Goal: Task Accomplishment & Management: Use online tool/utility

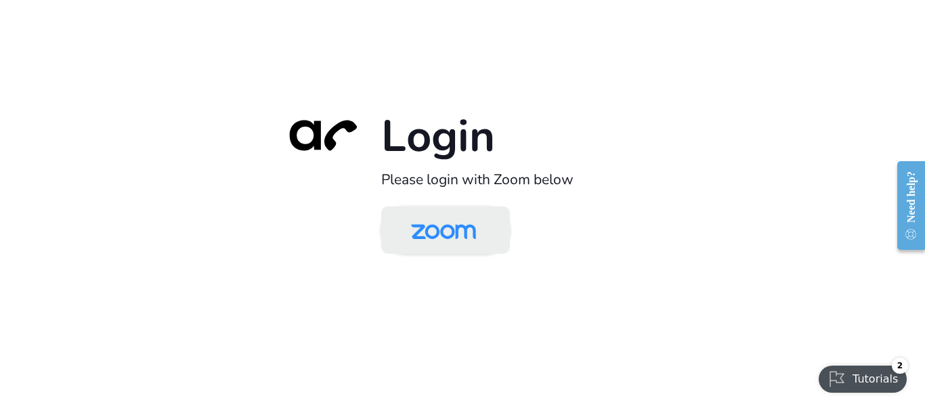
click at [420, 244] on img at bounding box center [443, 231] width 93 height 44
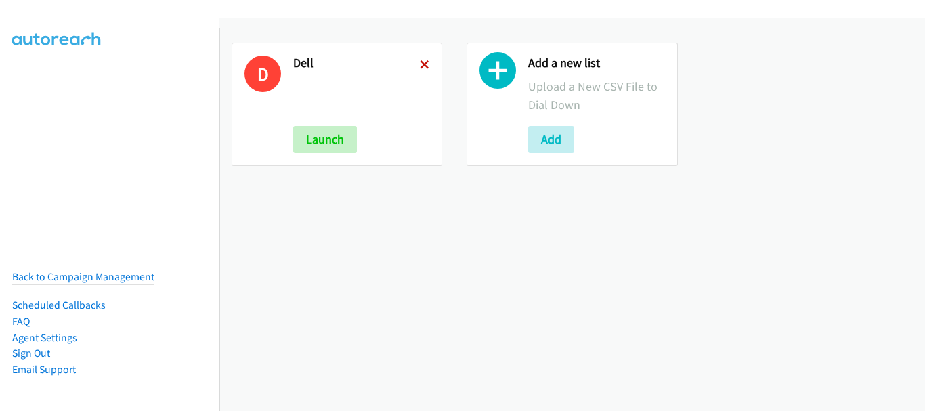
click at [424, 64] on icon at bounding box center [424, 65] width 9 height 9
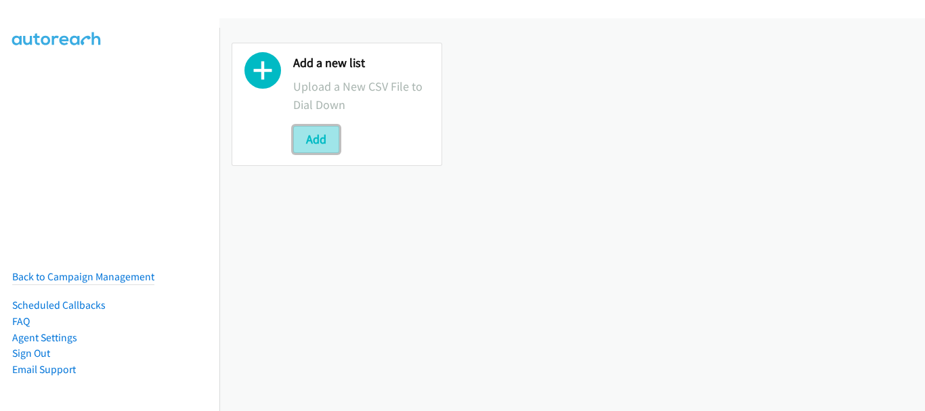
click at [315, 137] on button "Add" at bounding box center [316, 139] width 46 height 27
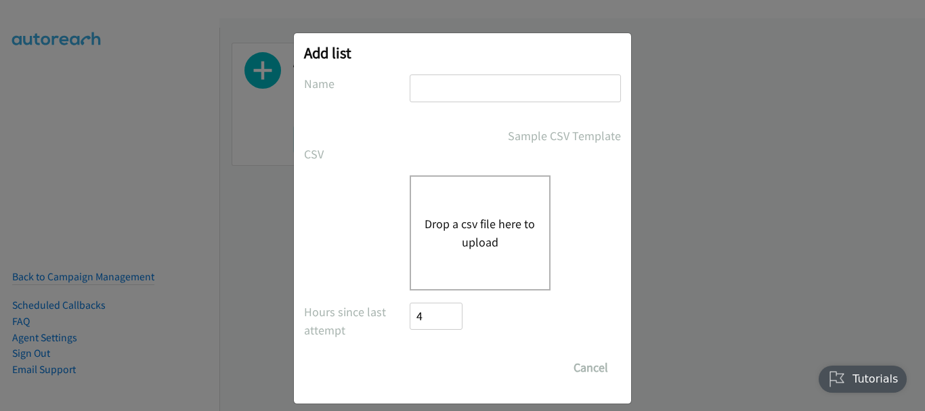
click at [533, 75] on input "text" at bounding box center [514, 88] width 211 height 28
type input "HP"
click at [508, 219] on button "Drop a csv file here to upload" at bounding box center [479, 233] width 111 height 37
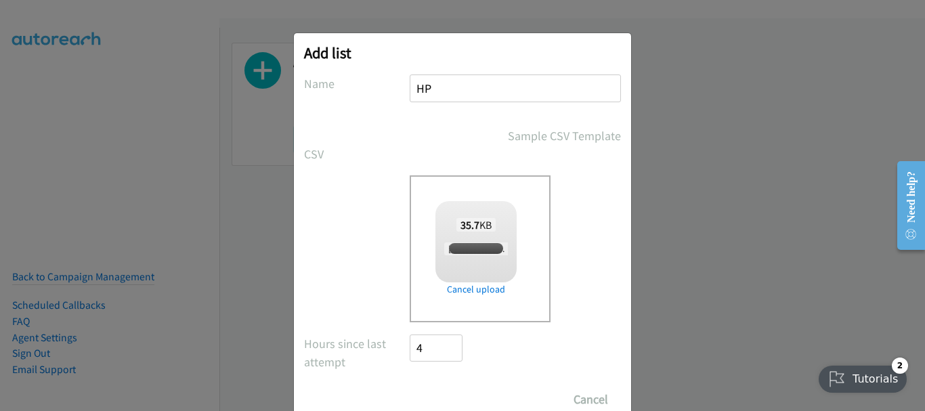
checkbox input "true"
click at [449, 389] on input "Save List" at bounding box center [444, 399] width 71 height 27
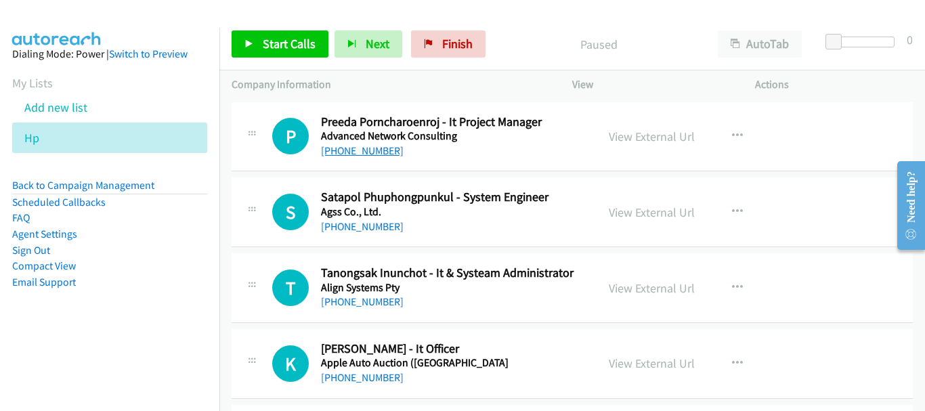
click at [361, 152] on link "[PHONE_NUMBER]" at bounding box center [362, 150] width 83 height 13
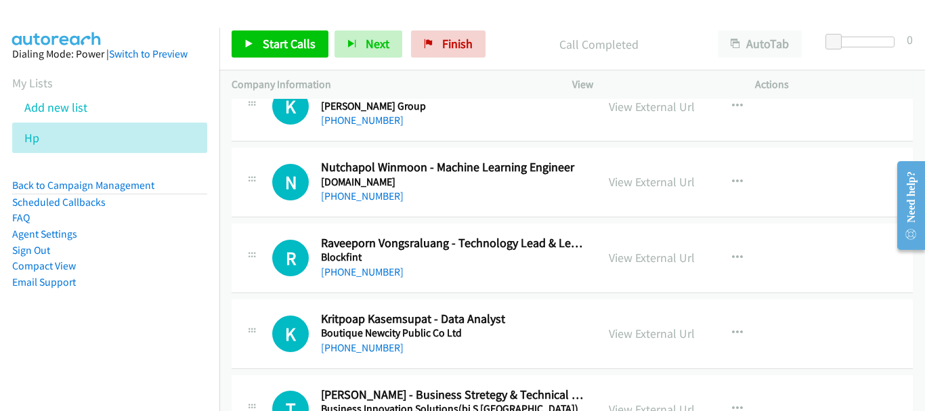
scroll to position [948, 0]
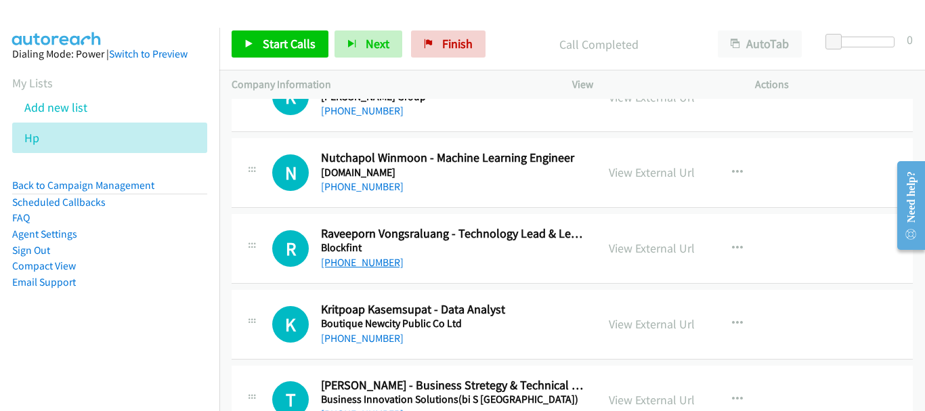
click at [383, 264] on link "[PHONE_NUMBER]" at bounding box center [362, 262] width 83 height 13
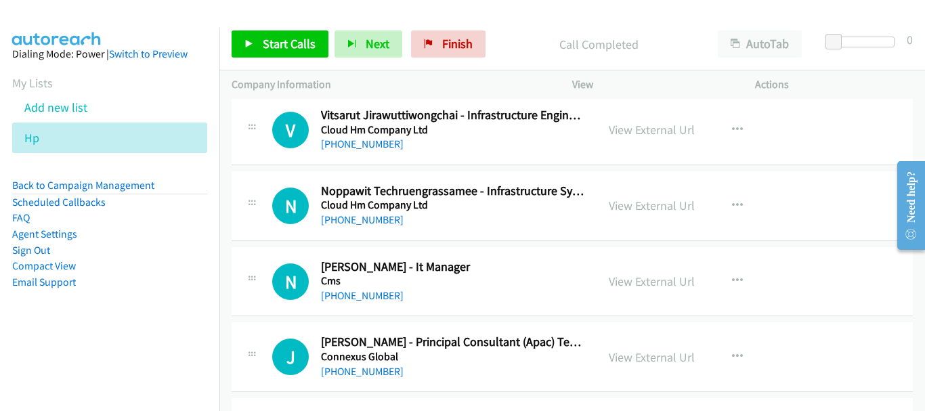
scroll to position [1827, 0]
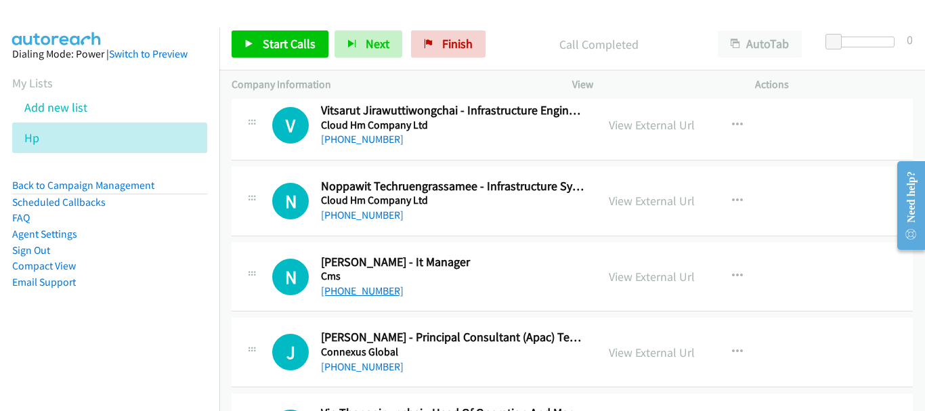
click at [351, 287] on link "[PHONE_NUMBER]" at bounding box center [362, 290] width 83 height 13
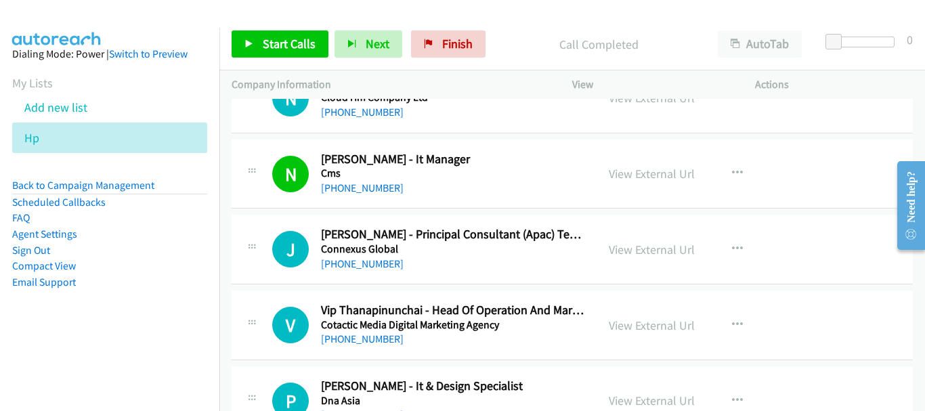
scroll to position [1963, 0]
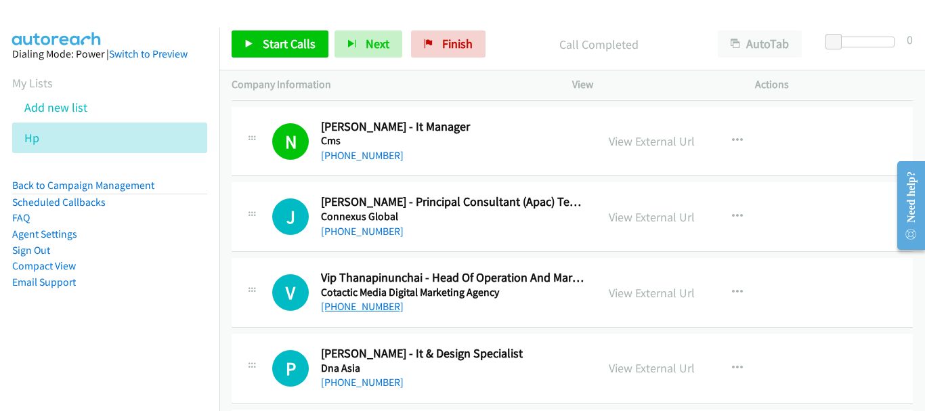
click at [374, 311] on link "[PHONE_NUMBER]" at bounding box center [362, 306] width 83 height 13
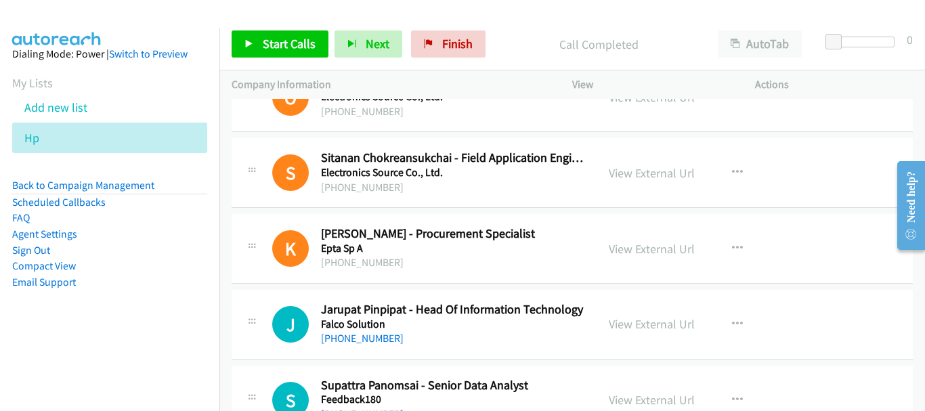
scroll to position [3249, 0]
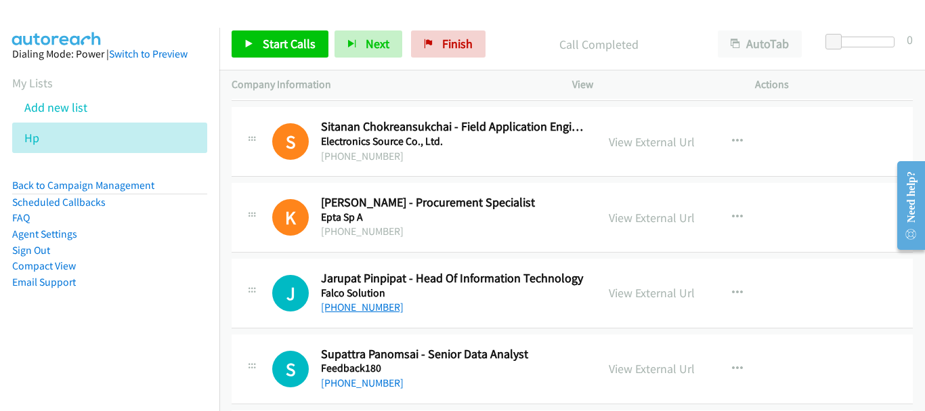
click at [372, 313] on link "[PHONE_NUMBER]" at bounding box center [362, 307] width 83 height 13
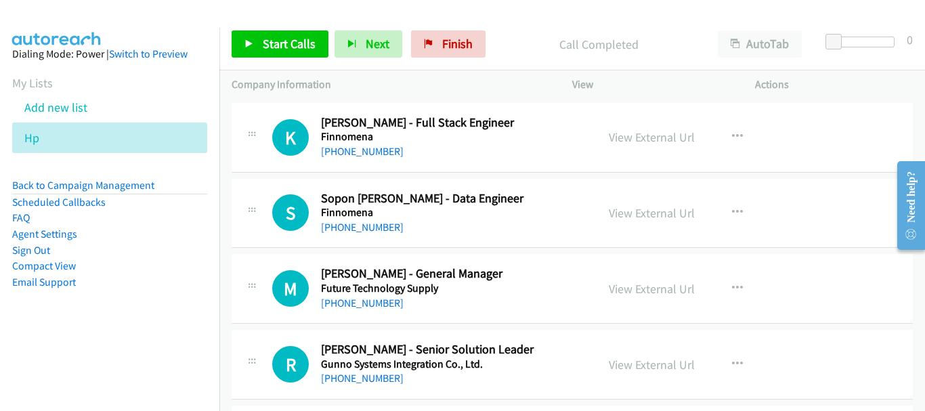
scroll to position [3587, 0]
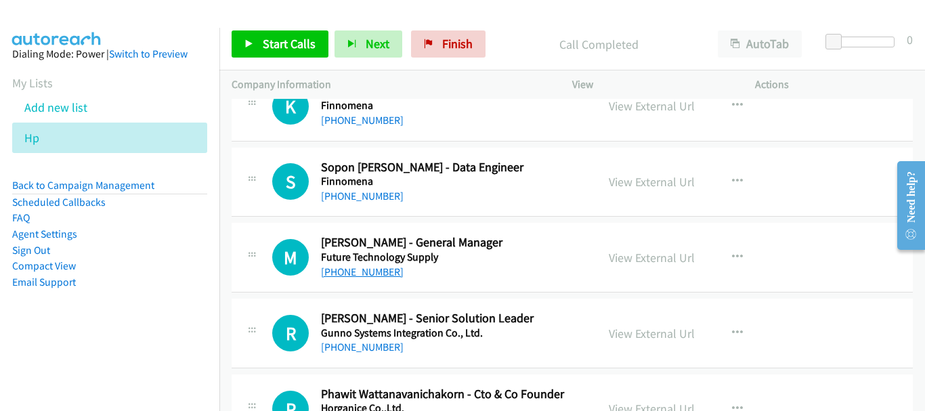
click at [374, 274] on link "[PHONE_NUMBER]" at bounding box center [362, 271] width 83 height 13
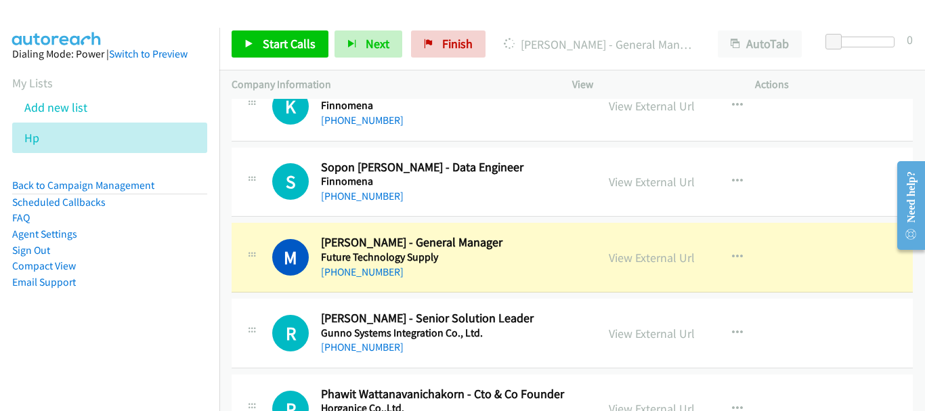
scroll to position [3655, 0]
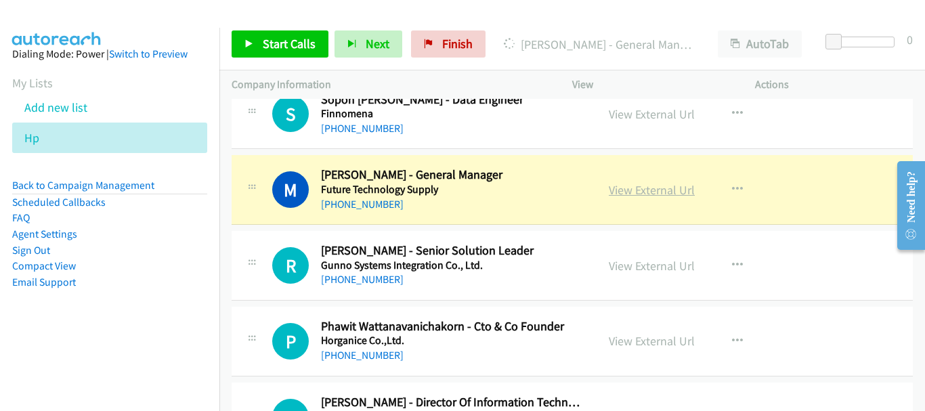
click at [621, 185] on link "View External Url" at bounding box center [651, 190] width 86 height 16
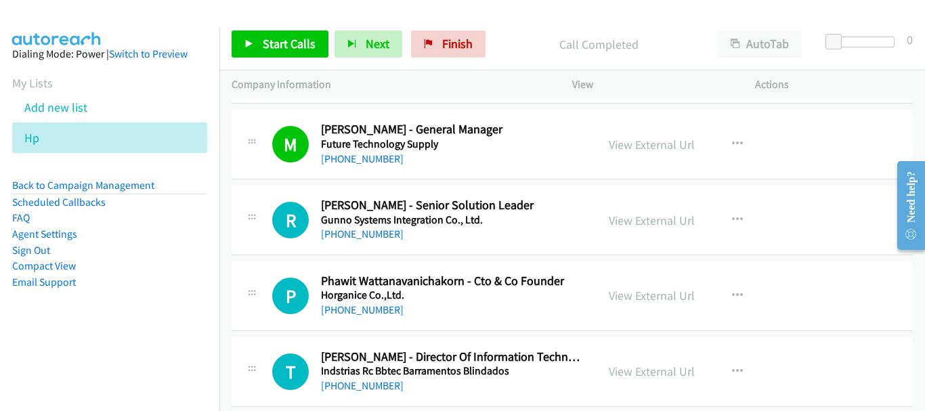
scroll to position [3723, 0]
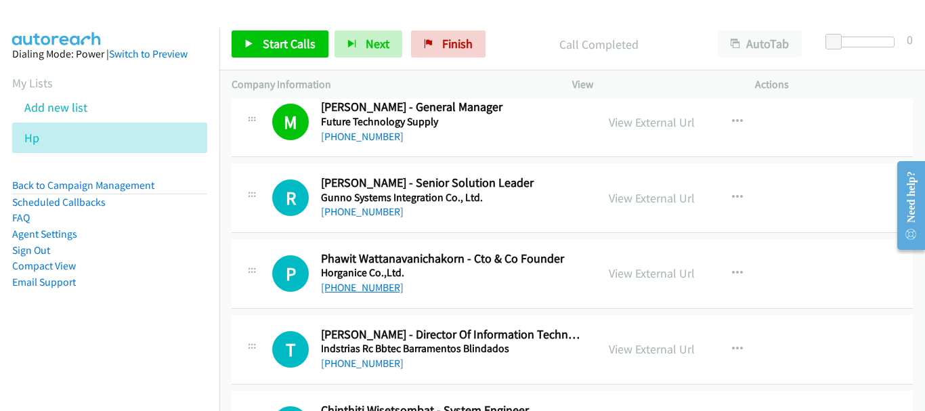
click at [345, 286] on link "[PHONE_NUMBER]" at bounding box center [362, 287] width 83 height 13
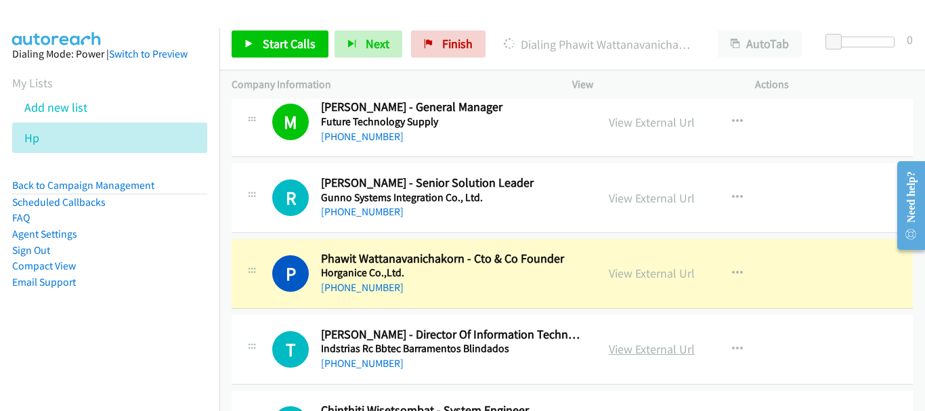
click at [663, 341] on link "View External Url" at bounding box center [651, 349] width 86 height 16
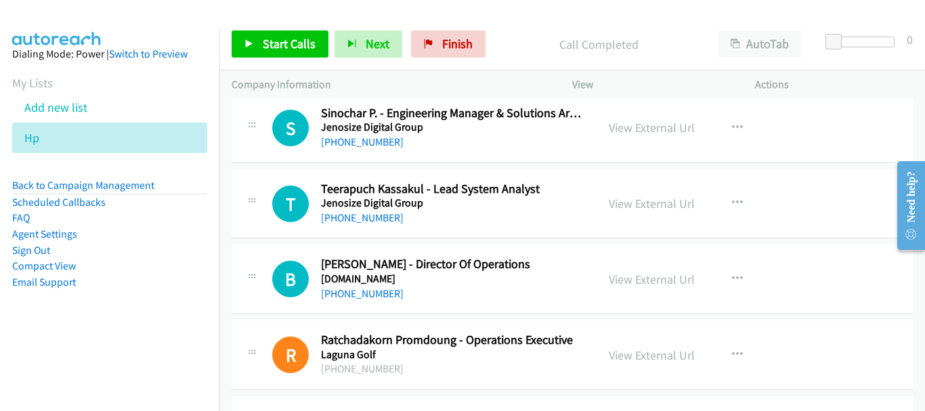
scroll to position [4332, 0]
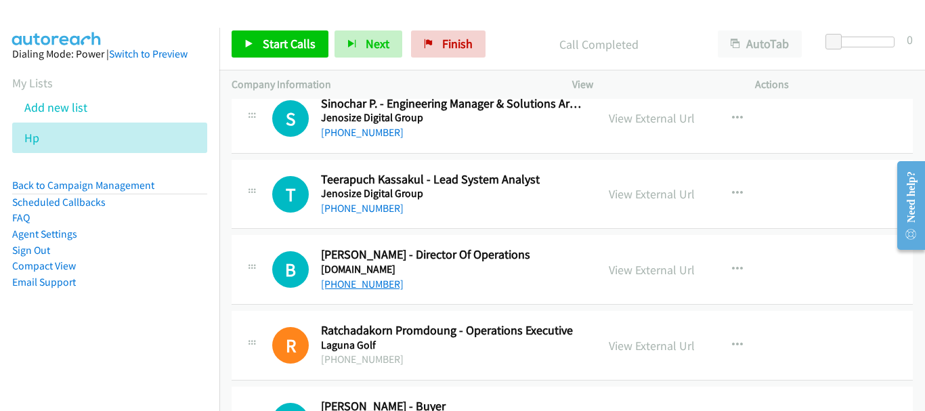
click at [380, 284] on link "[PHONE_NUMBER]" at bounding box center [362, 284] width 83 height 13
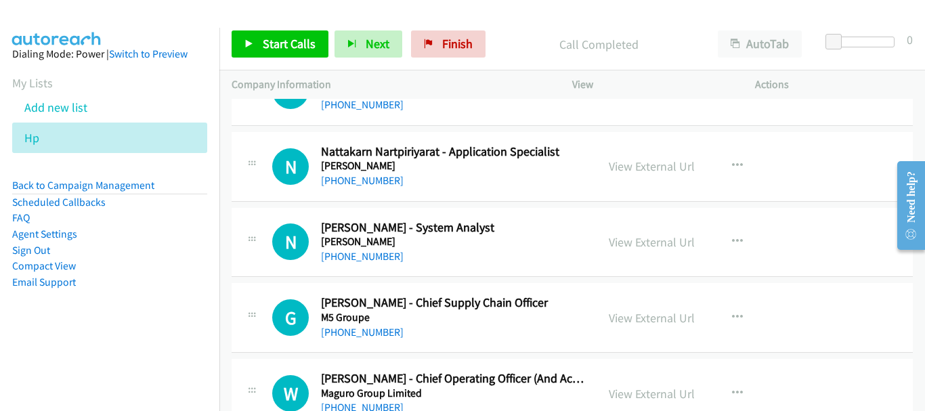
scroll to position [4873, 0]
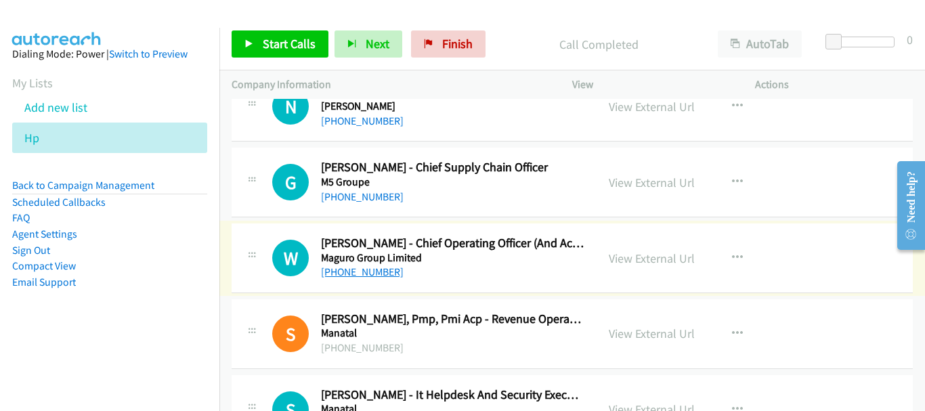
click at [379, 273] on link "[PHONE_NUMBER]" at bounding box center [362, 271] width 83 height 13
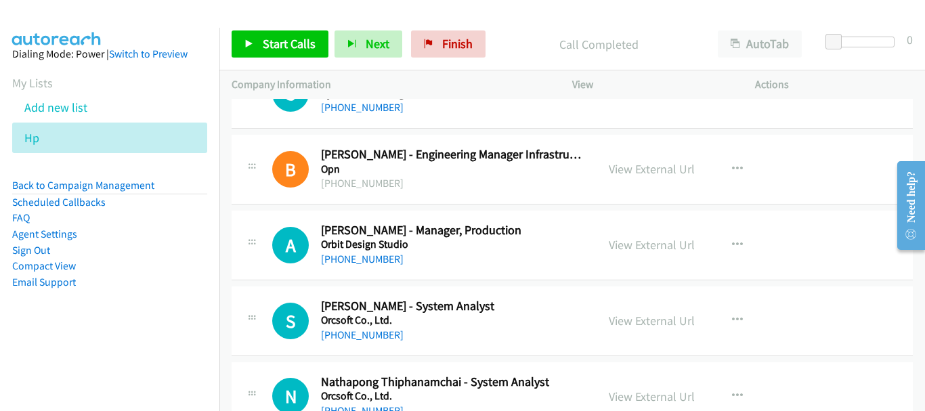
scroll to position [7175, 0]
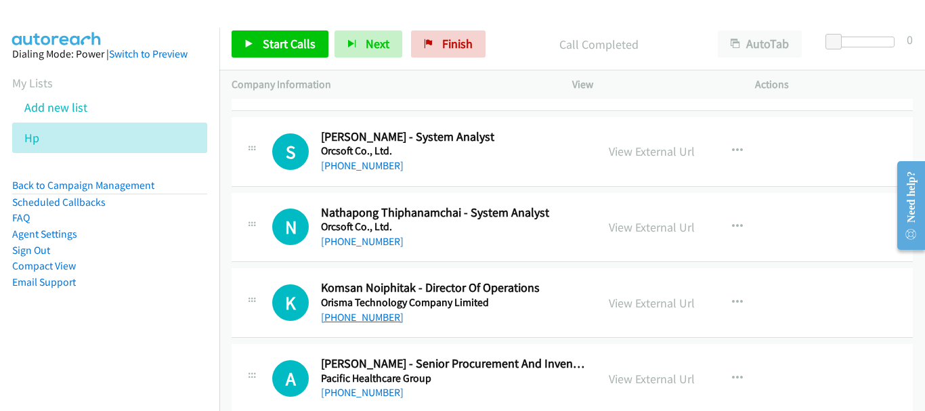
click at [380, 317] on link "[PHONE_NUMBER]" at bounding box center [362, 317] width 83 height 13
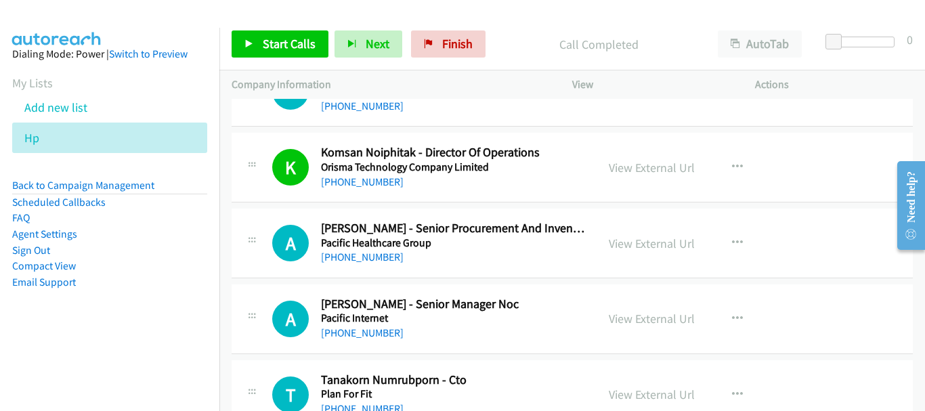
scroll to position [7378, 0]
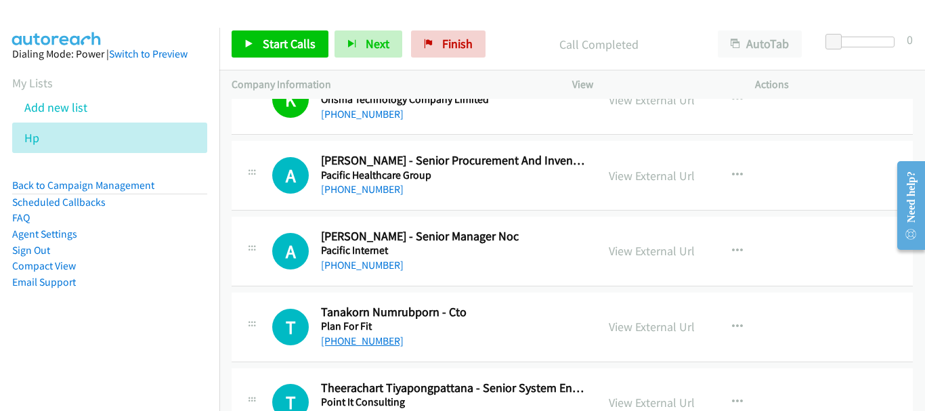
click at [376, 335] on link "[PHONE_NUMBER]" at bounding box center [362, 340] width 83 height 13
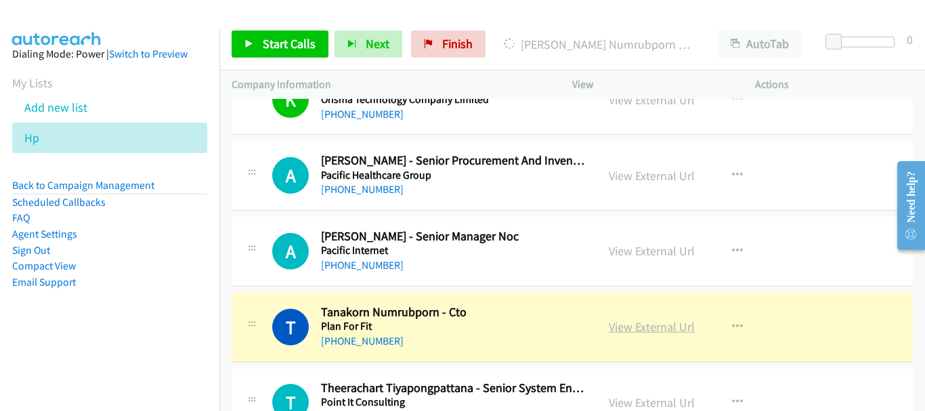
click at [670, 326] on link "View External Url" at bounding box center [651, 327] width 86 height 16
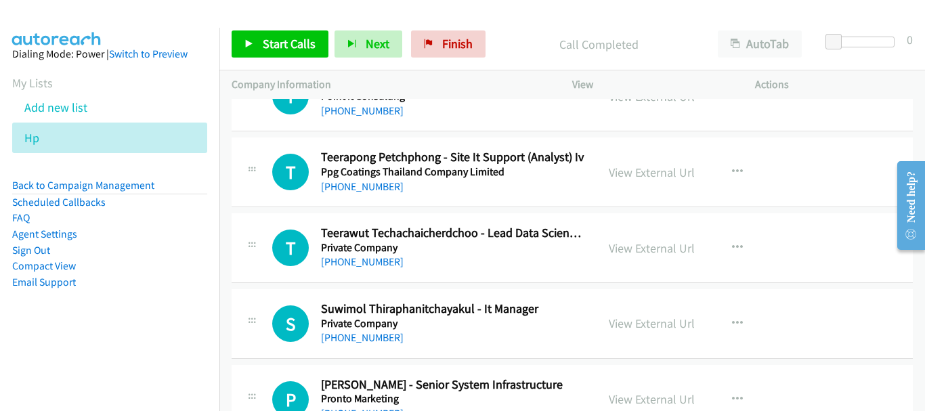
scroll to position [7716, 0]
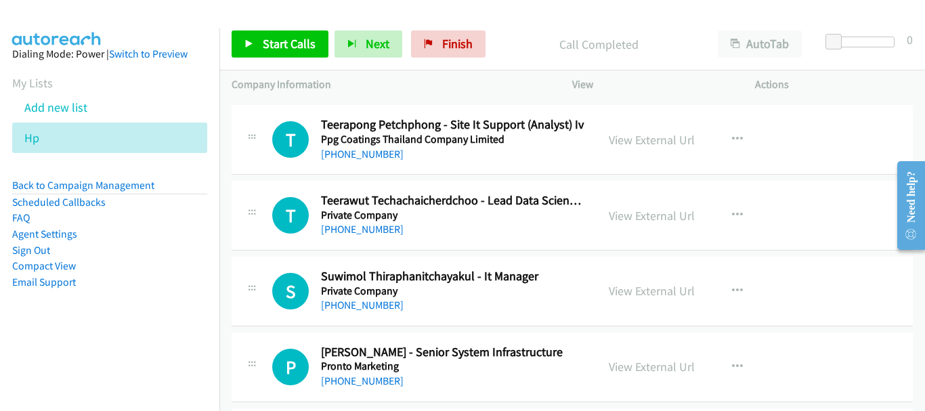
click at [380, 298] on div "[PHONE_NUMBER]" at bounding box center [452, 305] width 263 height 16
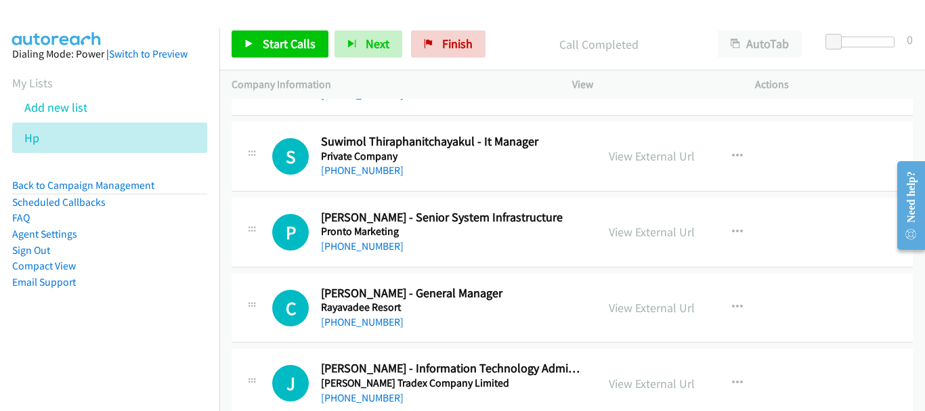
scroll to position [7851, 0]
click at [379, 318] on link "[PHONE_NUMBER]" at bounding box center [362, 321] width 83 height 13
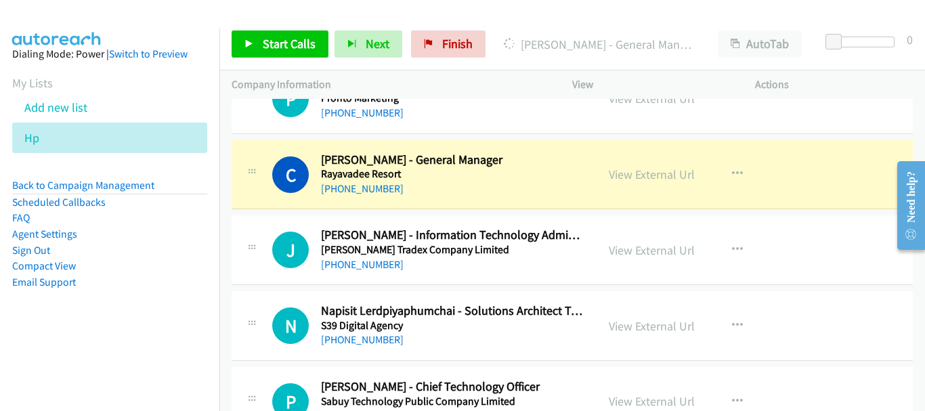
scroll to position [8054, 0]
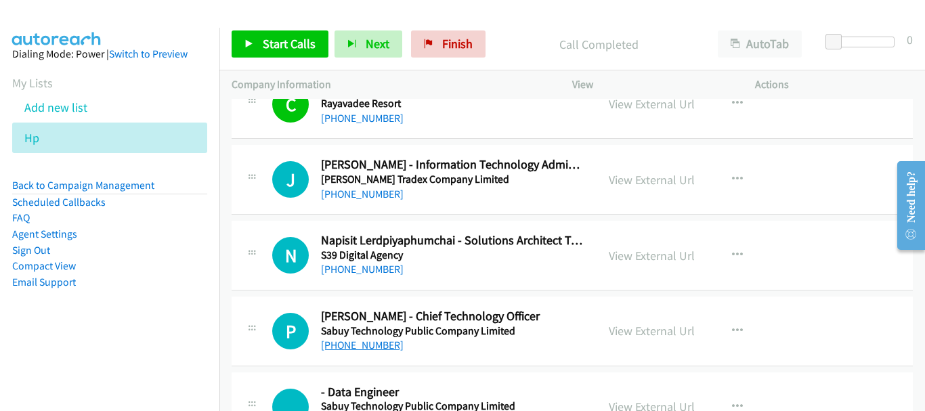
click at [374, 342] on link "[PHONE_NUMBER]" at bounding box center [362, 344] width 83 height 13
click at [359, 342] on link "[PHONE_NUMBER]" at bounding box center [362, 344] width 83 height 13
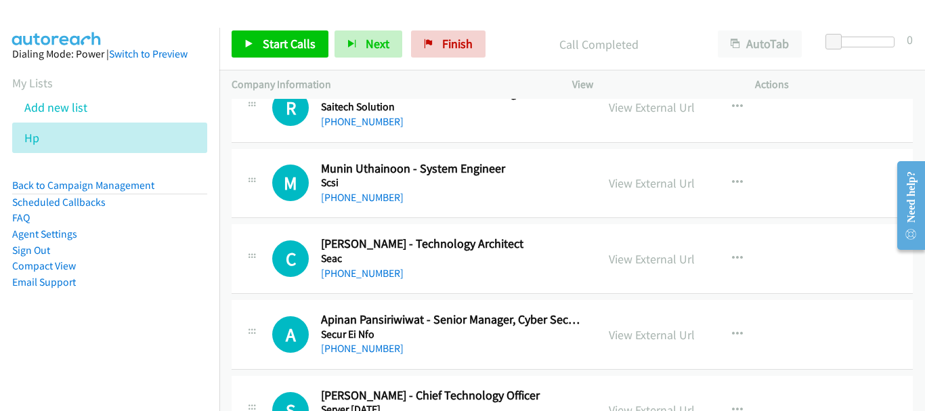
scroll to position [8461, 0]
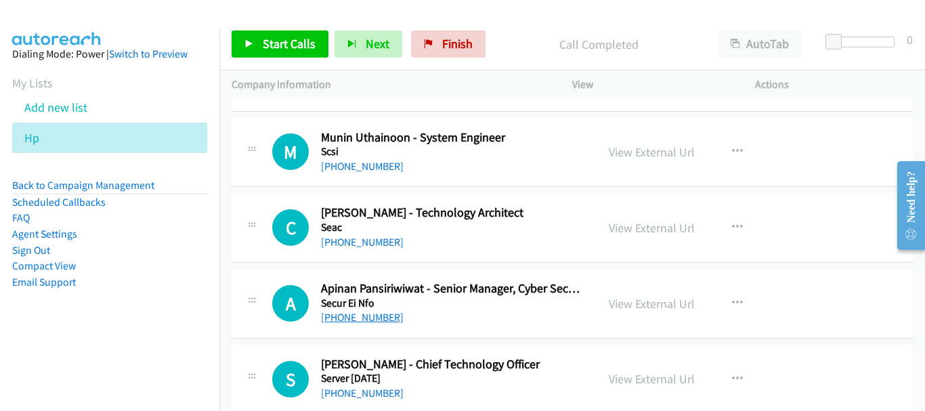
click at [375, 322] on link "[PHONE_NUMBER]" at bounding box center [362, 317] width 83 height 13
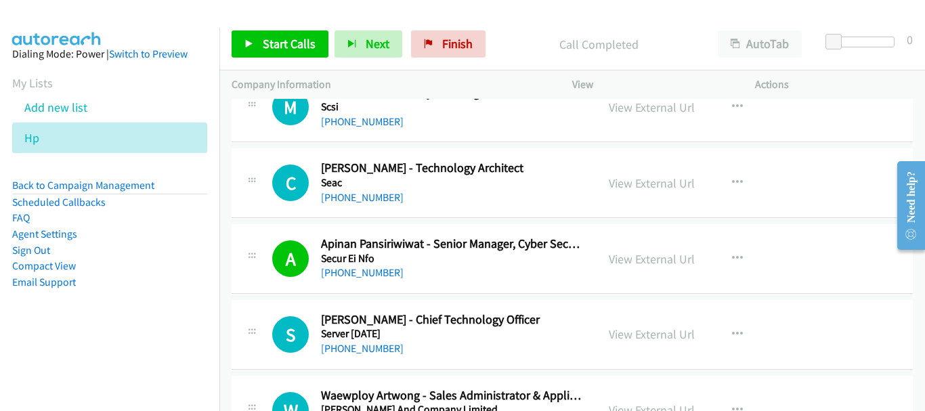
scroll to position [8528, 0]
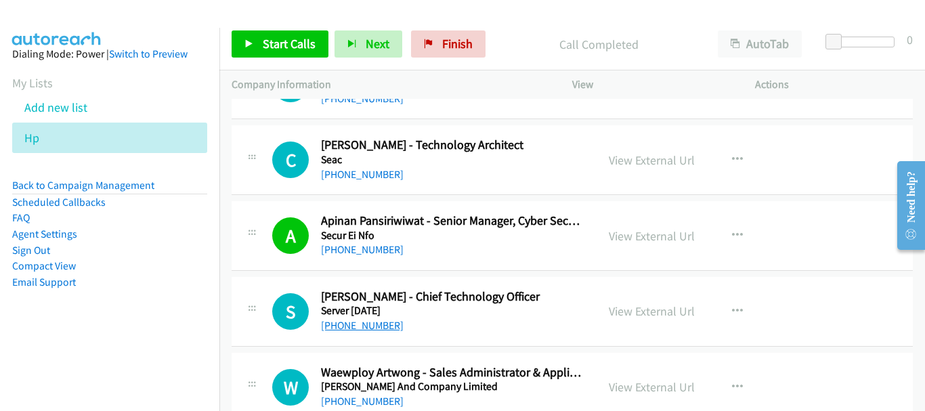
click at [372, 326] on link "[PHONE_NUMBER]" at bounding box center [362, 325] width 83 height 13
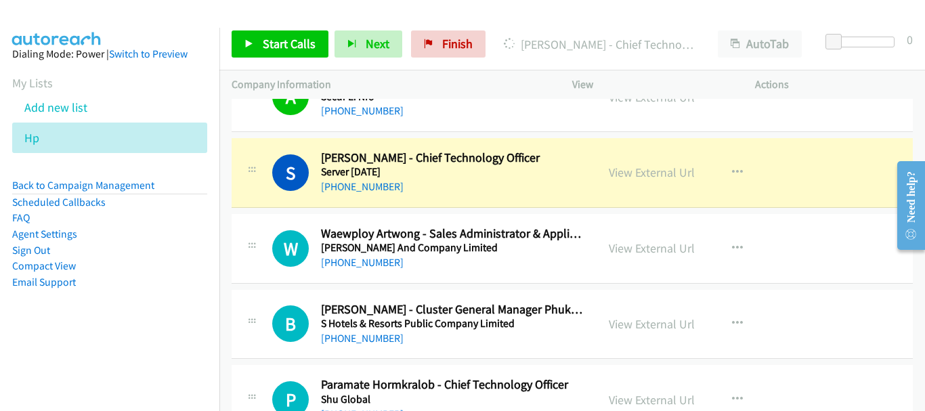
scroll to position [8664, 0]
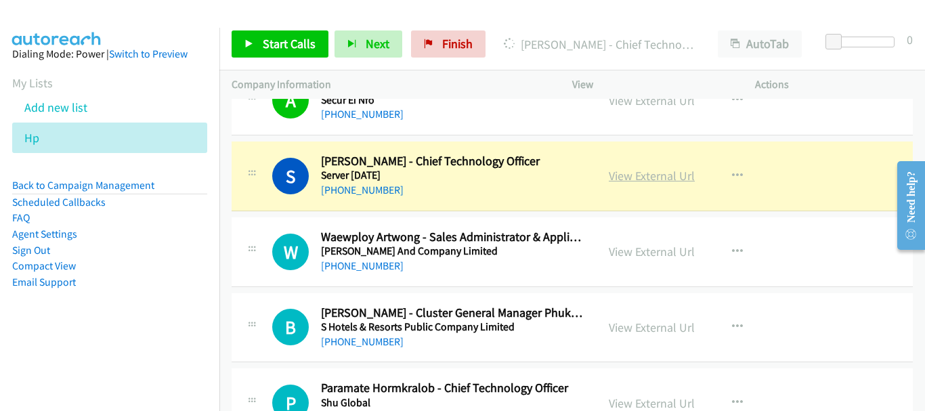
click at [661, 173] on link "View External Url" at bounding box center [651, 176] width 86 height 16
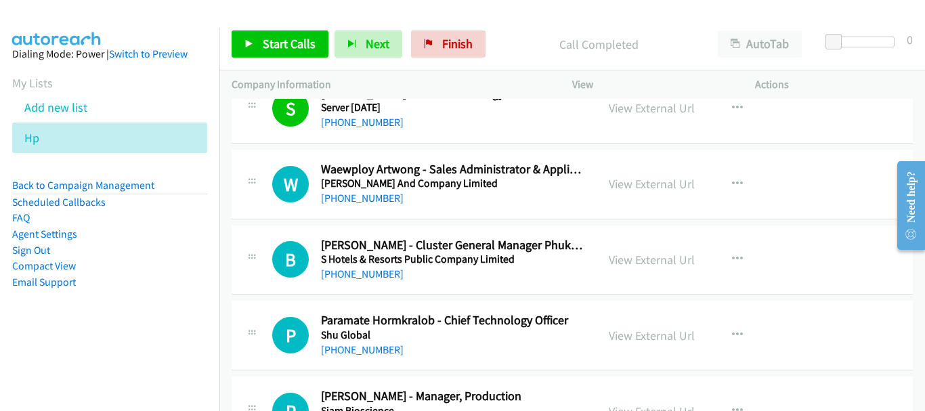
scroll to position [8799, 0]
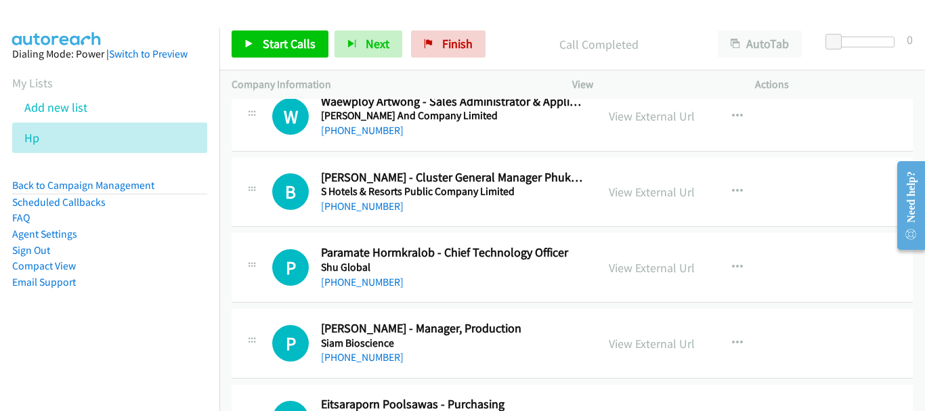
click at [369, 290] on div "P Callback Scheduled Paramate Hormkralob - Chief Technology Officer Shu Global …" at bounding box center [571, 268] width 681 height 70
click at [369, 281] on link "[PHONE_NUMBER]" at bounding box center [362, 281] width 83 height 13
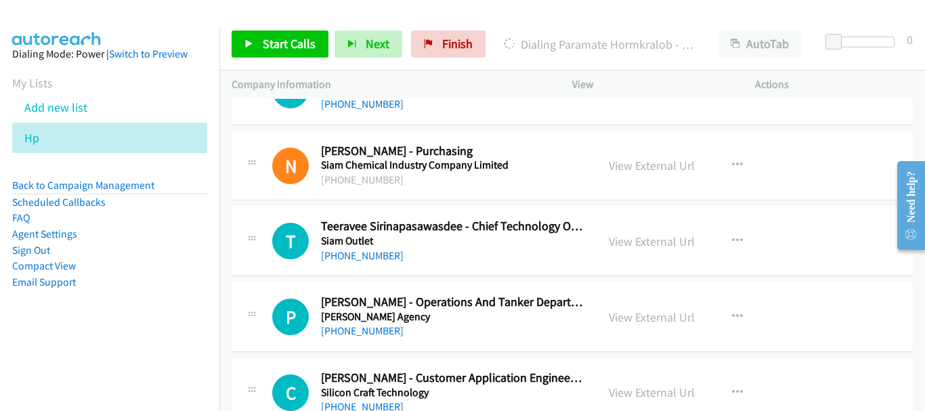
scroll to position [9205, 0]
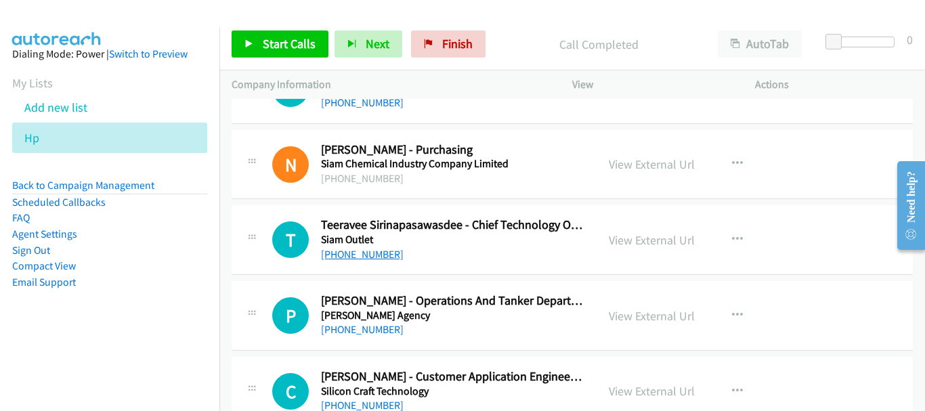
click at [371, 251] on link "[PHONE_NUMBER]" at bounding box center [362, 254] width 83 height 13
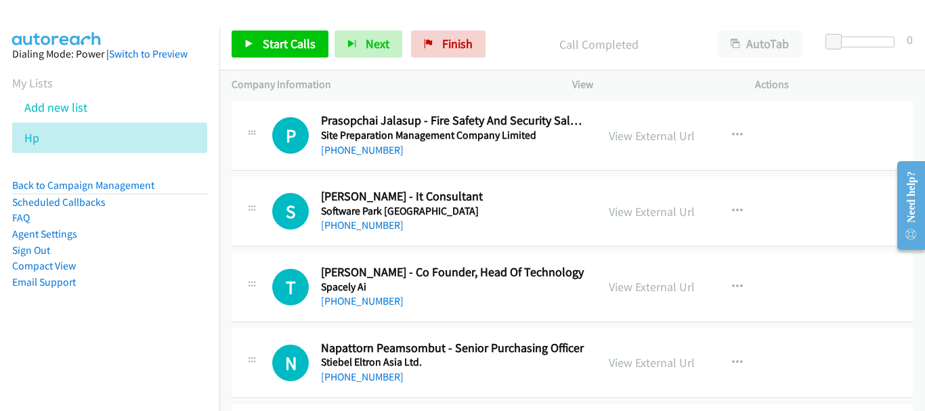
scroll to position [10153, 0]
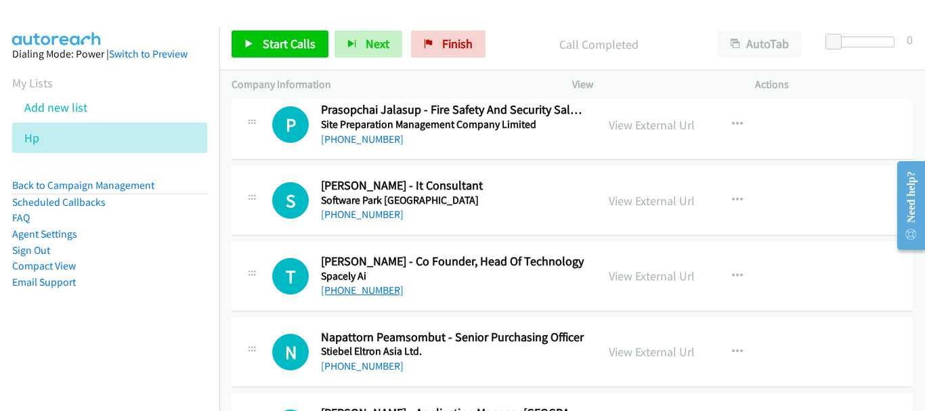
click at [352, 290] on link "[PHONE_NUMBER]" at bounding box center [362, 290] width 83 height 13
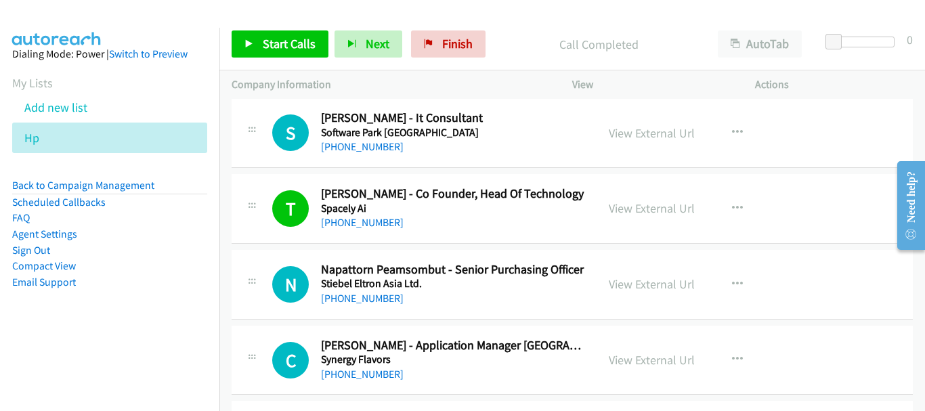
scroll to position [10356, 0]
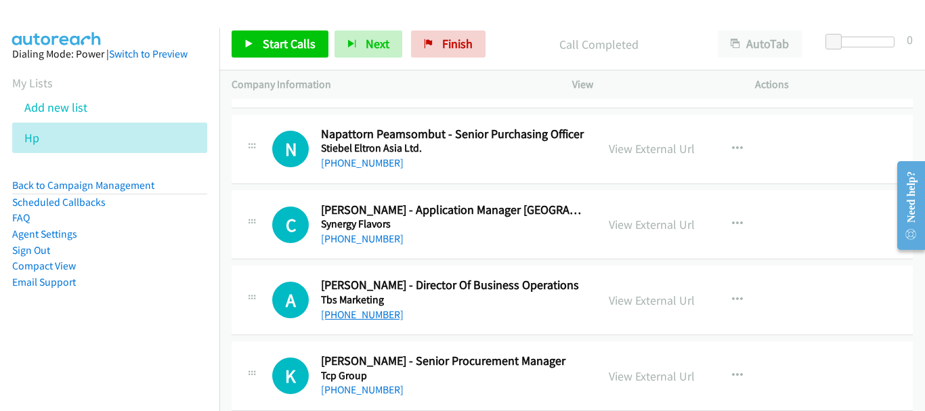
click at [363, 318] on link "[PHONE_NUMBER]" at bounding box center [362, 314] width 83 height 13
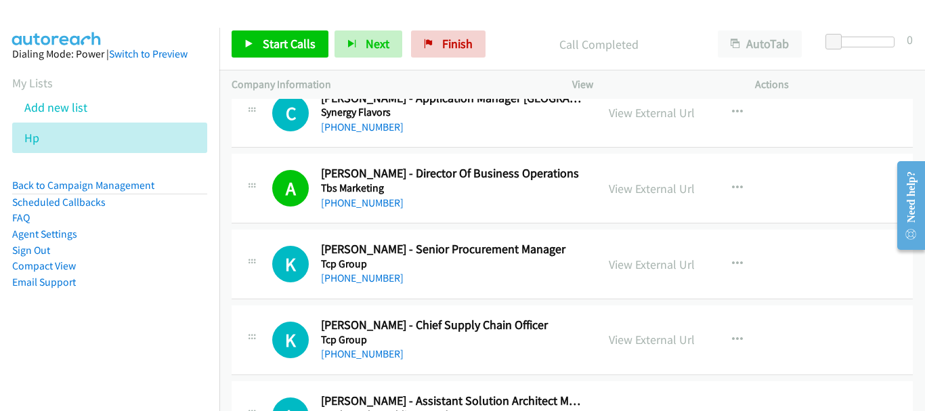
scroll to position [10491, 0]
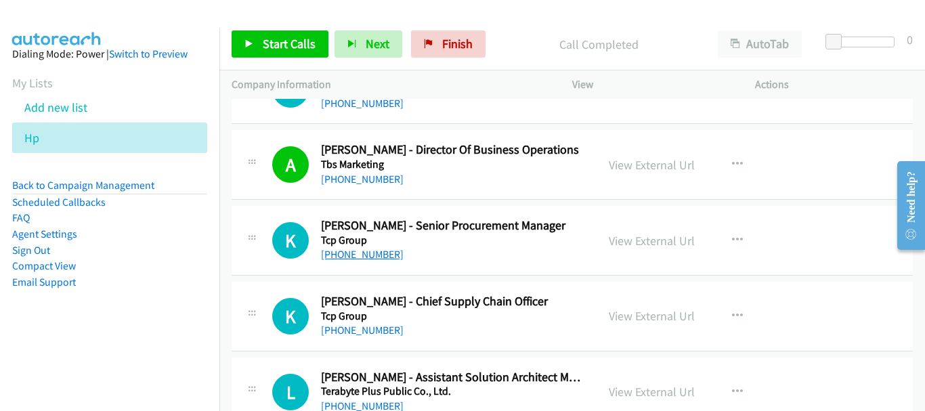
click at [359, 255] on link "[PHONE_NUMBER]" at bounding box center [362, 254] width 83 height 13
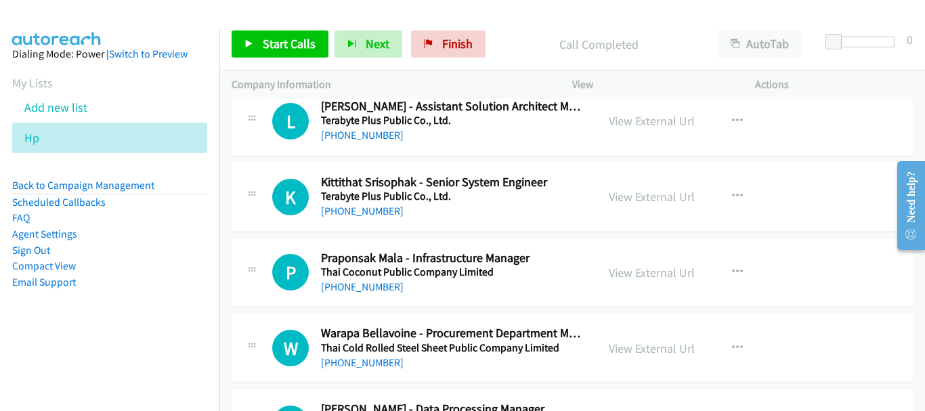
scroll to position [10830, 0]
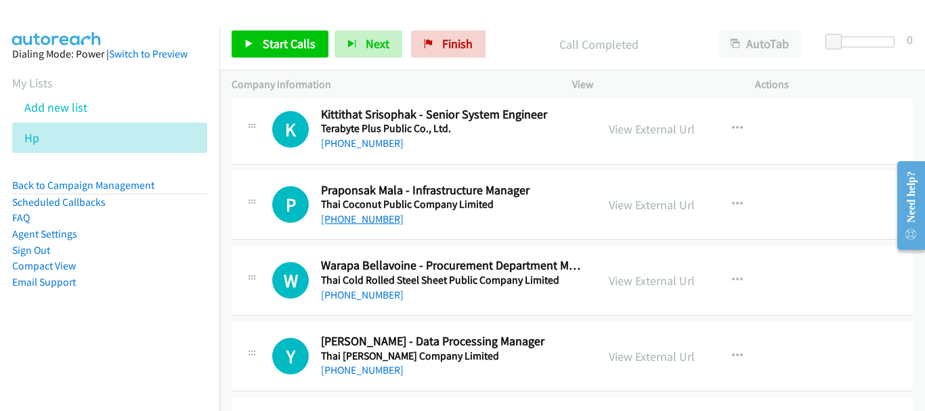
click at [365, 220] on link "[PHONE_NUMBER]" at bounding box center [362, 219] width 83 height 13
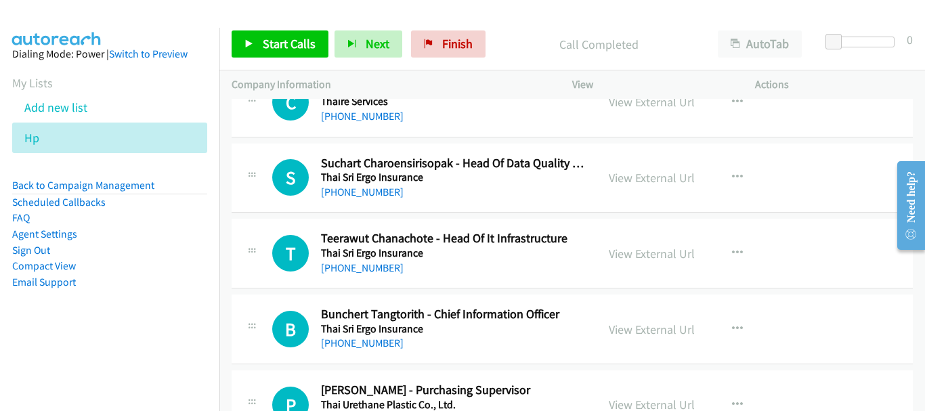
scroll to position [11236, 0]
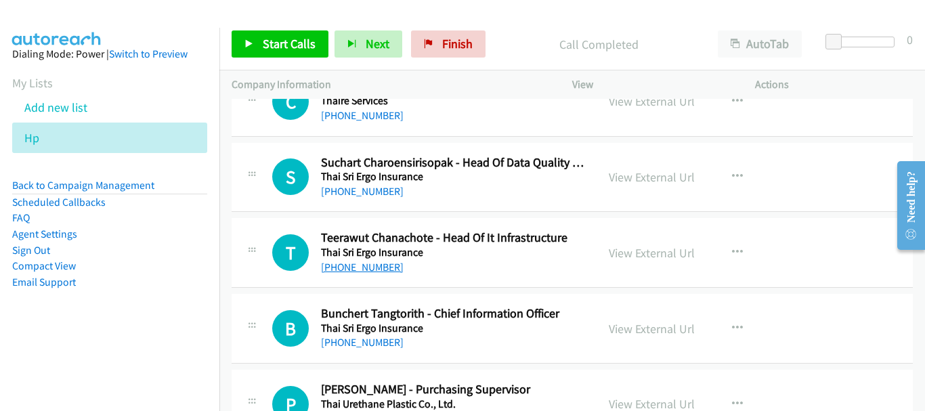
click at [359, 272] on link "[PHONE_NUMBER]" at bounding box center [362, 267] width 83 height 13
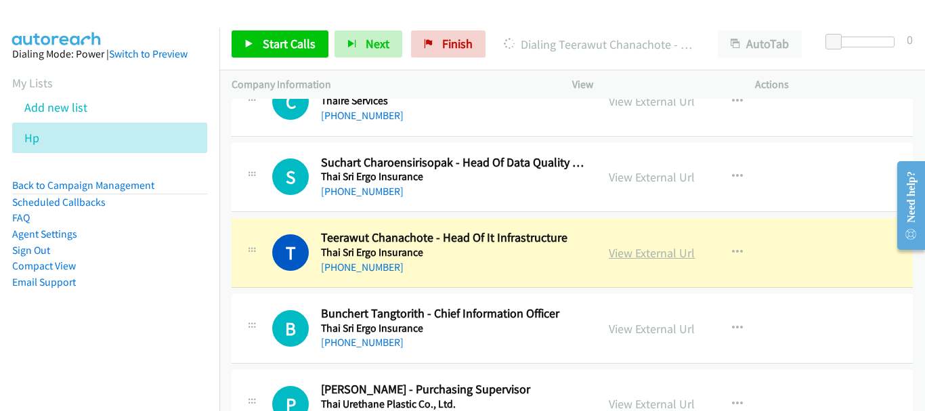
click at [655, 255] on link "View External Url" at bounding box center [651, 253] width 86 height 16
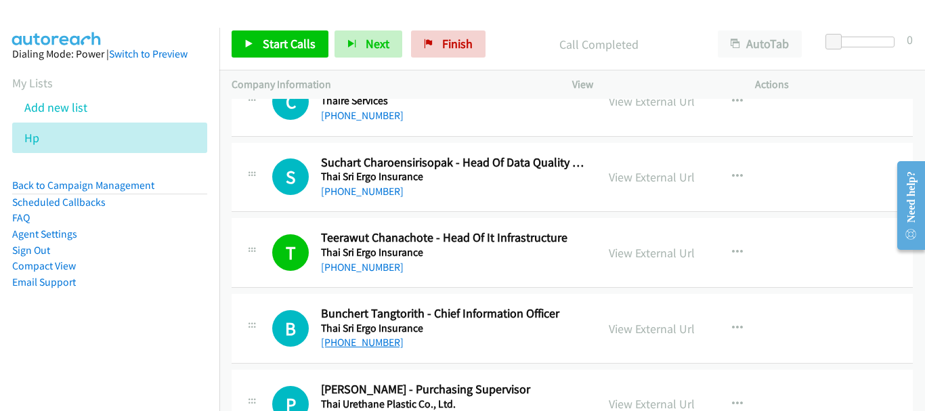
click at [362, 345] on link "[PHONE_NUMBER]" at bounding box center [362, 342] width 83 height 13
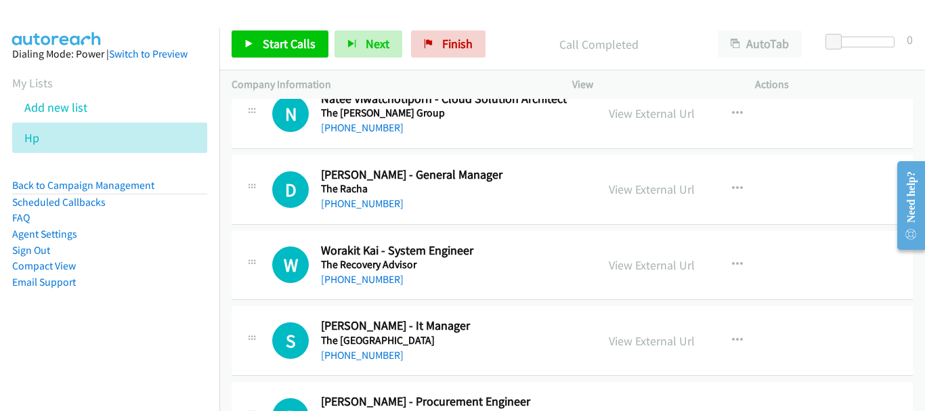
scroll to position [12048, 0]
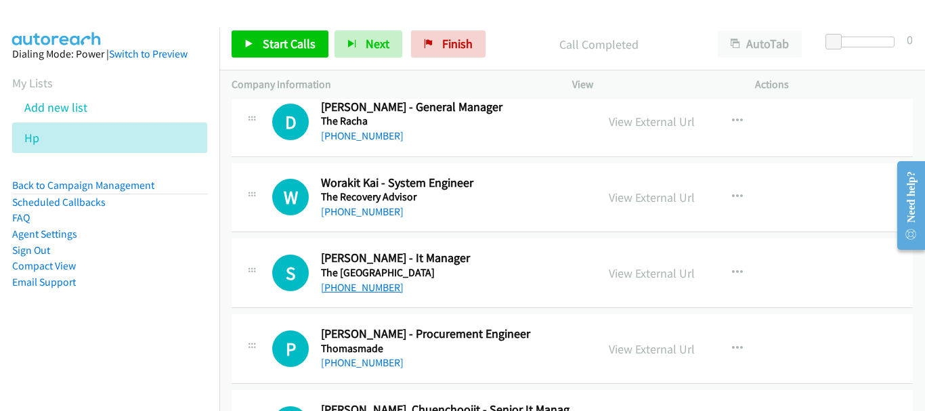
click at [372, 282] on link "[PHONE_NUMBER]" at bounding box center [362, 287] width 83 height 13
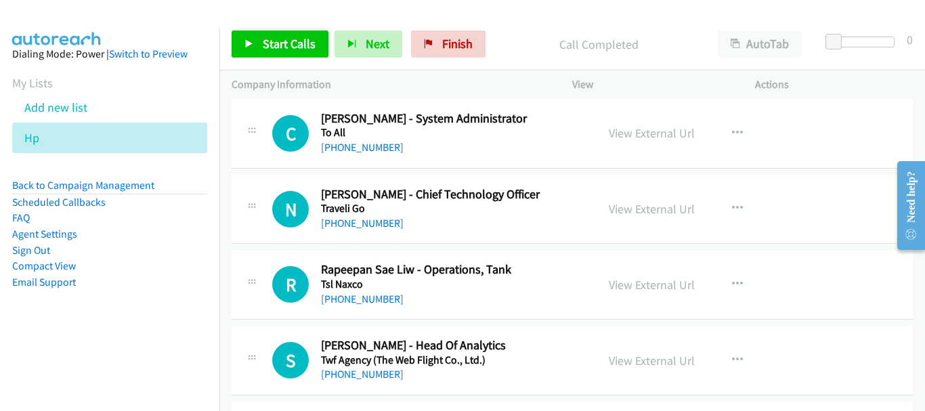
scroll to position [12792, 0]
click at [382, 219] on link "[PHONE_NUMBER]" at bounding box center [362, 223] width 83 height 13
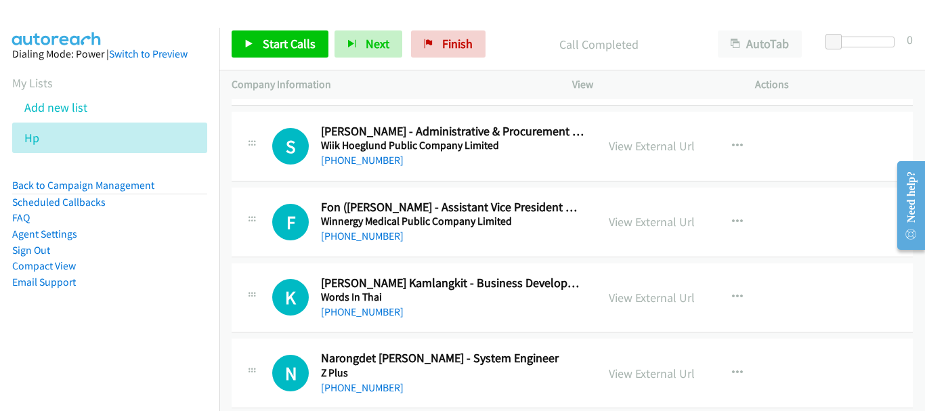
scroll to position [13555, 0]
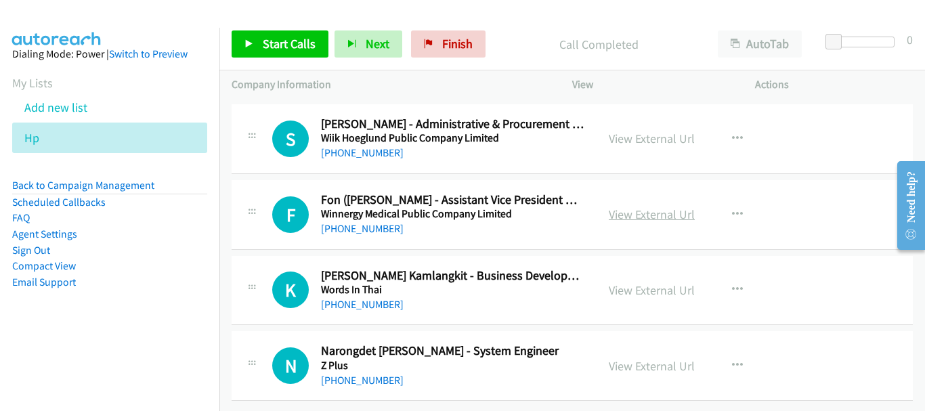
click at [659, 208] on link "View External Url" at bounding box center [651, 214] width 86 height 16
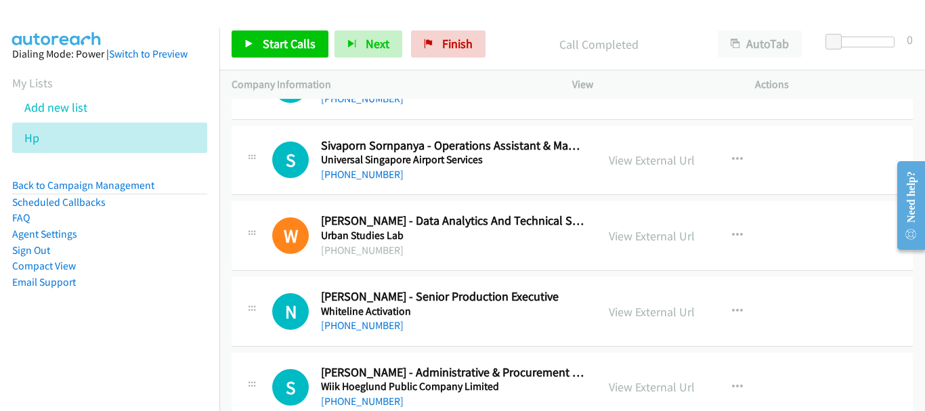
scroll to position [13216, 0]
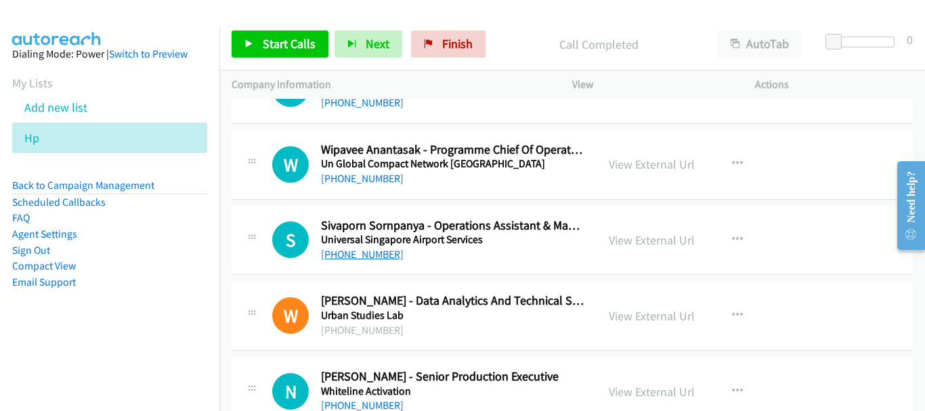
click at [378, 252] on link "[PHONE_NUMBER]" at bounding box center [362, 254] width 83 height 13
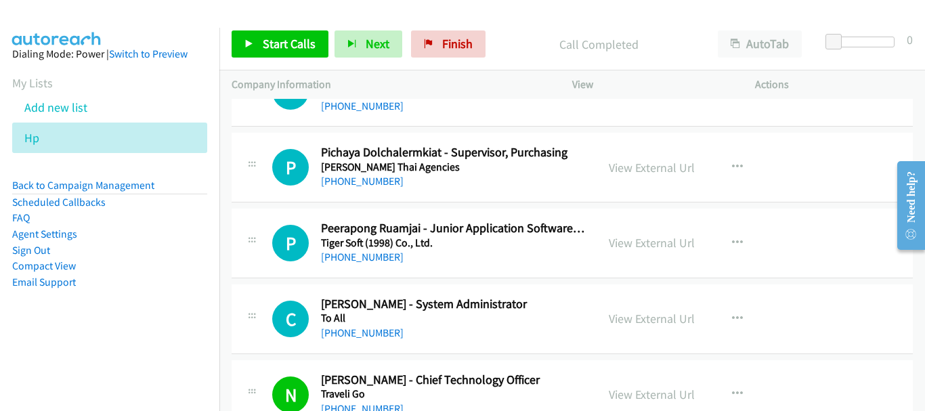
scroll to position [12607, 0]
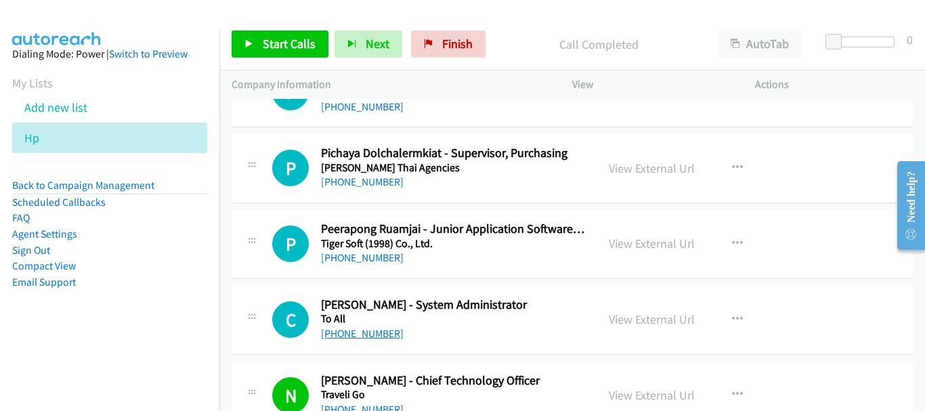
click at [351, 327] on link "[PHONE_NUMBER]" at bounding box center [362, 333] width 83 height 13
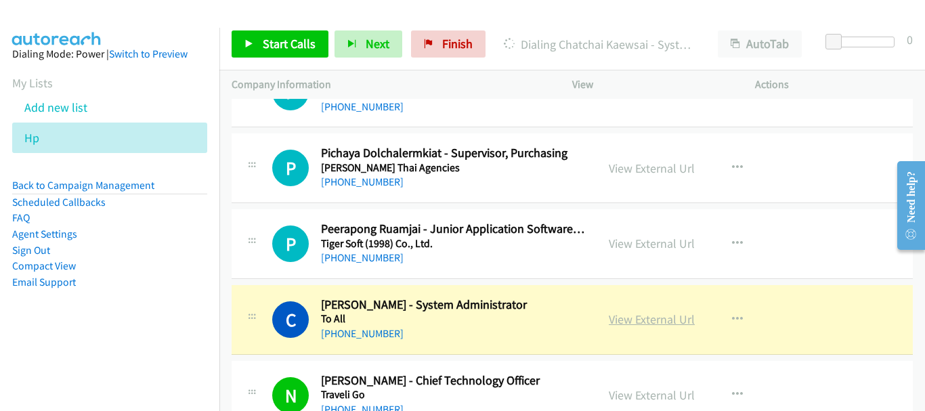
click at [669, 312] on link "View External Url" at bounding box center [651, 319] width 86 height 16
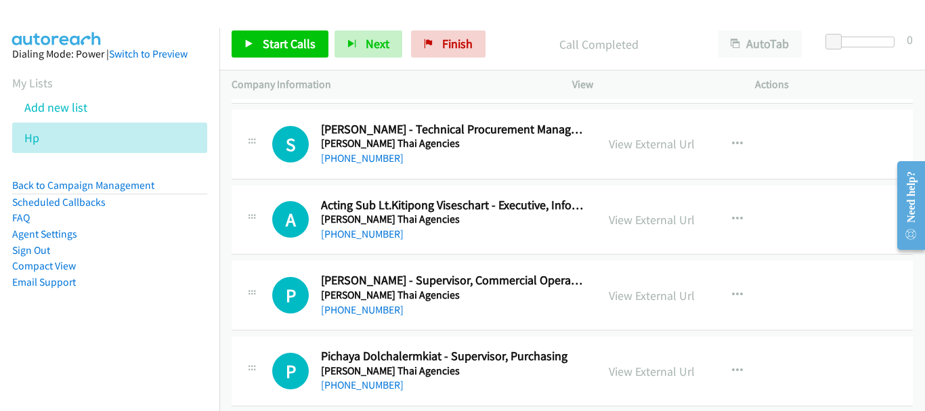
scroll to position [12336, 0]
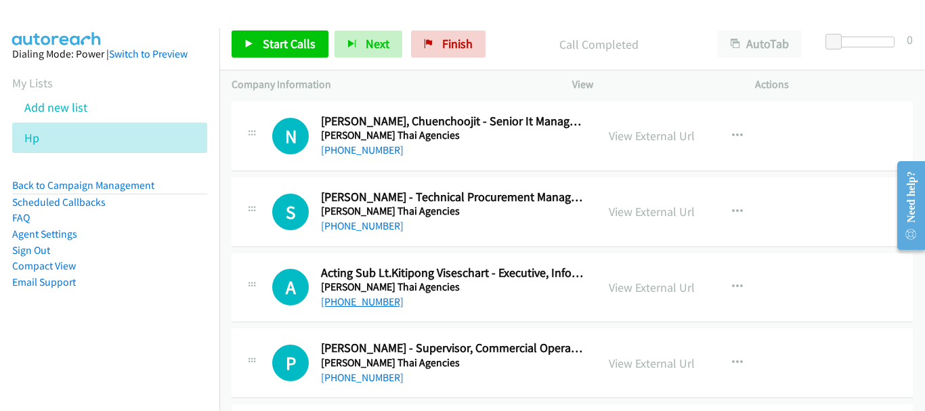
click at [379, 301] on link "[PHONE_NUMBER]" at bounding box center [362, 301] width 83 height 13
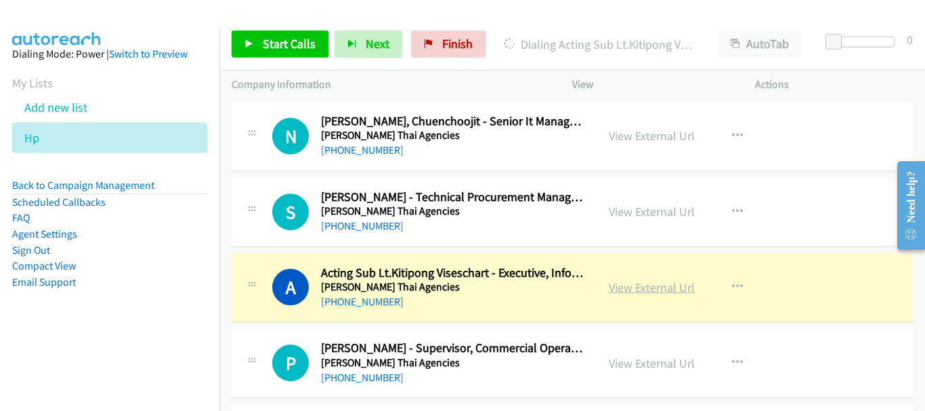
click at [638, 288] on link "View External Url" at bounding box center [651, 288] width 86 height 16
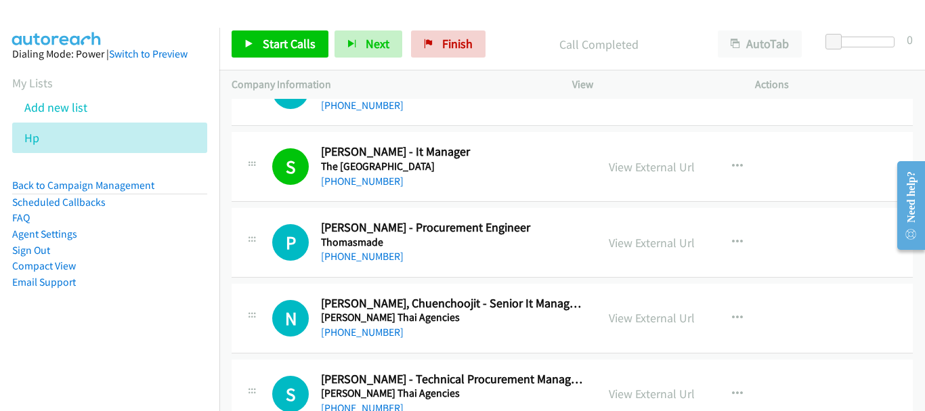
scroll to position [12133, 0]
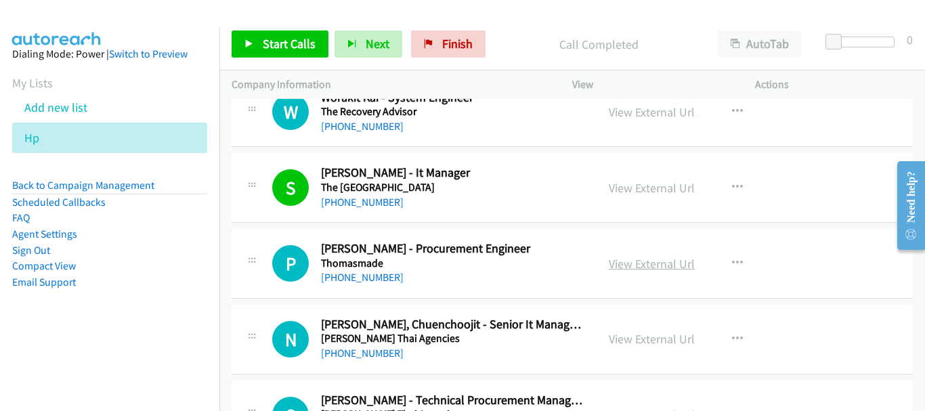
click at [640, 268] on link "View External Url" at bounding box center [651, 264] width 86 height 16
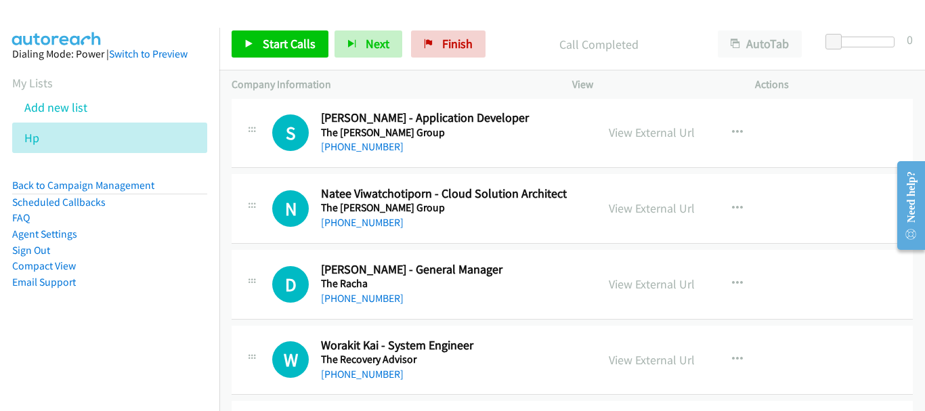
scroll to position [11862, 0]
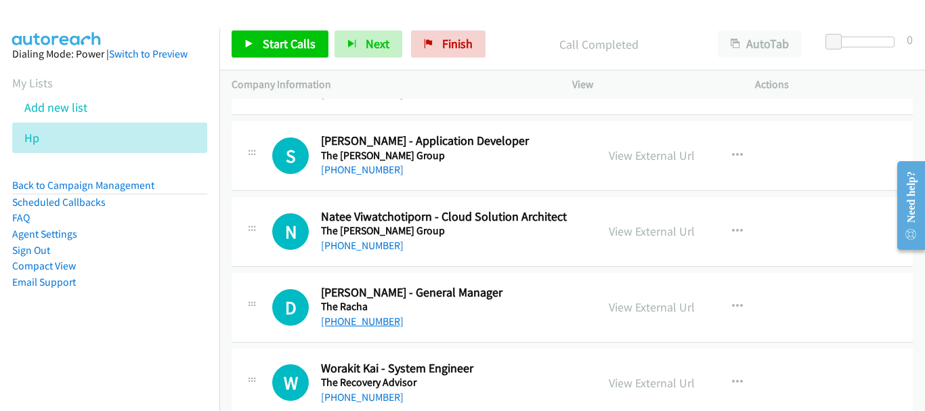
click at [361, 323] on link "[PHONE_NUMBER]" at bounding box center [362, 321] width 83 height 13
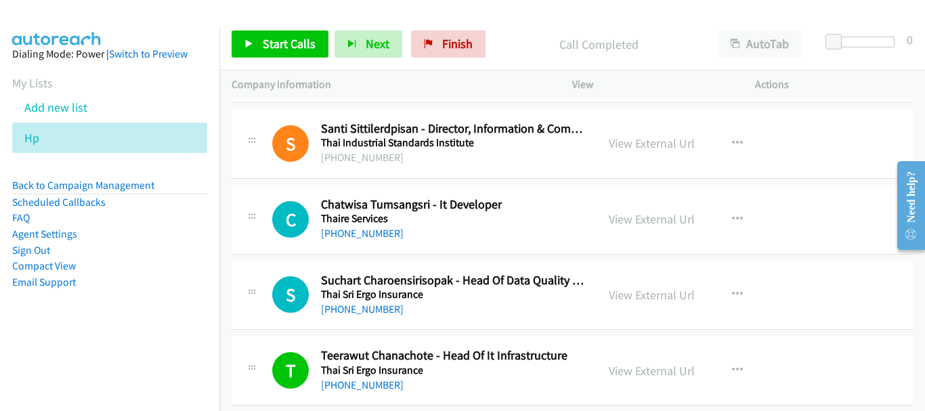
scroll to position [11050, 0]
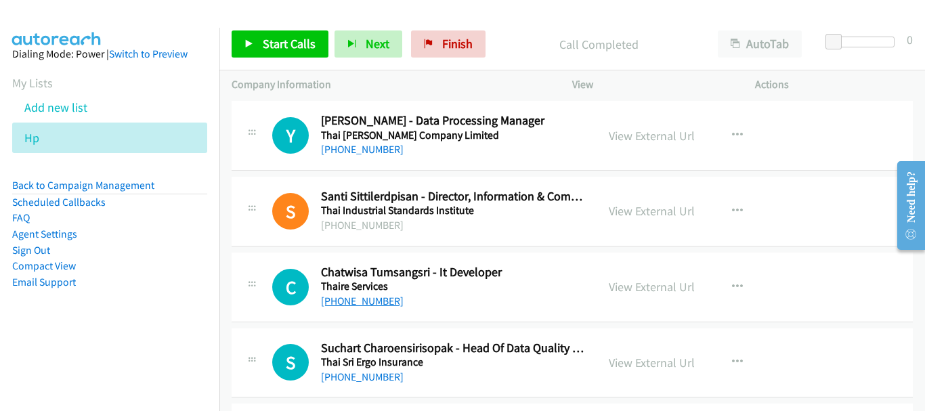
click at [379, 303] on link "[PHONE_NUMBER]" at bounding box center [362, 300] width 83 height 13
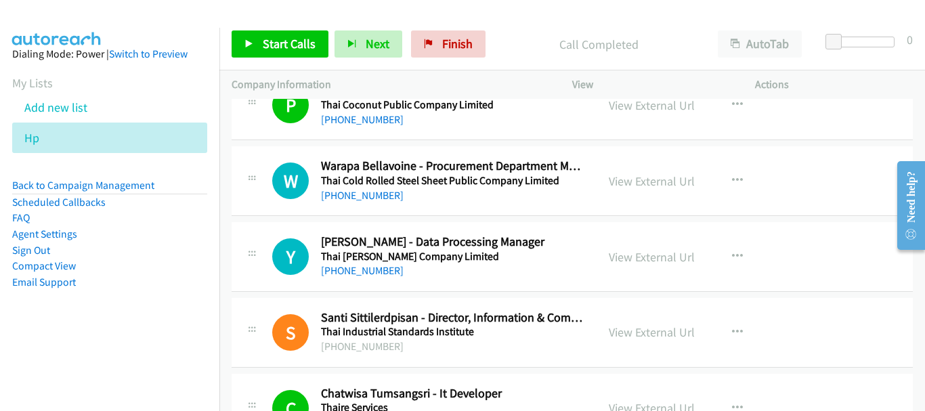
scroll to position [10915, 0]
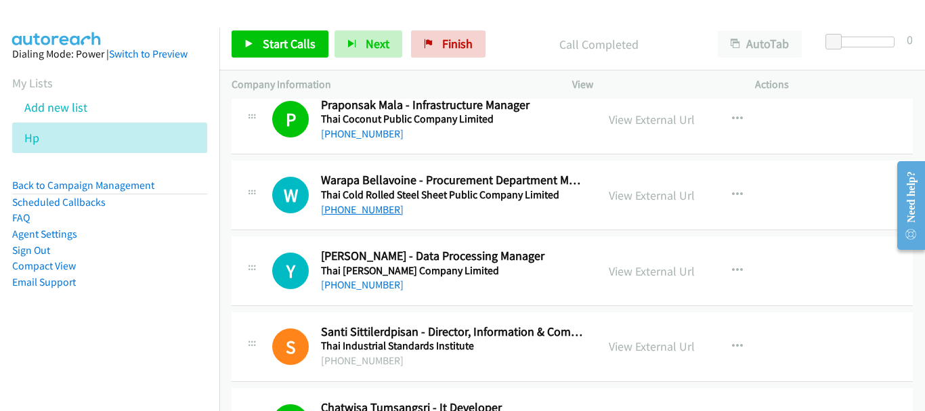
click at [384, 212] on link "[PHONE_NUMBER]" at bounding box center [362, 209] width 83 height 13
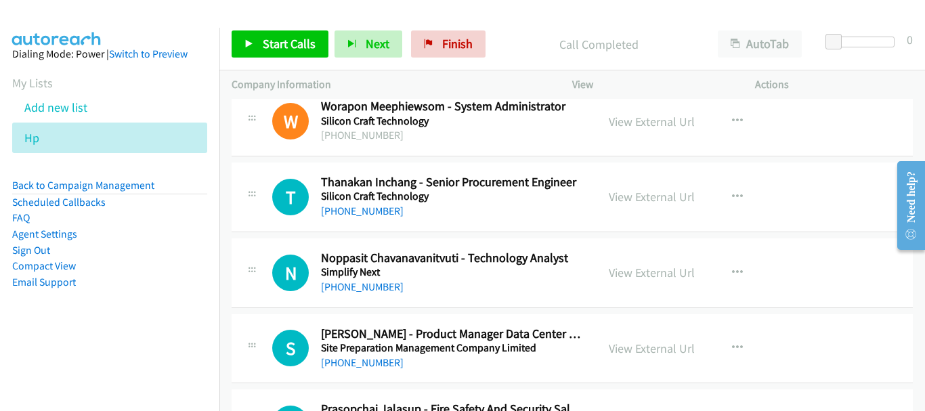
scroll to position [9832, 0]
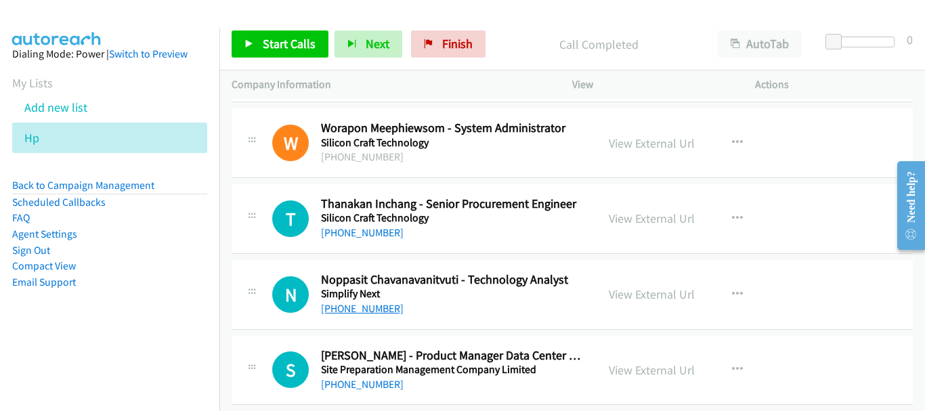
click at [368, 304] on link "[PHONE_NUMBER]" at bounding box center [362, 308] width 83 height 13
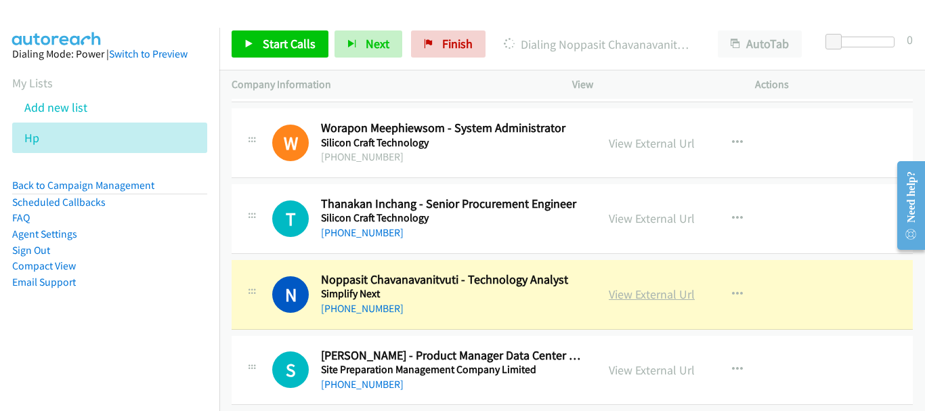
click at [630, 292] on link "View External Url" at bounding box center [651, 294] width 86 height 16
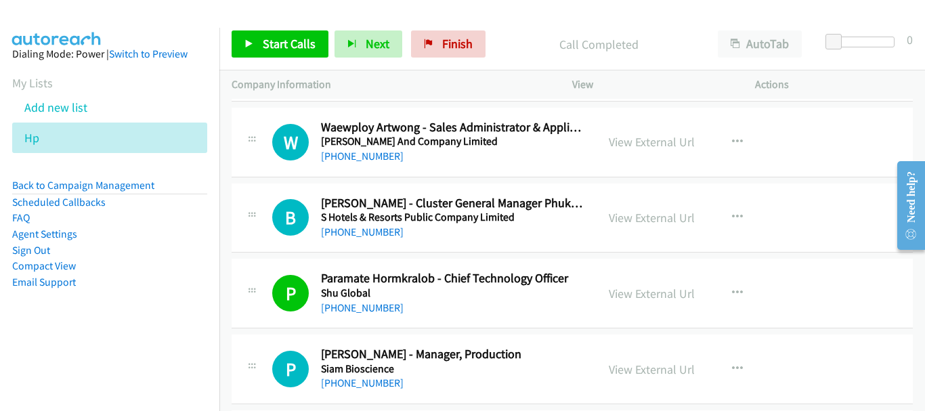
scroll to position [8749, 0]
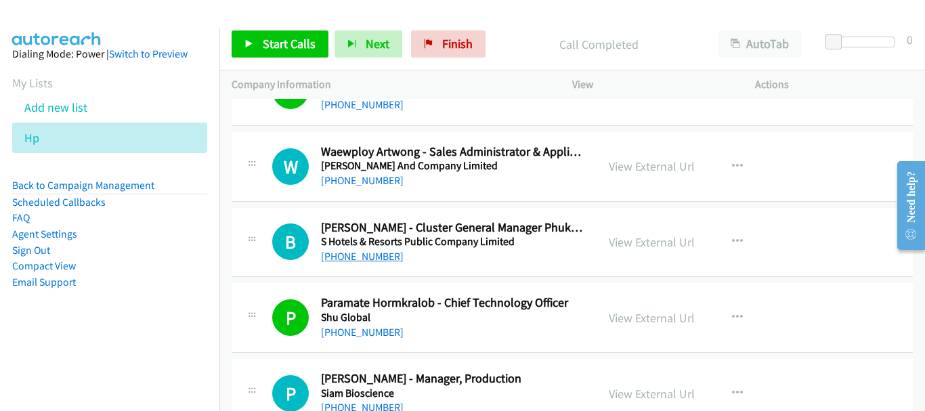
click at [365, 254] on link "[PHONE_NUMBER]" at bounding box center [362, 256] width 83 height 13
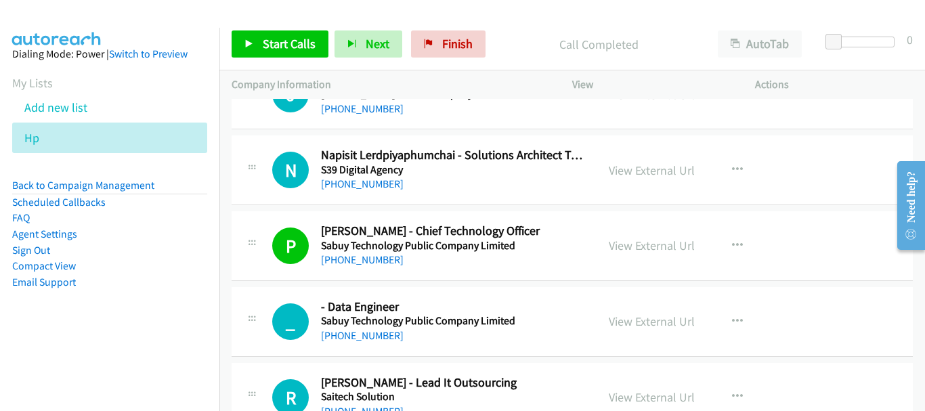
scroll to position [8072, 0]
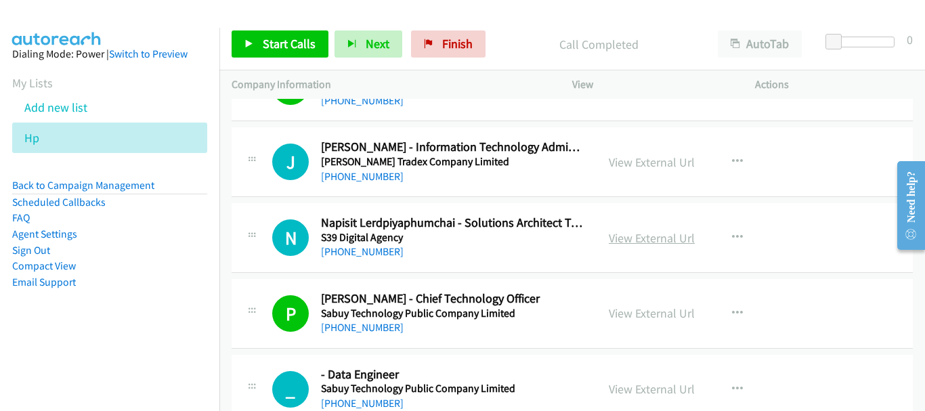
click at [631, 238] on link "View External Url" at bounding box center [651, 238] width 86 height 16
click at [624, 240] on link "View External Url" at bounding box center [651, 238] width 86 height 16
click at [646, 168] on link "View External Url" at bounding box center [651, 162] width 86 height 16
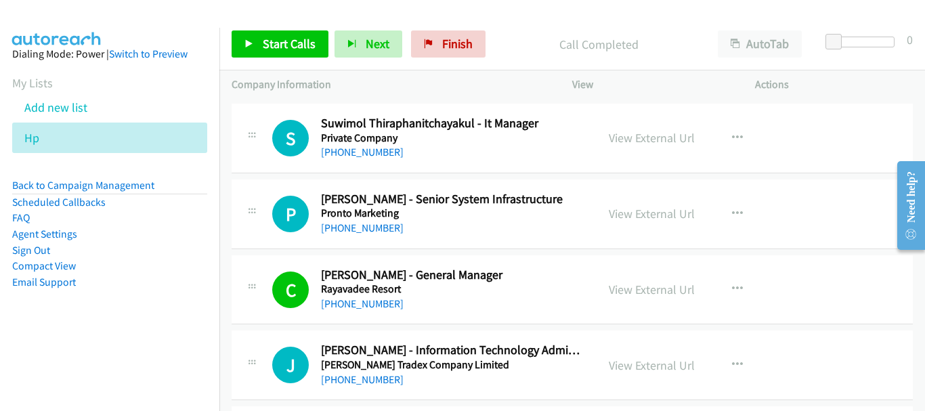
scroll to position [7801, 0]
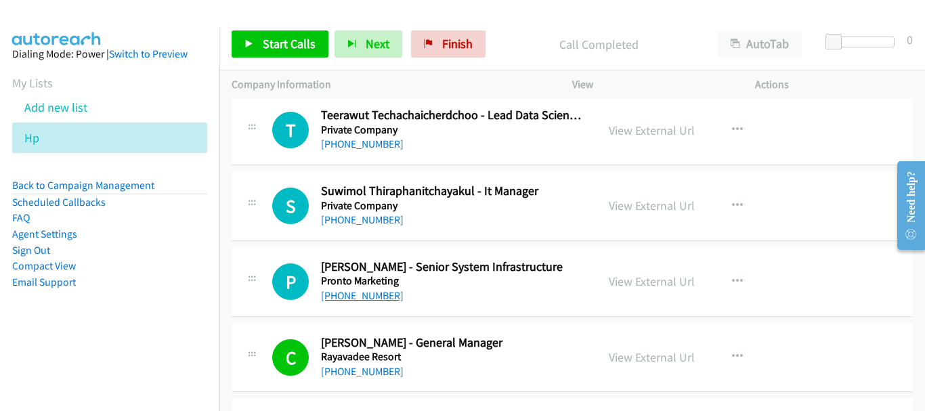
click at [355, 296] on link "[PHONE_NUMBER]" at bounding box center [362, 295] width 83 height 13
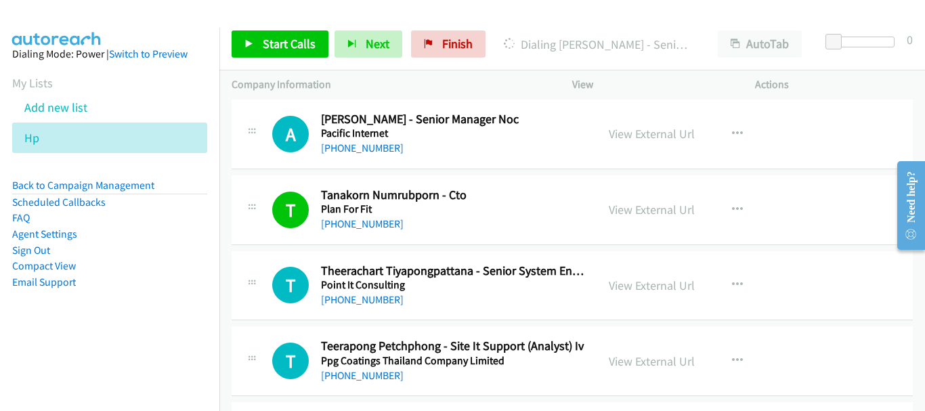
scroll to position [7504, 0]
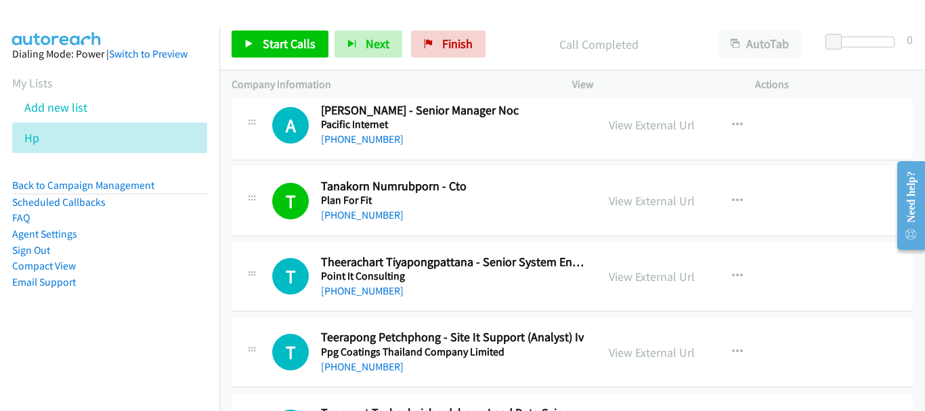
click at [356, 377] on div "T Callback Scheduled Teerapong Petchphong - Site It Support (Analyst) Iv Ppg Co…" at bounding box center [571, 352] width 681 height 70
click at [356, 370] on link "[PHONE_NUMBER]" at bounding box center [362, 366] width 83 height 13
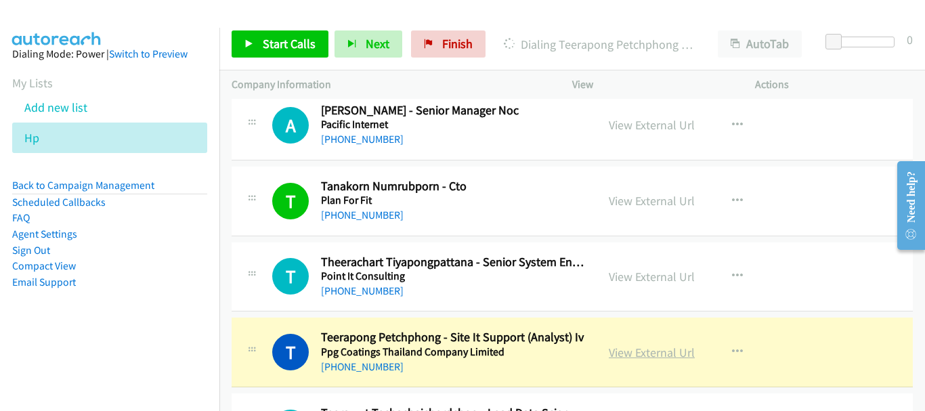
click at [644, 350] on link "View External Url" at bounding box center [651, 353] width 86 height 16
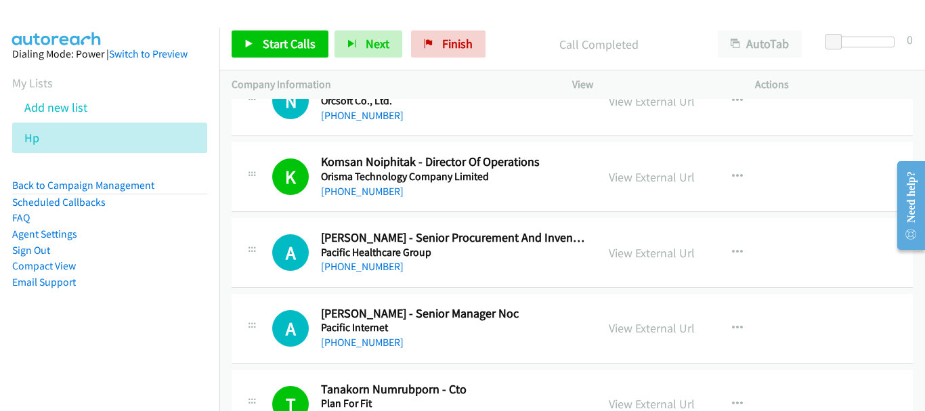
scroll to position [7233, 0]
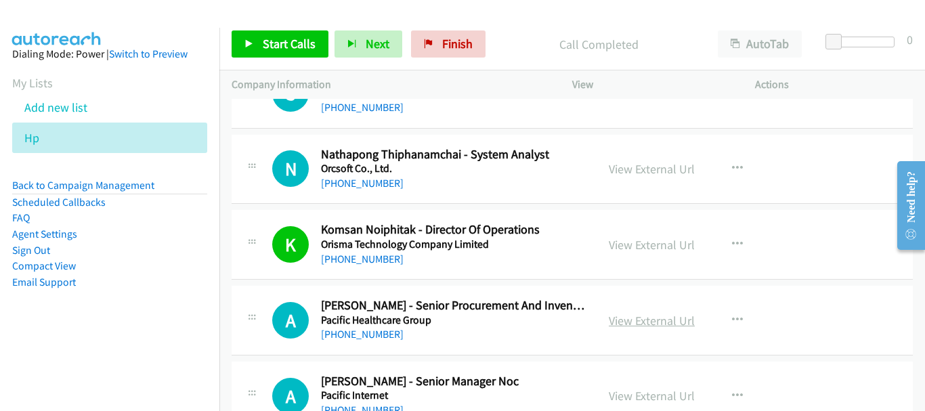
click at [625, 323] on link "View External Url" at bounding box center [651, 321] width 86 height 16
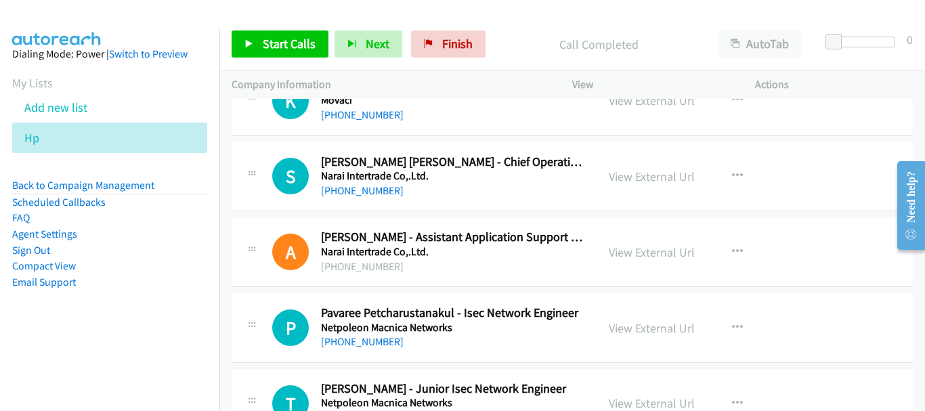
scroll to position [5947, 0]
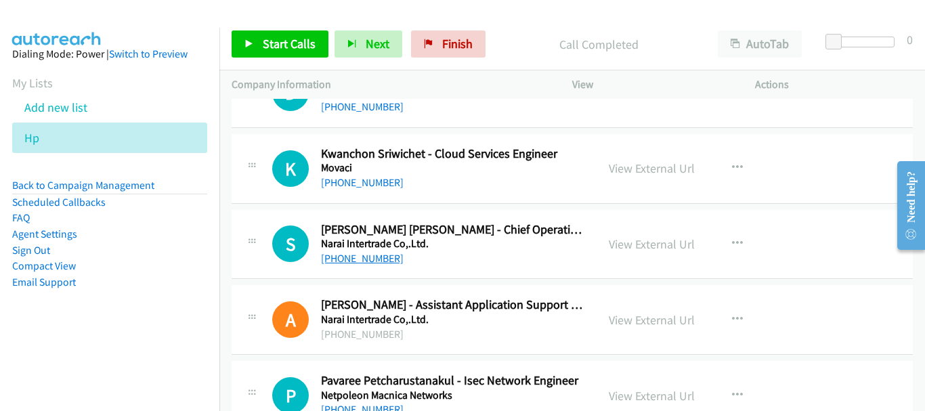
click at [376, 254] on link "[PHONE_NUMBER]" at bounding box center [362, 258] width 83 height 13
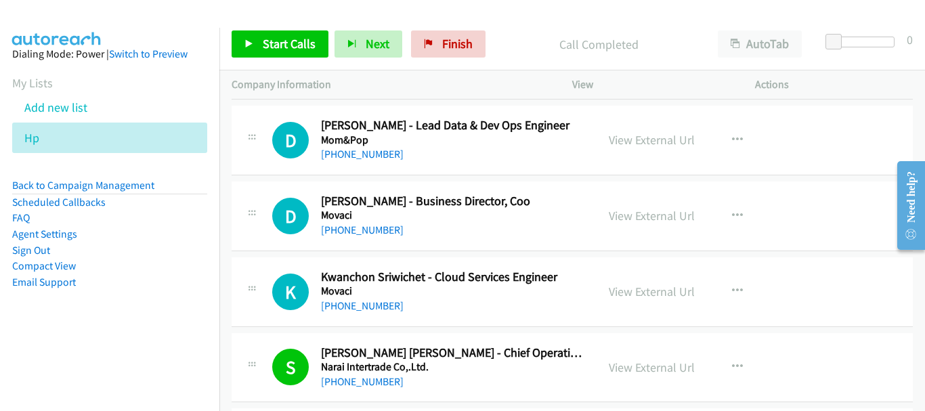
scroll to position [5811, 0]
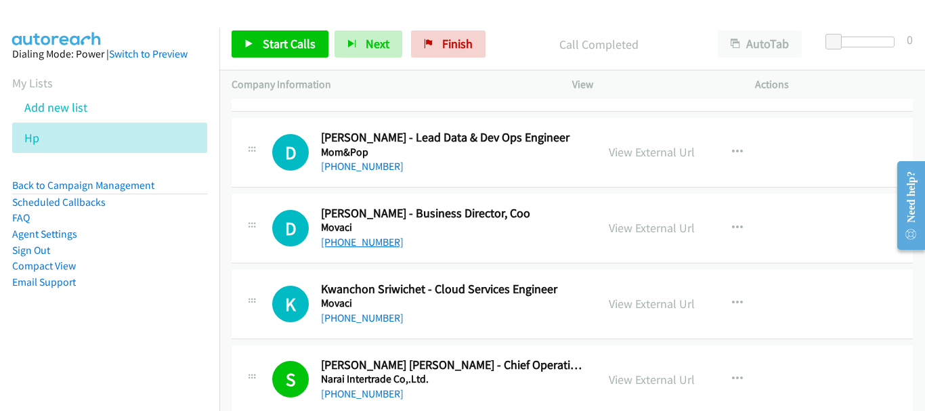
click at [385, 245] on link "[PHONE_NUMBER]" at bounding box center [362, 242] width 83 height 13
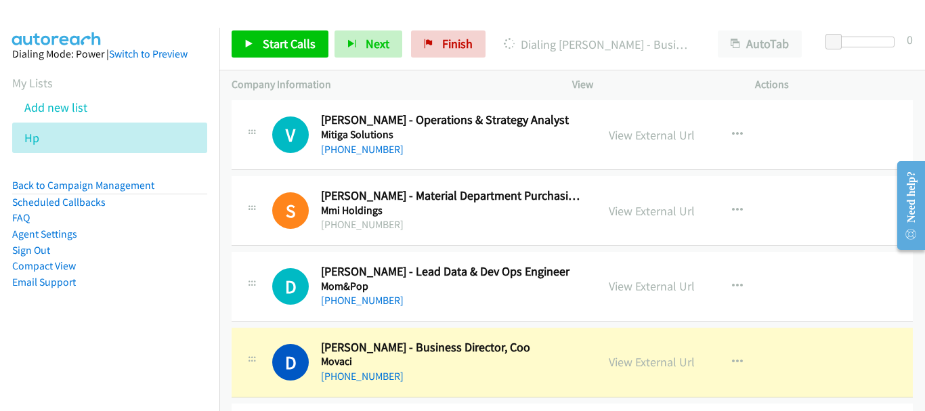
scroll to position [5676, 0]
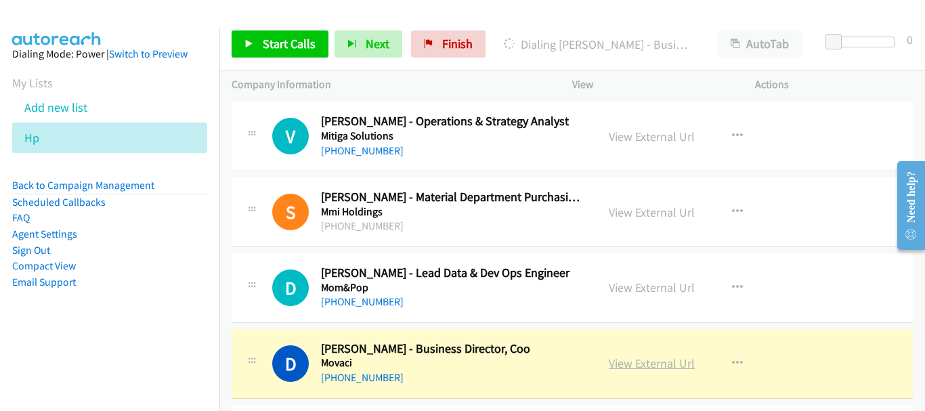
click at [630, 359] on link "View External Url" at bounding box center [651, 363] width 86 height 16
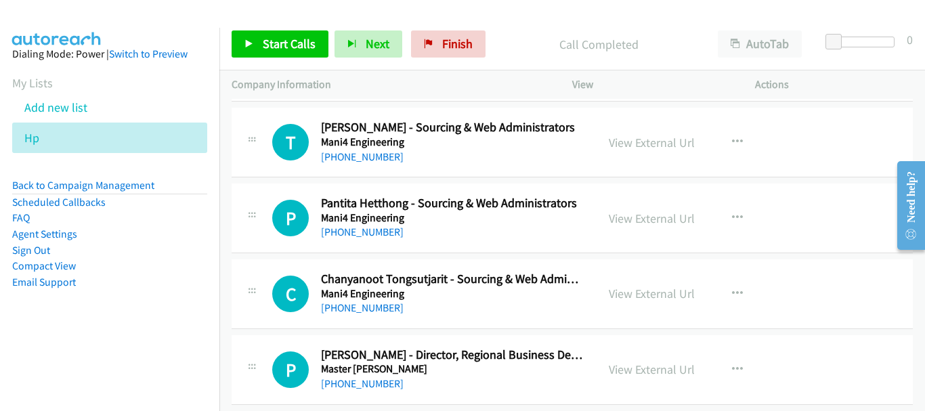
scroll to position [5283, 0]
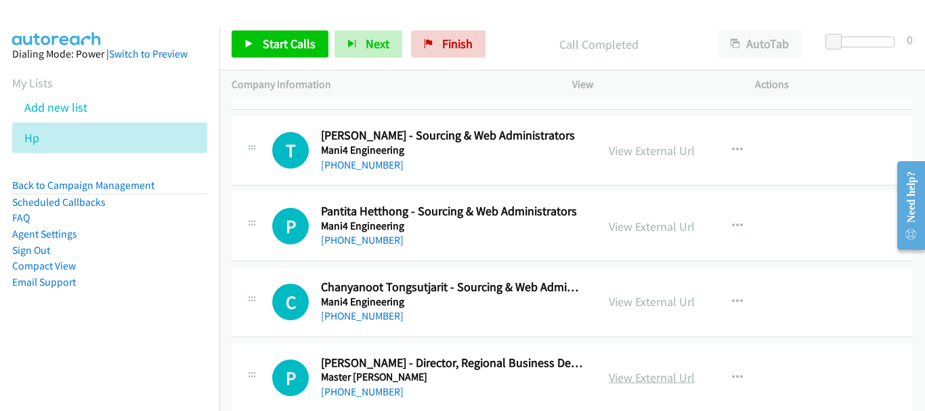
click at [677, 371] on link "View External Url" at bounding box center [651, 378] width 86 height 16
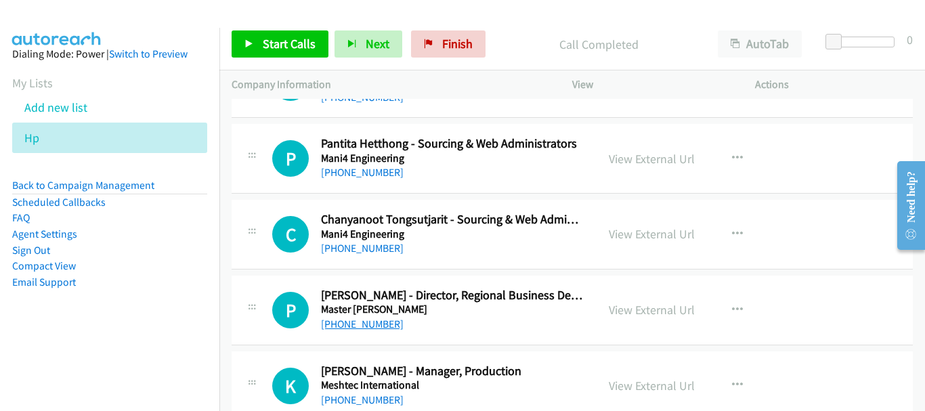
click at [378, 329] on link "[PHONE_NUMBER]" at bounding box center [362, 323] width 83 height 13
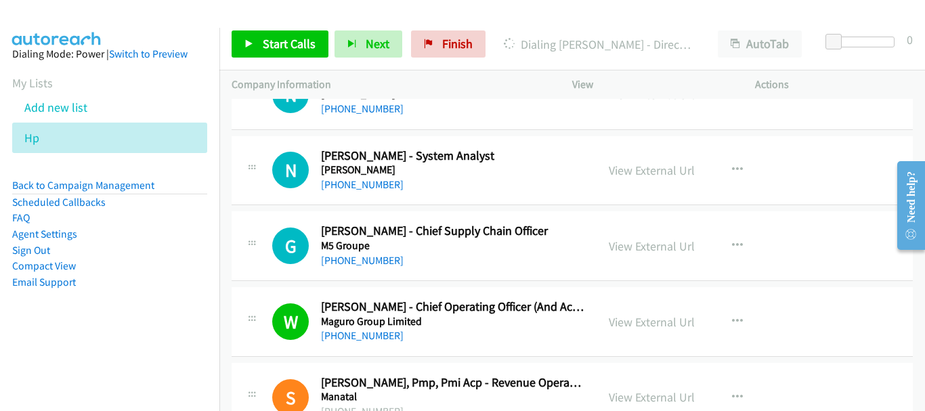
scroll to position [4674, 0]
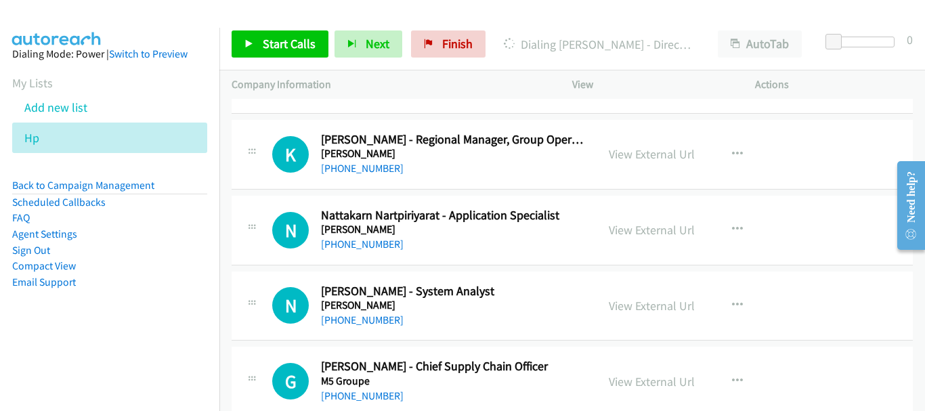
click at [511, 118] on td "K Callback Scheduled Kansornnat Wichanjit - Regional Manager, Group Operation L…" at bounding box center [571, 154] width 705 height 76
click at [685, 156] on link "View External Url" at bounding box center [651, 154] width 86 height 16
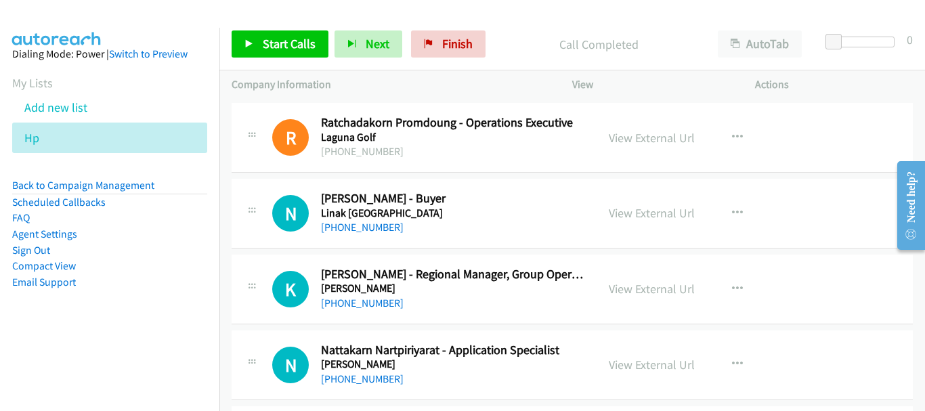
scroll to position [4539, 0]
click at [380, 305] on link "[PHONE_NUMBER]" at bounding box center [362, 303] width 83 height 13
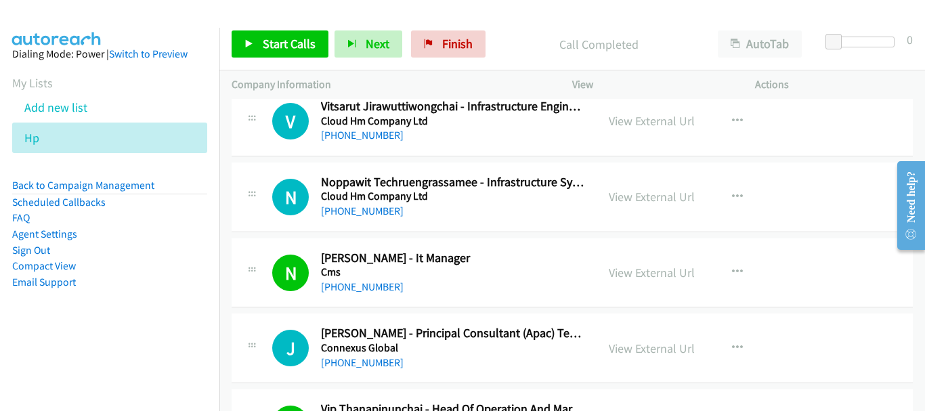
scroll to position [1764, 0]
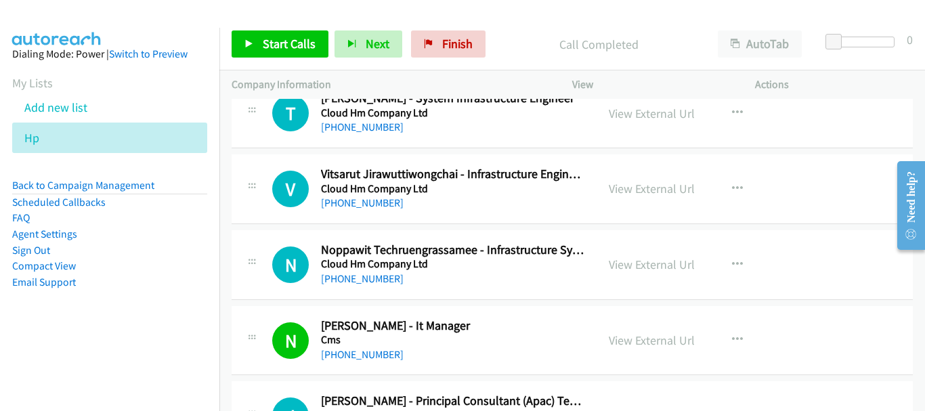
click at [636, 256] on div "View External Url" at bounding box center [651, 264] width 86 height 18
click at [633, 265] on link "View External Url" at bounding box center [651, 265] width 86 height 16
click at [636, 185] on link "View External Url" at bounding box center [651, 189] width 86 height 16
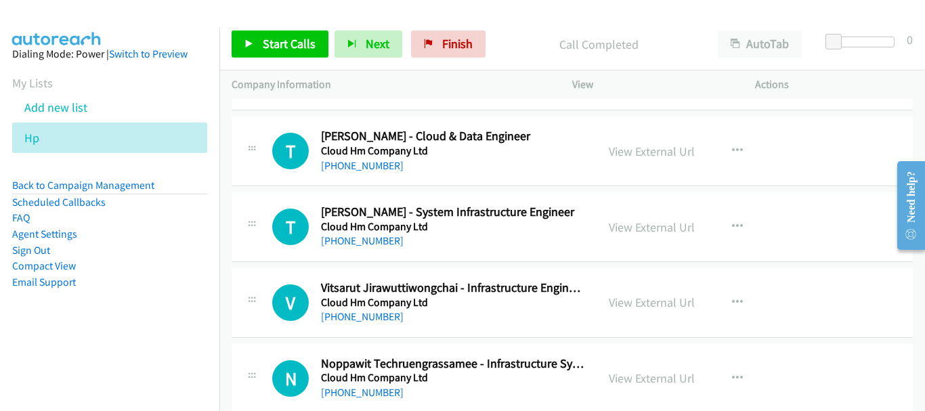
scroll to position [1628, 0]
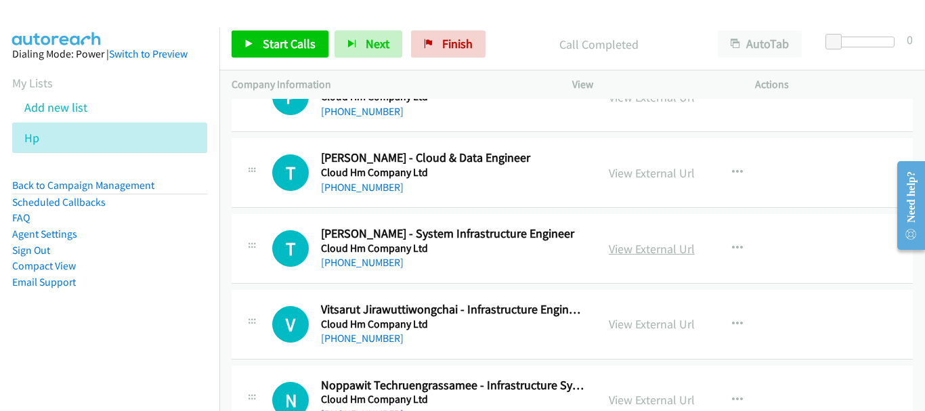
click at [633, 242] on link "View External Url" at bounding box center [651, 249] width 86 height 16
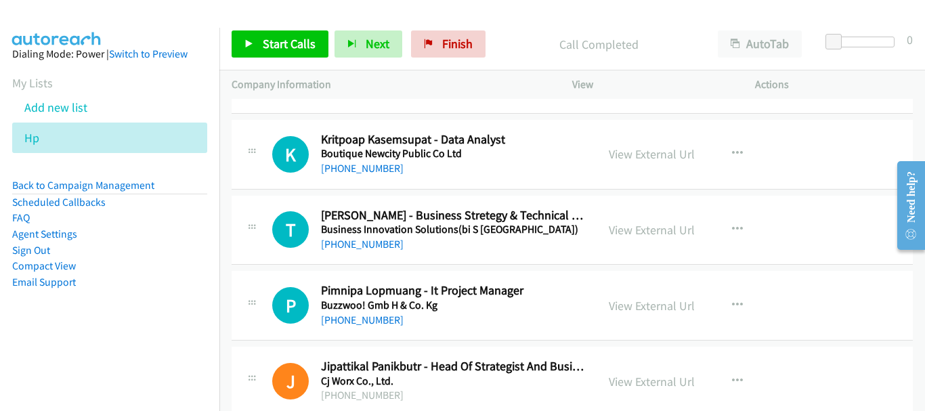
scroll to position [1087, 0]
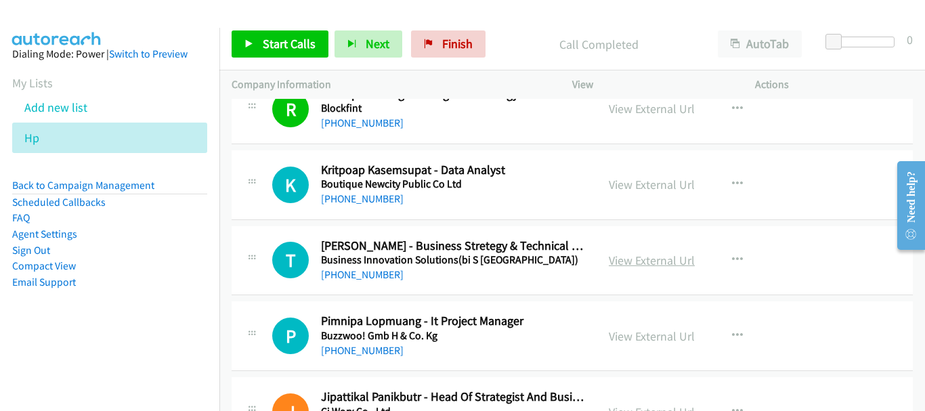
click at [634, 258] on link "View External Url" at bounding box center [651, 260] width 86 height 16
click at [373, 351] on link "[PHONE_NUMBER]" at bounding box center [362, 350] width 83 height 13
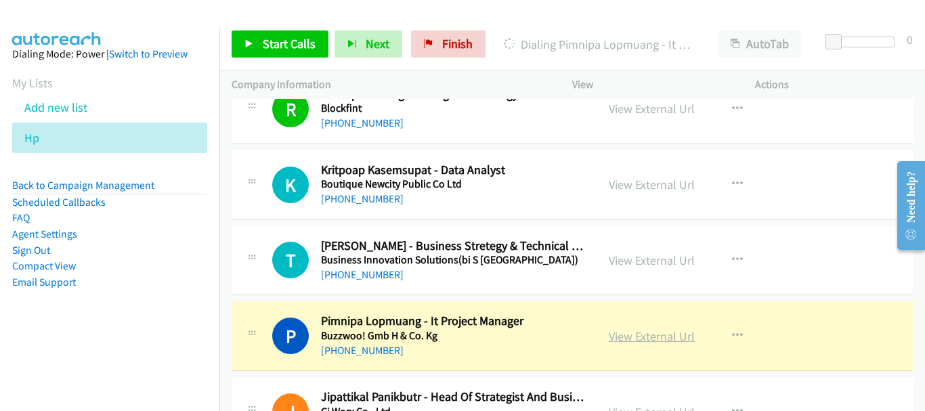
click at [638, 331] on link "View External Url" at bounding box center [651, 336] width 86 height 16
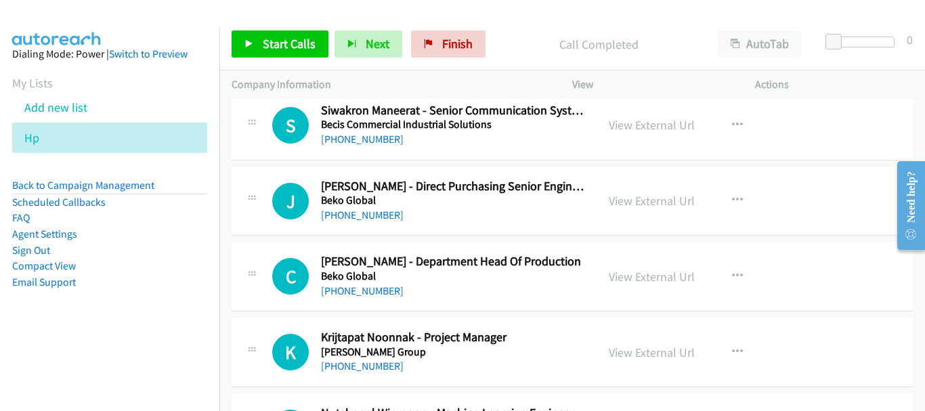
scroll to position [681, 0]
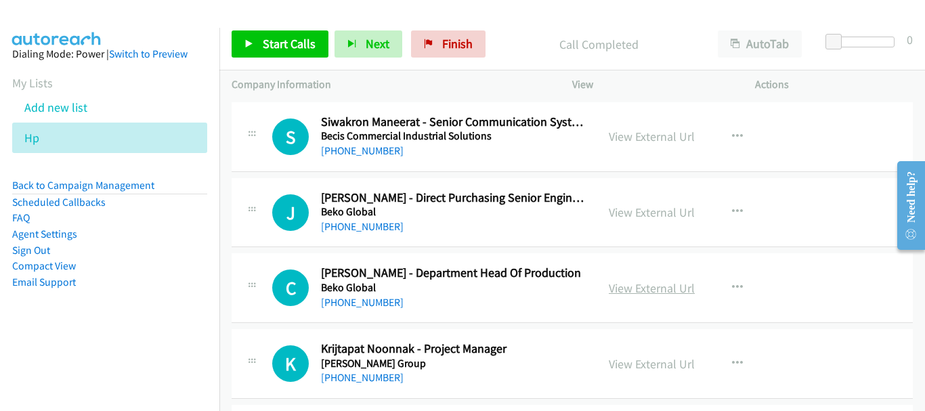
click at [642, 282] on link "View External Url" at bounding box center [651, 288] width 86 height 16
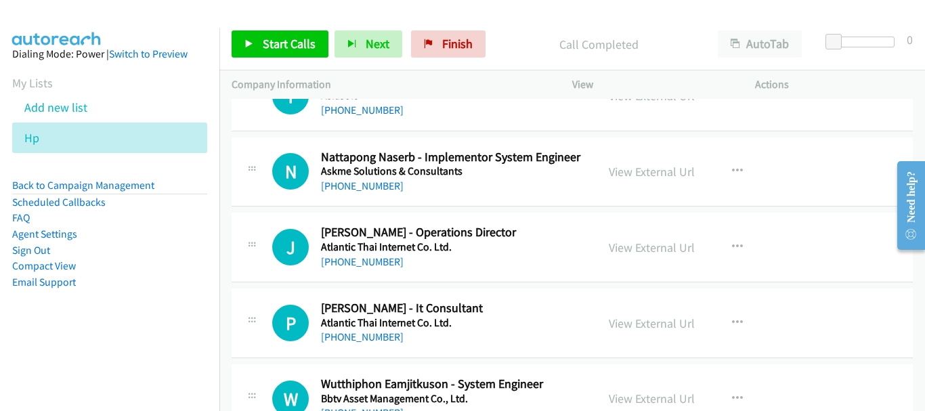
scroll to position [342, 0]
click at [384, 259] on link "[PHONE_NUMBER]" at bounding box center [362, 262] width 83 height 13
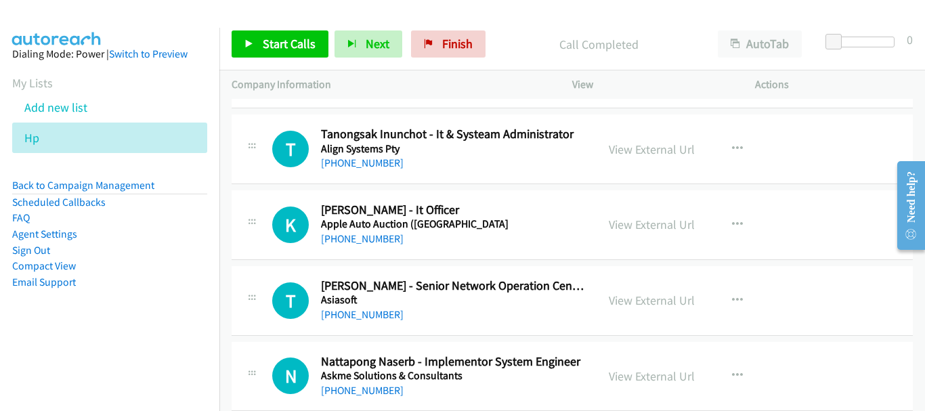
scroll to position [72, 0]
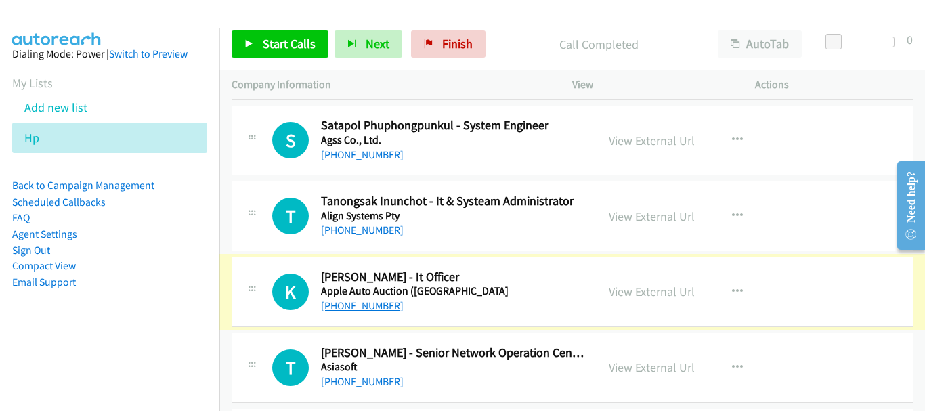
click at [361, 307] on link "[PHONE_NUMBER]" at bounding box center [362, 305] width 83 height 13
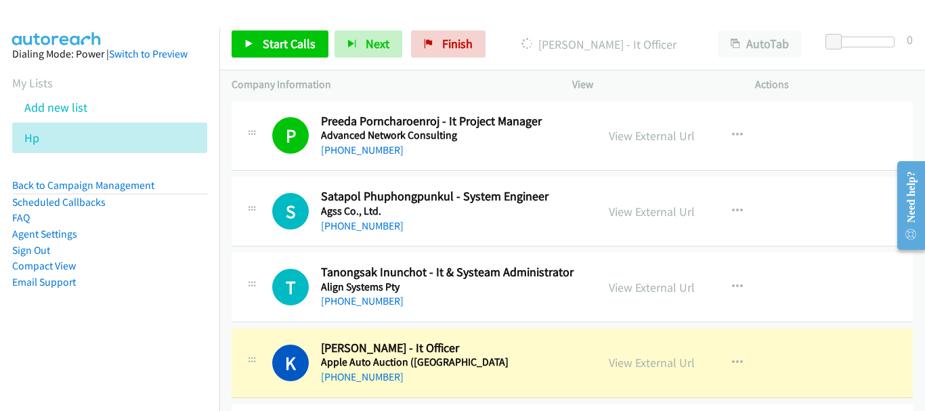
scroll to position [0, 0]
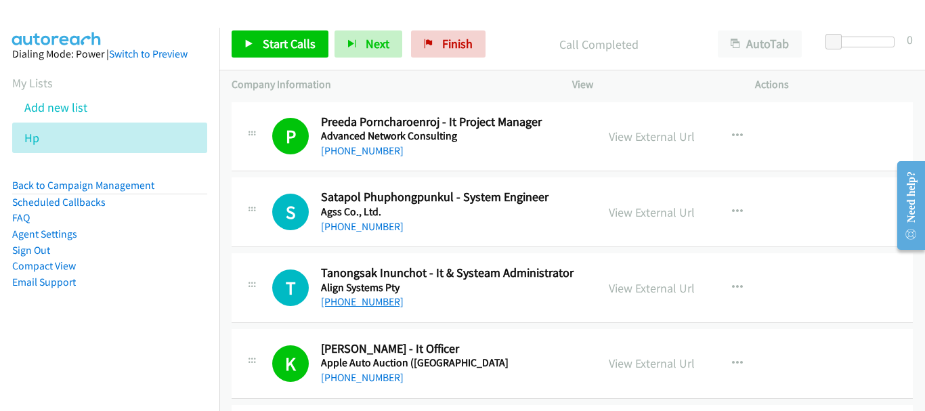
click at [378, 305] on link "[PHONE_NUMBER]" at bounding box center [362, 301] width 83 height 13
click at [356, 234] on div "[PHONE_NUMBER]" at bounding box center [452, 227] width 263 height 16
click at [355, 228] on link "[PHONE_NUMBER]" at bounding box center [362, 226] width 83 height 13
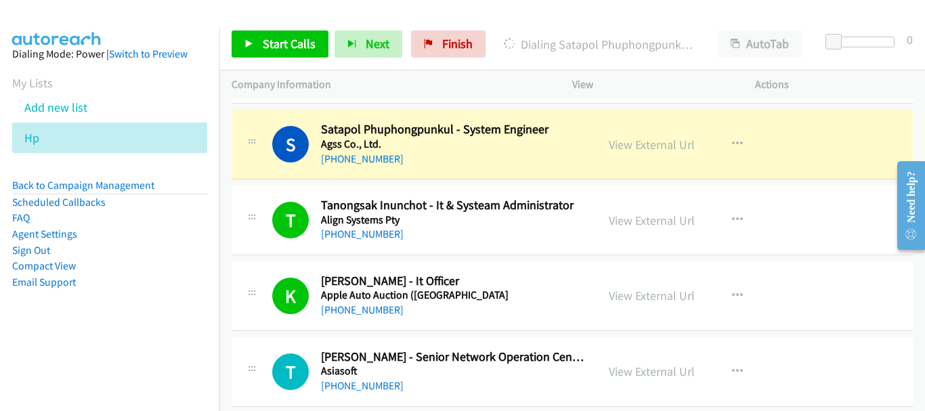
scroll to position [135, 0]
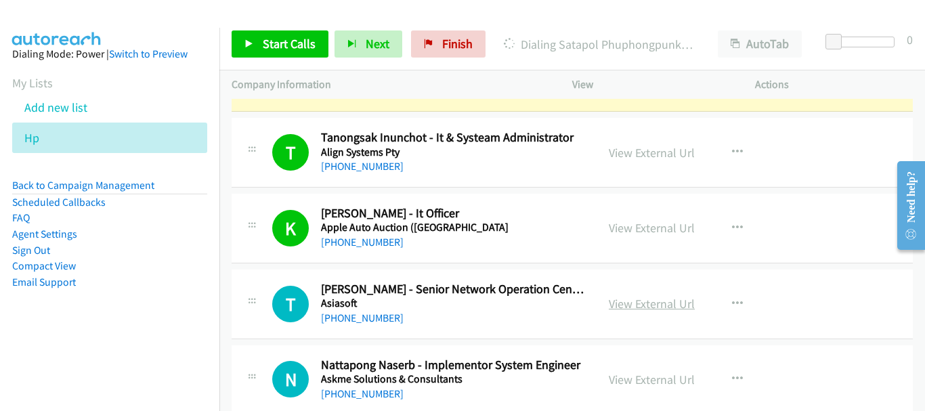
click at [631, 305] on link "View External Url" at bounding box center [651, 304] width 86 height 16
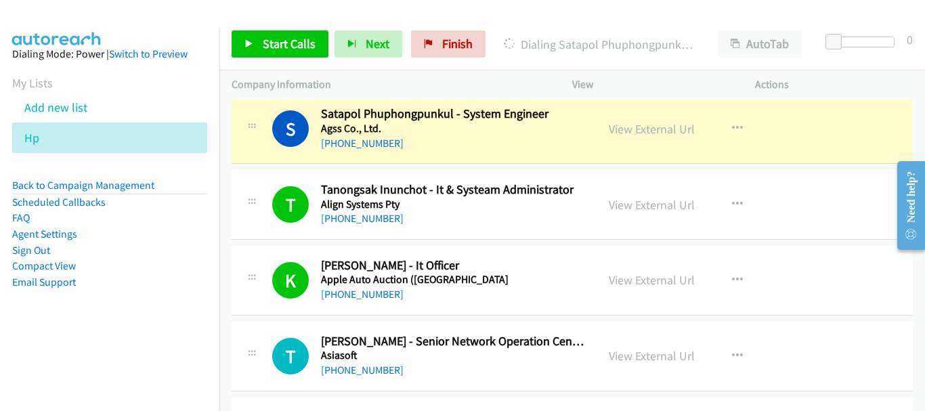
scroll to position [0, 0]
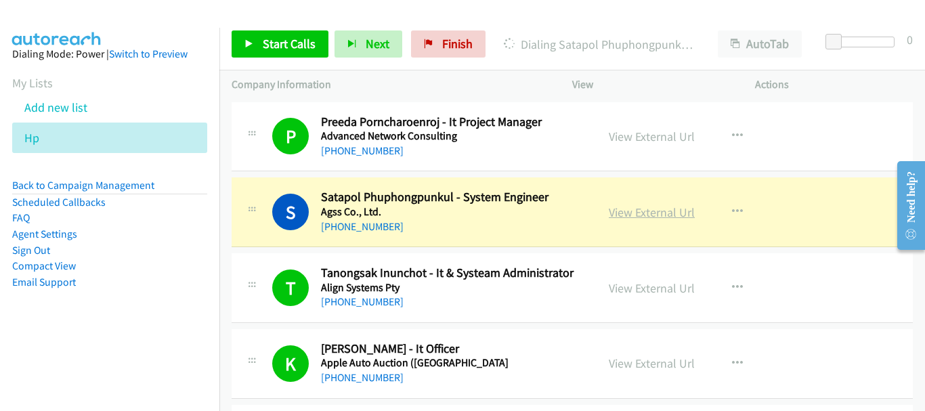
click at [655, 215] on link "View External Url" at bounding box center [651, 212] width 86 height 16
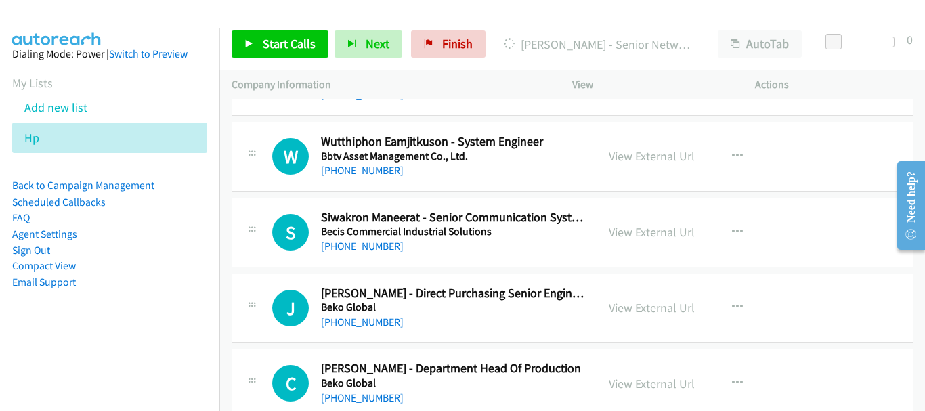
scroll to position [609, 0]
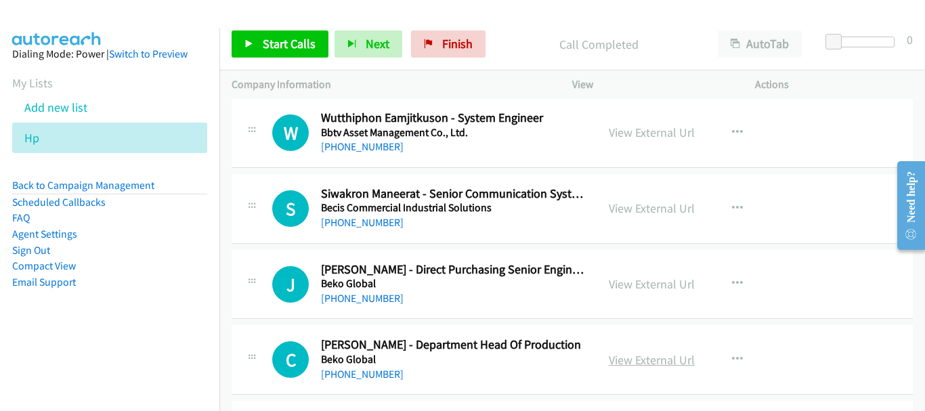
click at [640, 359] on link "View External Url" at bounding box center [651, 360] width 86 height 16
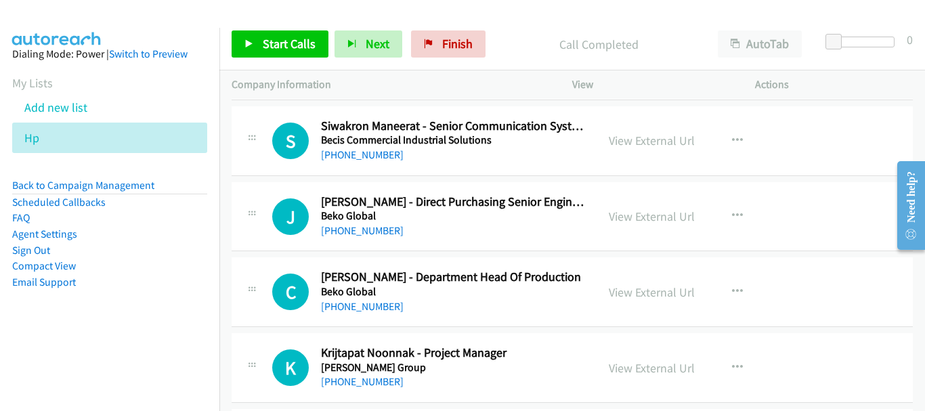
scroll to position [812, 0]
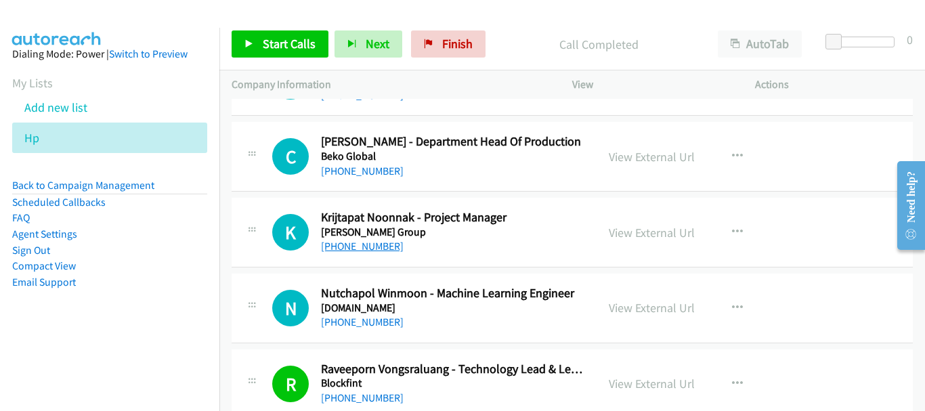
click at [363, 247] on link "[PHONE_NUMBER]" at bounding box center [362, 246] width 83 height 13
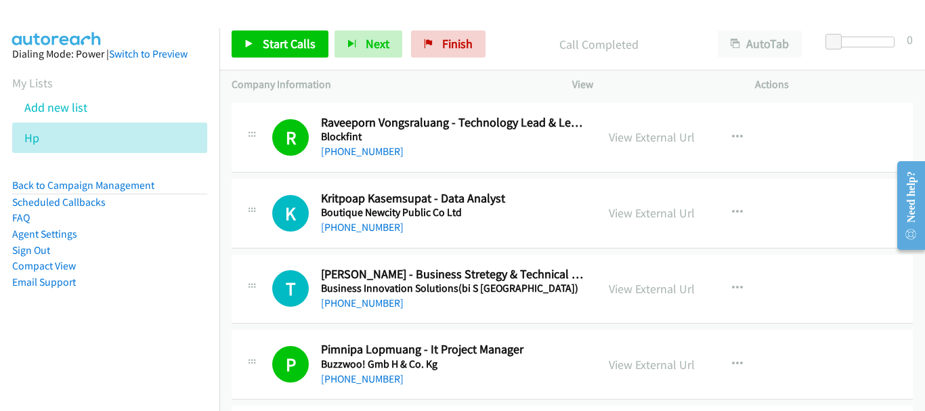
scroll to position [1083, 0]
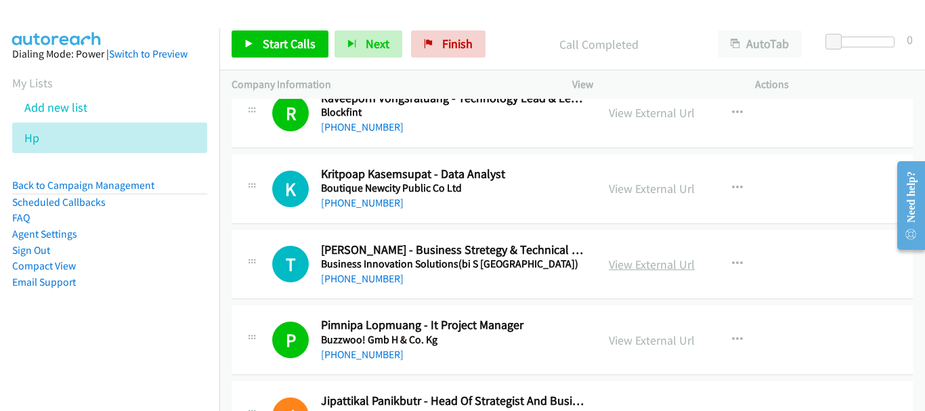
click at [642, 267] on link "View External Url" at bounding box center [651, 265] width 86 height 16
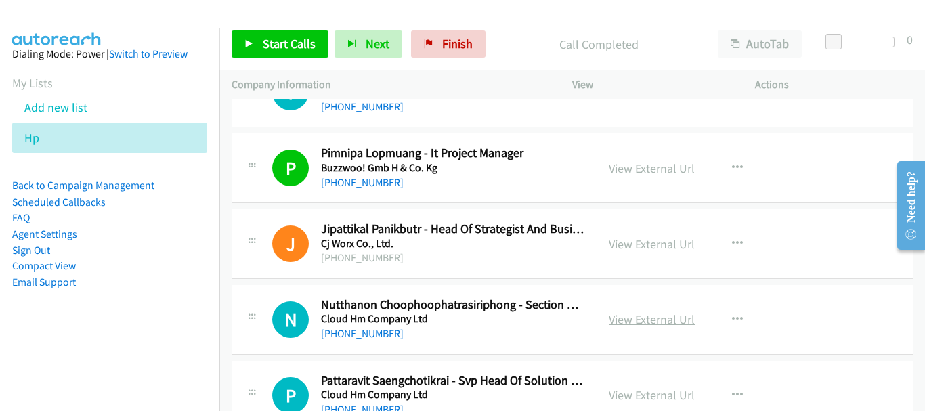
scroll to position [1286, 0]
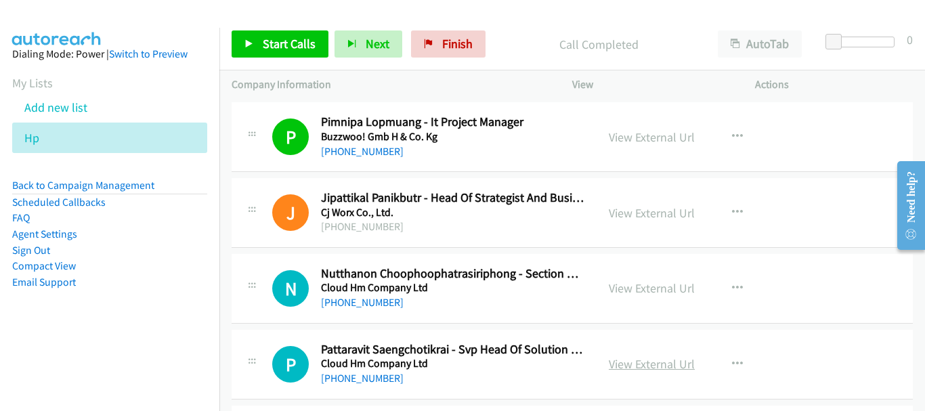
click at [655, 370] on link "View External Url" at bounding box center [651, 364] width 86 height 16
click at [616, 291] on link "View External Url" at bounding box center [651, 288] width 86 height 16
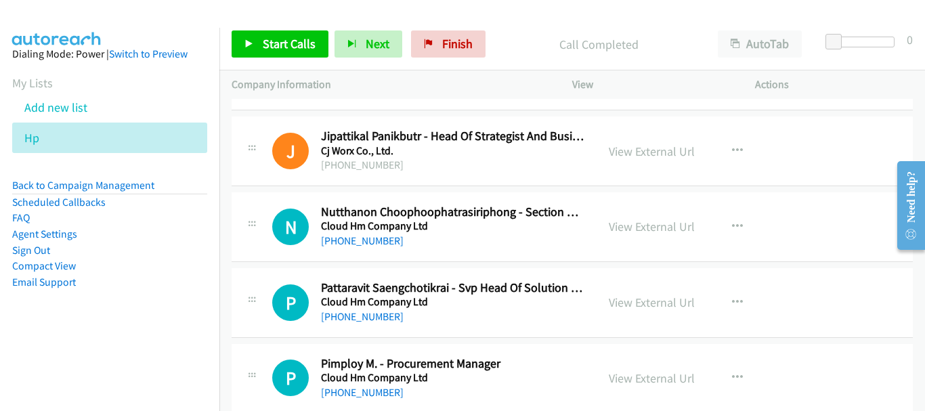
scroll to position [1421, 0]
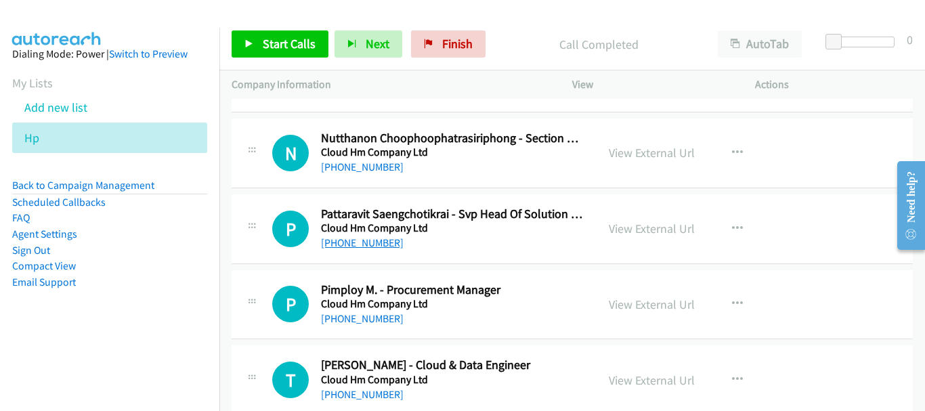
click at [364, 240] on link "[PHONE_NUMBER]" at bounding box center [362, 242] width 83 height 13
click at [374, 322] on link "[PHONE_NUMBER]" at bounding box center [362, 318] width 83 height 13
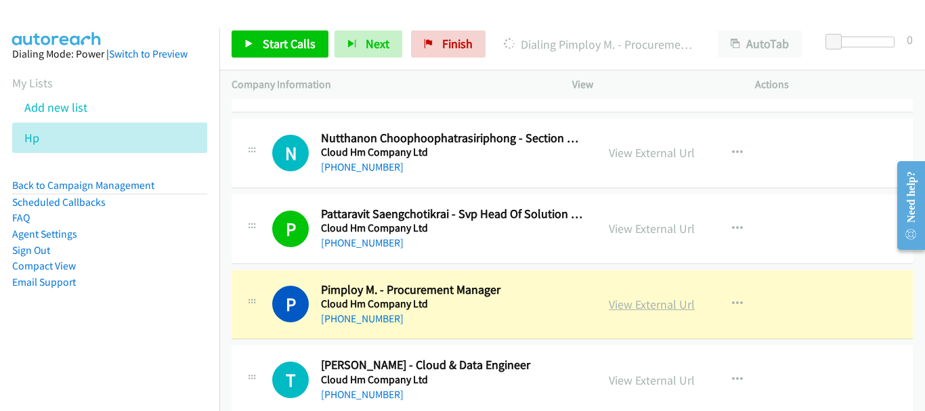
click at [615, 305] on link "View External Url" at bounding box center [651, 304] width 86 height 16
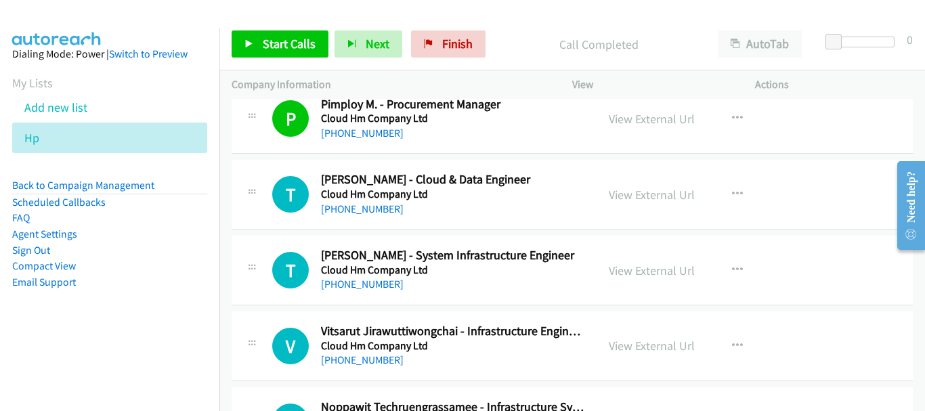
scroll to position [1624, 0]
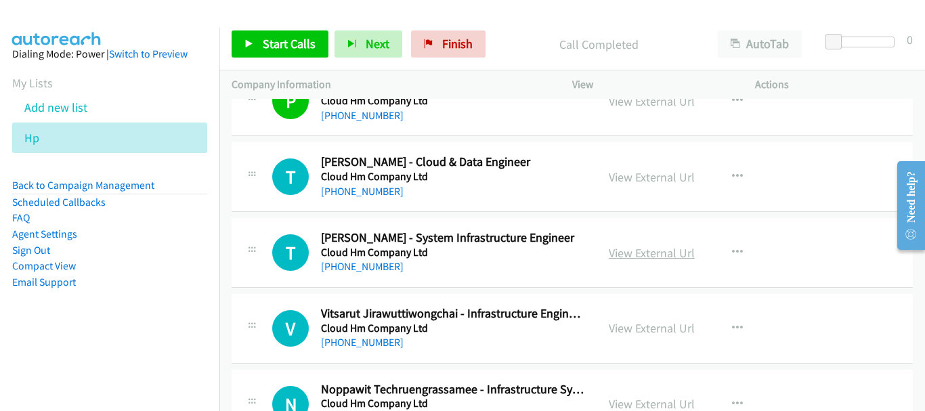
click at [631, 259] on link "View External Url" at bounding box center [651, 253] width 86 height 16
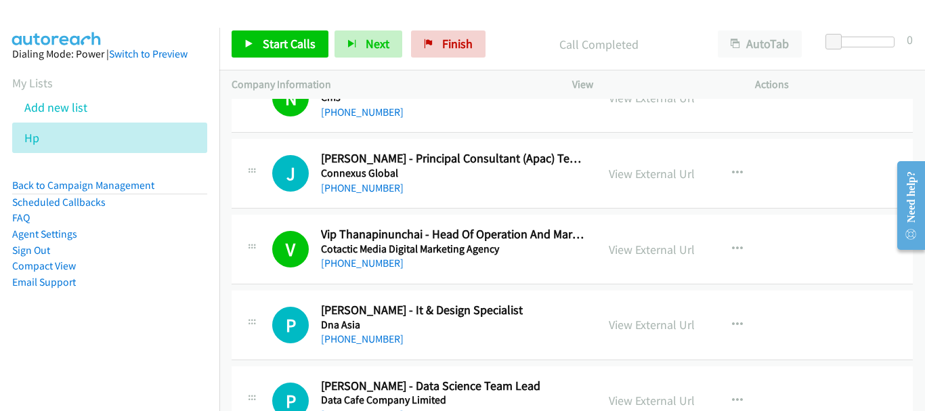
scroll to position [2031, 0]
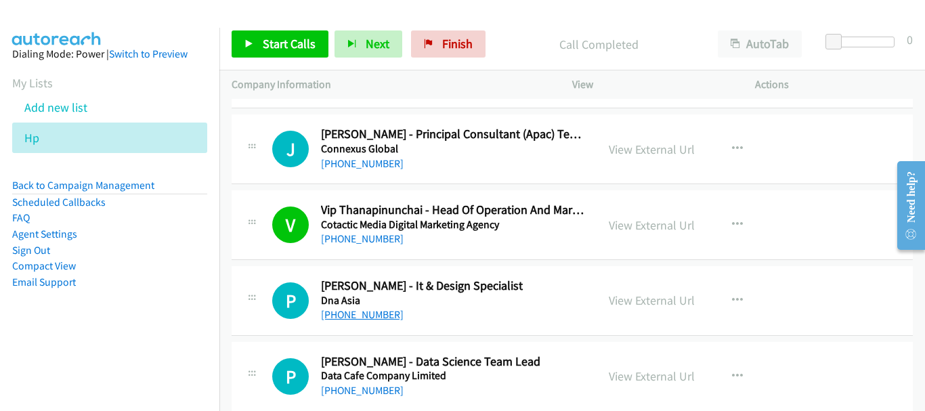
click at [365, 315] on link "[PHONE_NUMBER]" at bounding box center [362, 314] width 83 height 13
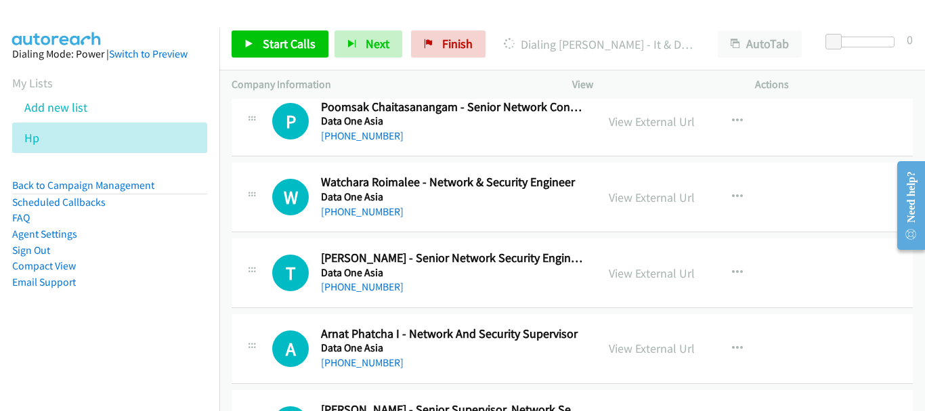
scroll to position [2572, 0]
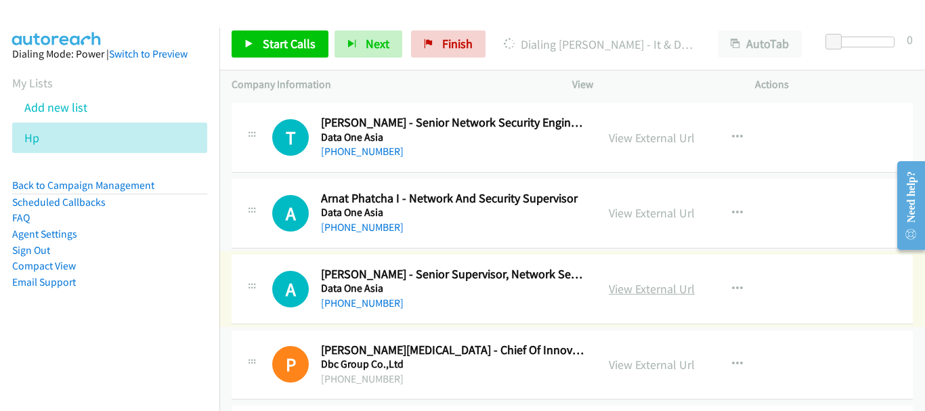
click at [618, 287] on link "View External Url" at bounding box center [651, 289] width 86 height 16
click at [379, 304] on link "[PHONE_NUMBER]" at bounding box center [362, 302] width 83 height 13
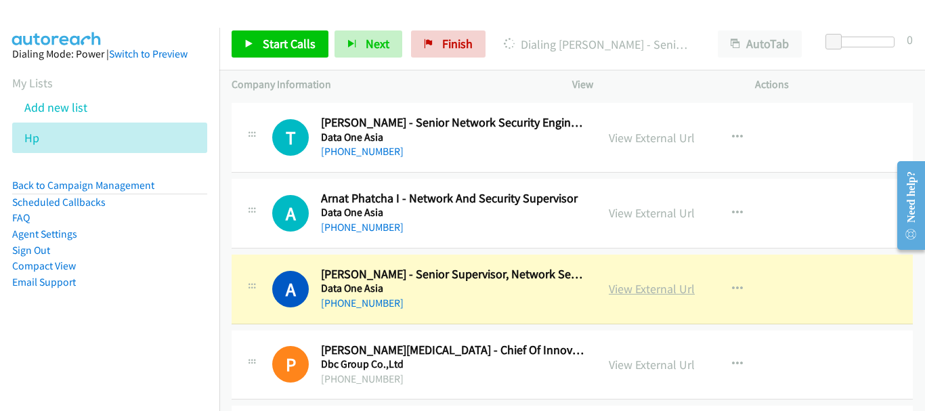
click at [634, 286] on link "View External Url" at bounding box center [651, 289] width 86 height 16
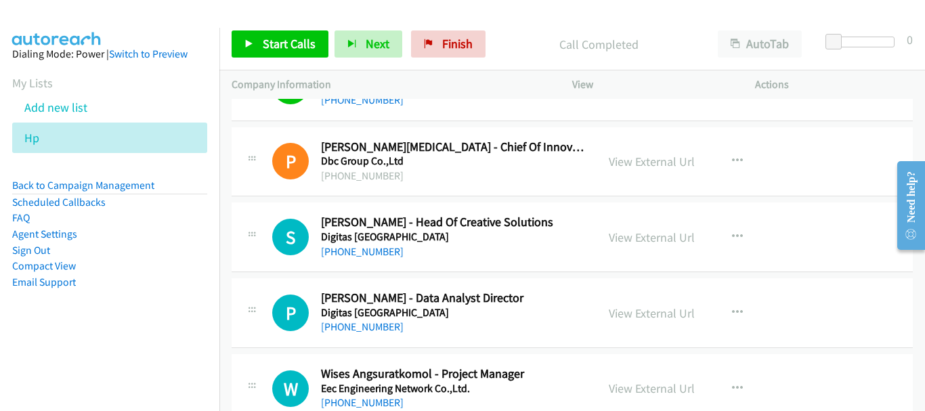
scroll to position [2843, 0]
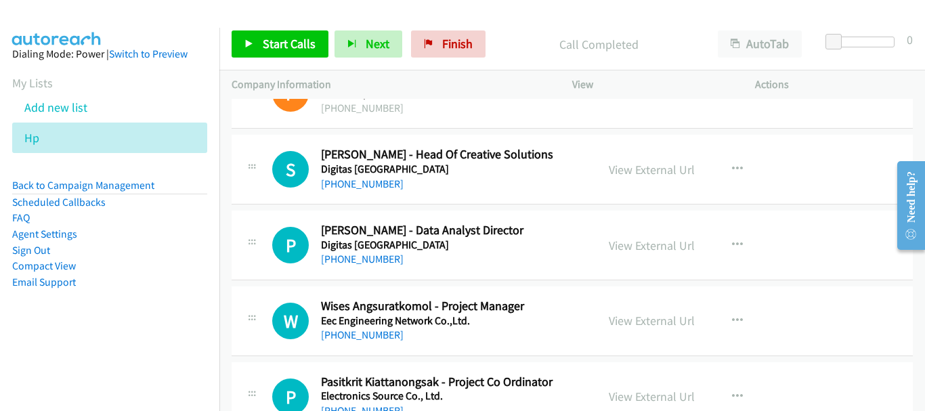
click at [355, 342] on div "[PHONE_NUMBER]" at bounding box center [452, 335] width 263 height 16
click at [356, 331] on link "[PHONE_NUMBER]" at bounding box center [362, 334] width 83 height 13
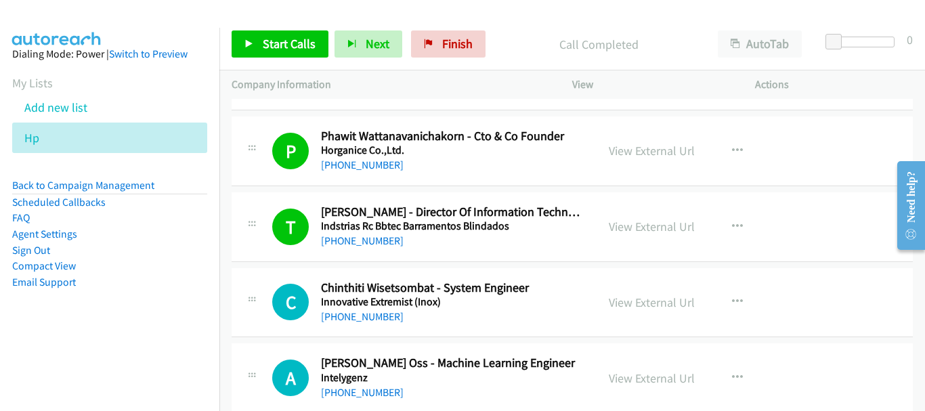
scroll to position [3926, 0]
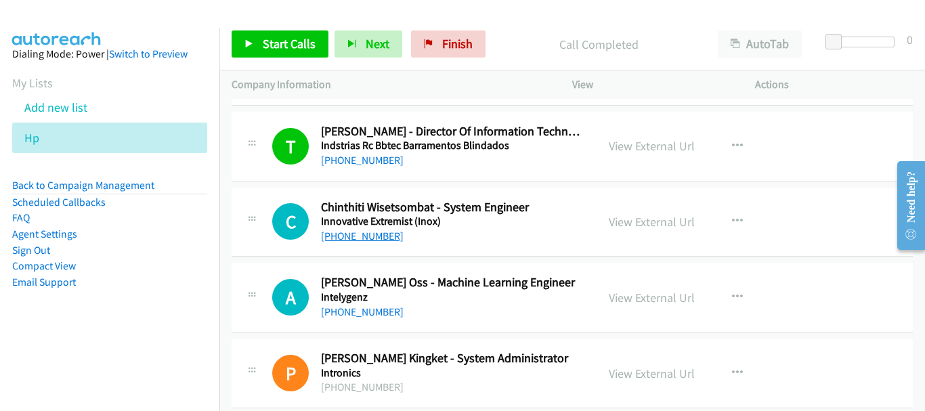
click at [386, 234] on link "[PHONE_NUMBER]" at bounding box center [362, 235] width 83 height 13
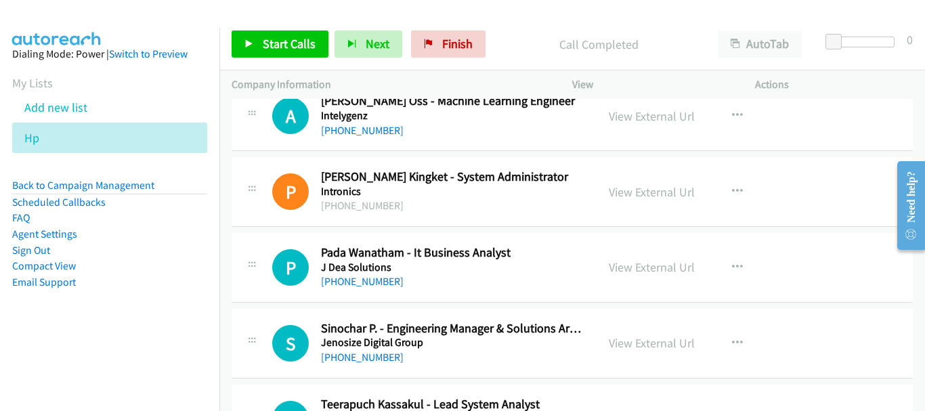
scroll to position [4129, 0]
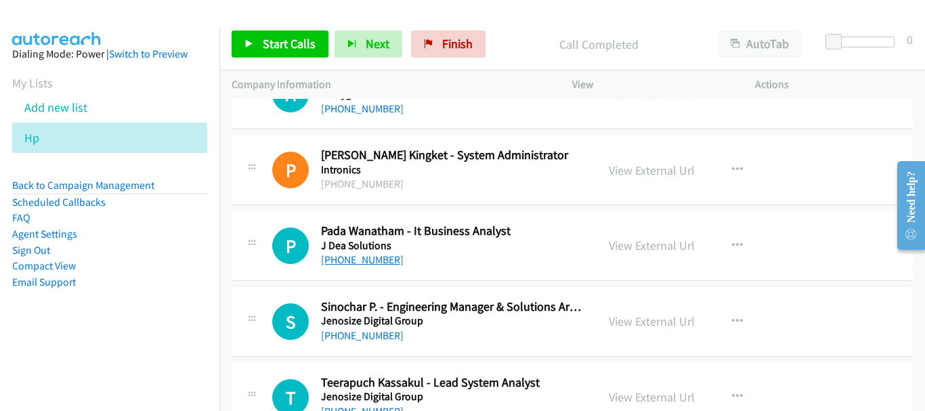
click at [365, 263] on link "[PHONE_NUMBER]" at bounding box center [362, 259] width 83 height 13
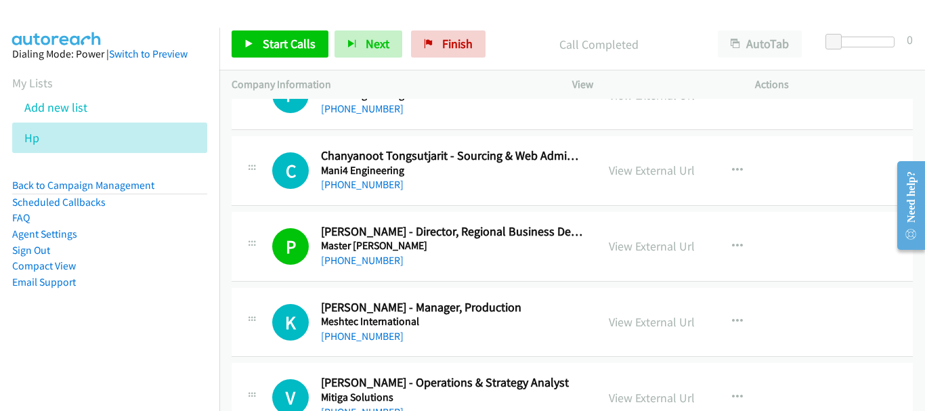
scroll to position [5550, 0]
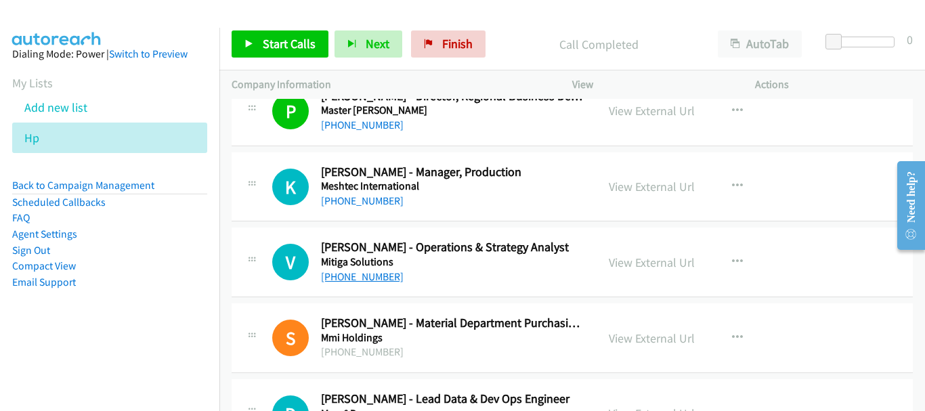
click at [366, 280] on link "[PHONE_NUMBER]" at bounding box center [362, 276] width 83 height 13
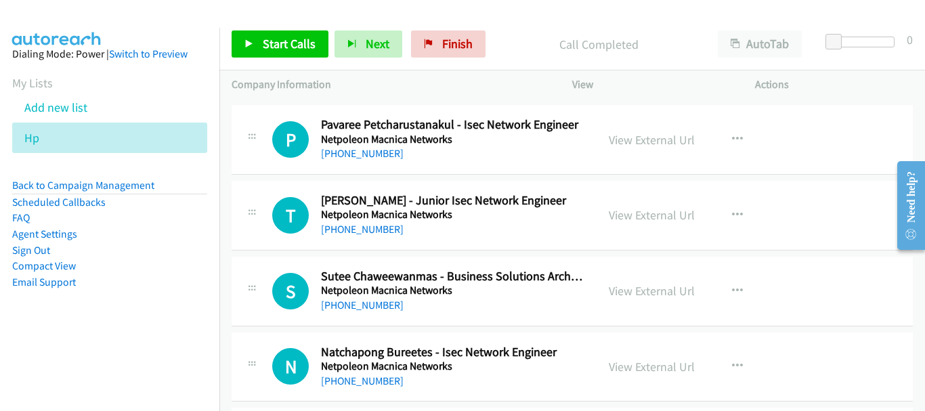
scroll to position [6227, 0]
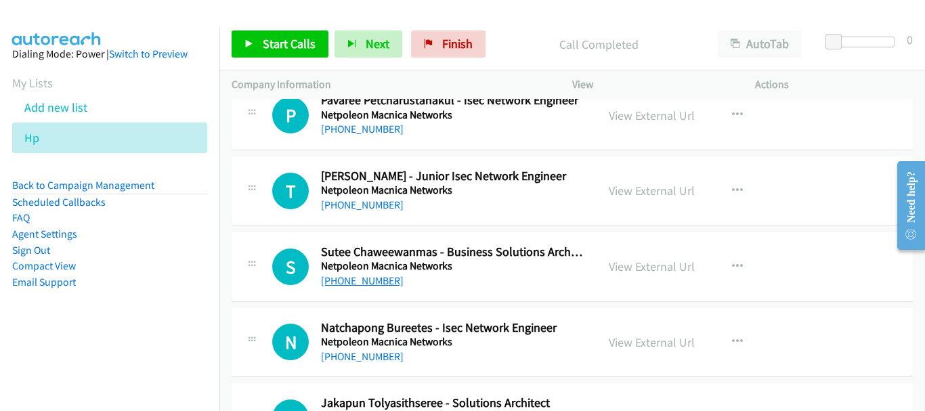
click at [369, 283] on link "[PHONE_NUMBER]" at bounding box center [362, 280] width 83 height 13
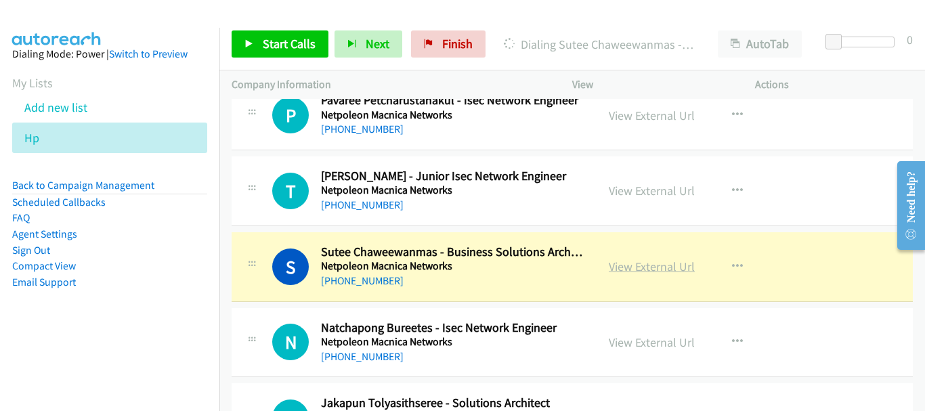
click at [638, 264] on link "View External Url" at bounding box center [651, 267] width 86 height 16
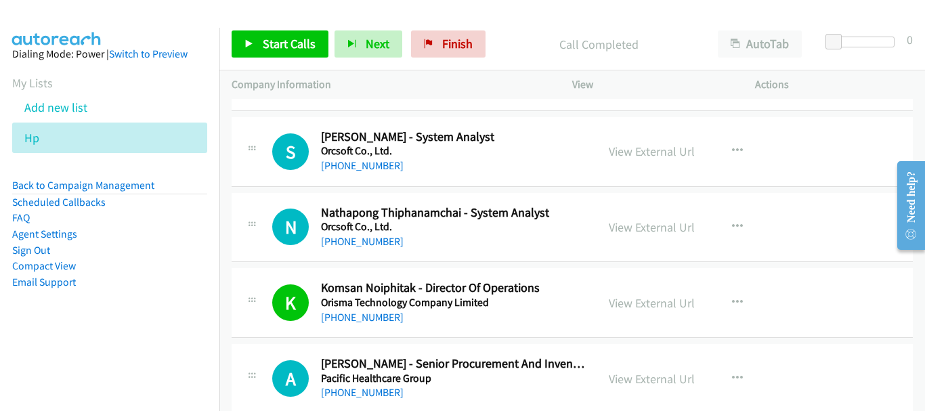
scroll to position [7242, 0]
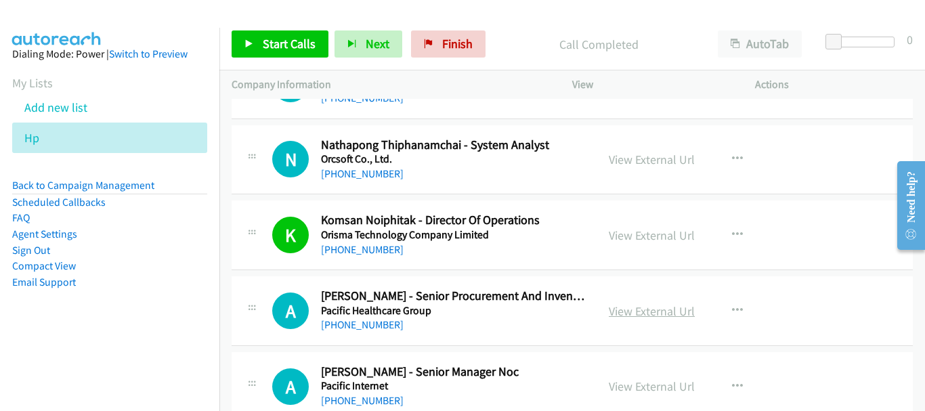
click at [619, 305] on link "View External Url" at bounding box center [651, 311] width 86 height 16
click at [363, 330] on link "[PHONE_NUMBER]" at bounding box center [362, 324] width 83 height 13
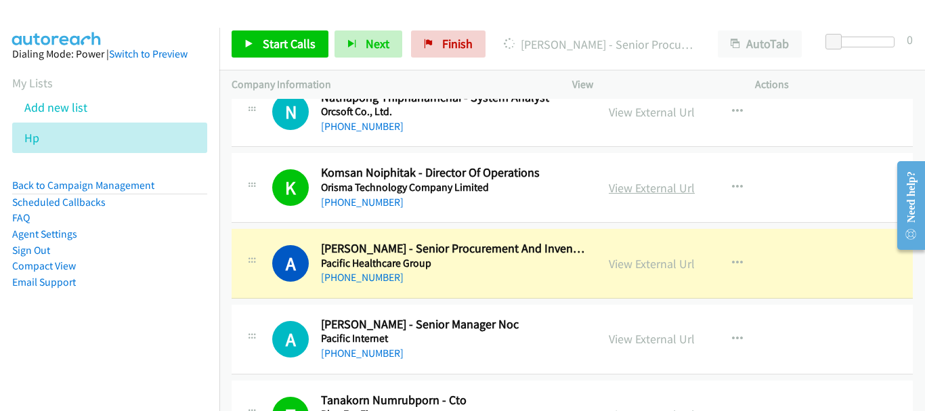
scroll to position [7310, 0]
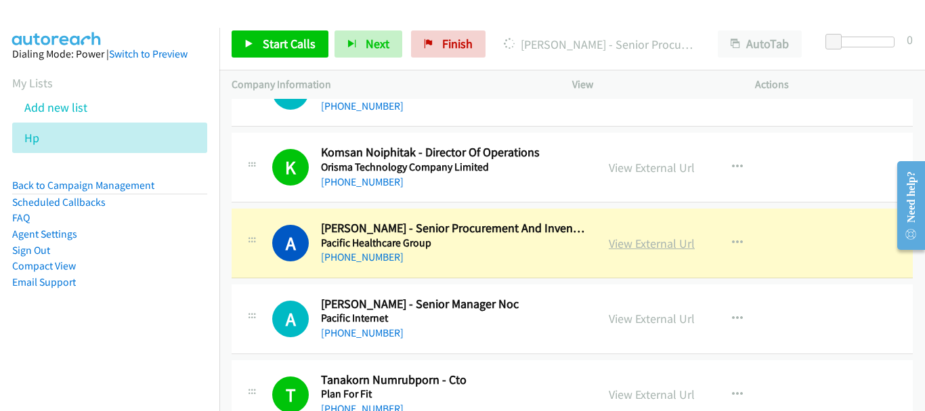
click at [627, 245] on link "View External Url" at bounding box center [651, 244] width 86 height 16
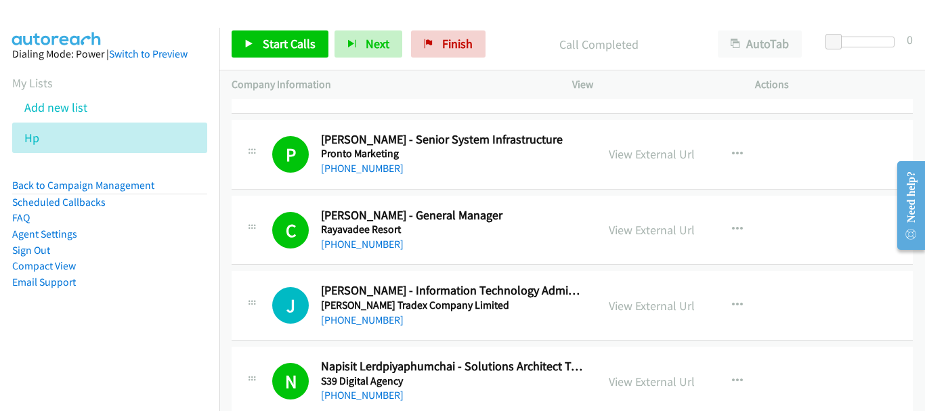
scroll to position [8054, 0]
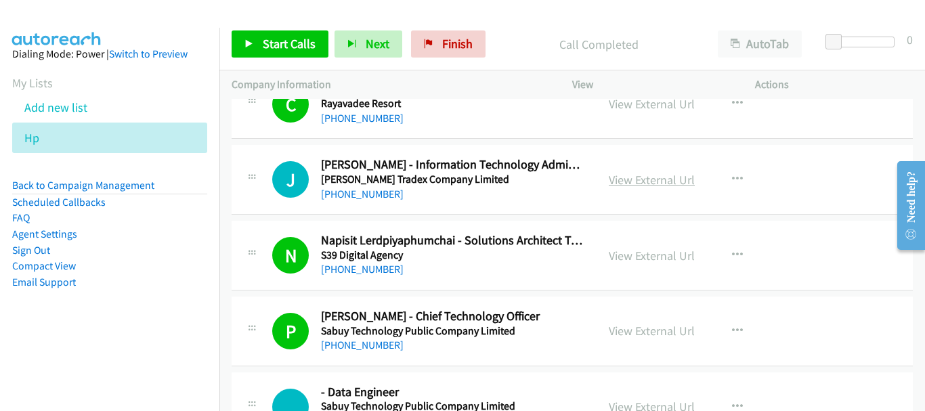
click at [662, 180] on link "View External Url" at bounding box center [651, 180] width 86 height 16
click at [368, 195] on link "[PHONE_NUMBER]" at bounding box center [362, 193] width 83 height 13
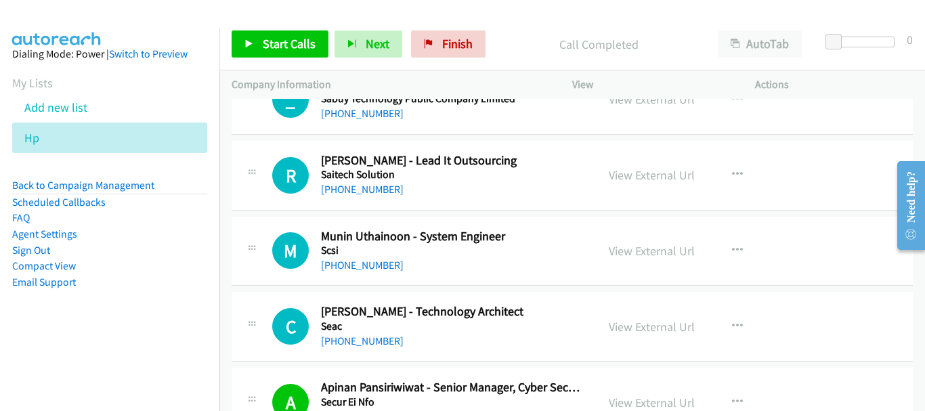
scroll to position [8393, 0]
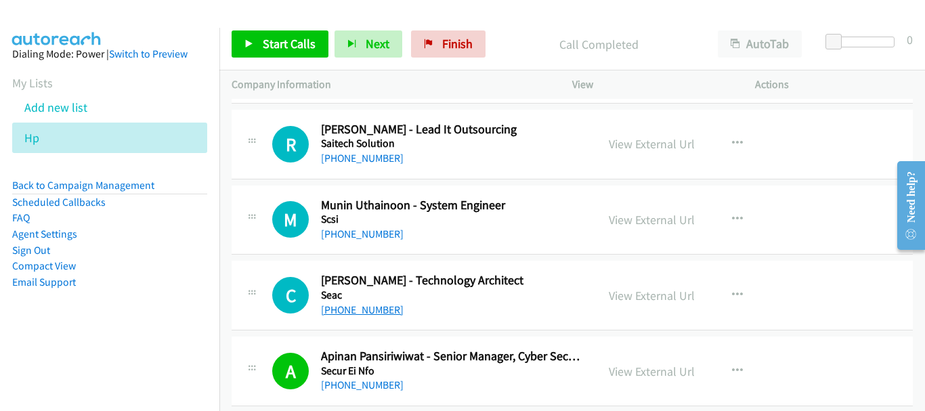
click at [363, 311] on link "[PHONE_NUMBER]" at bounding box center [362, 309] width 83 height 13
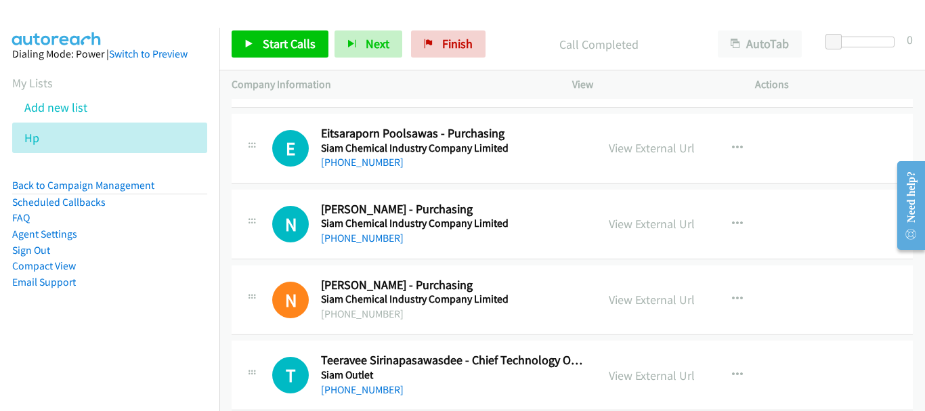
scroll to position [9137, 0]
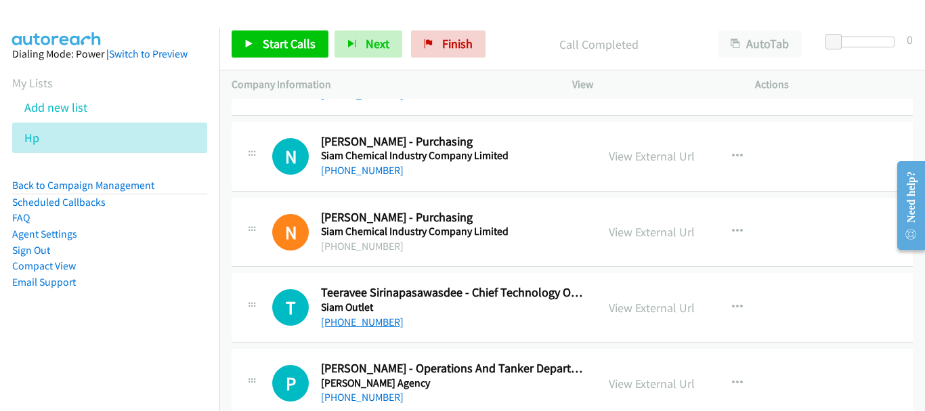
click at [368, 325] on link "[PHONE_NUMBER]" at bounding box center [362, 321] width 83 height 13
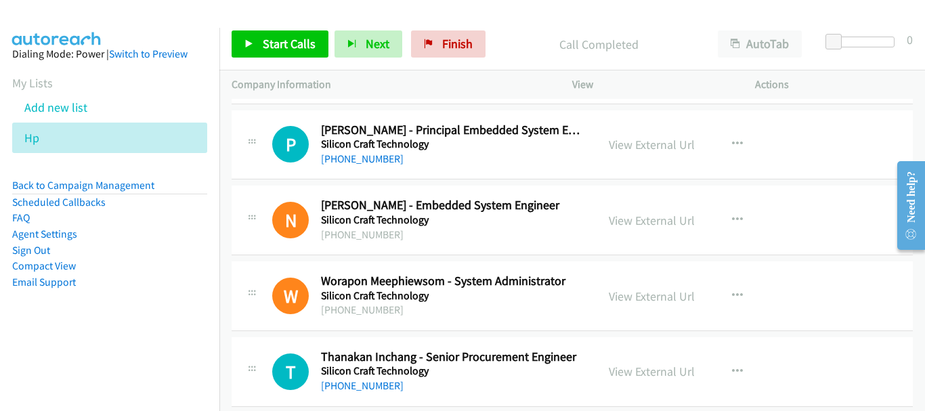
scroll to position [9747, 0]
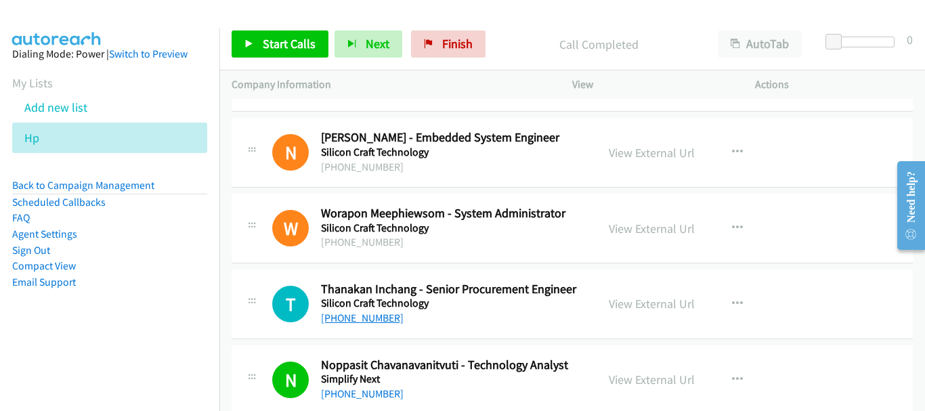
click at [366, 319] on link "[PHONE_NUMBER]" at bounding box center [362, 317] width 83 height 13
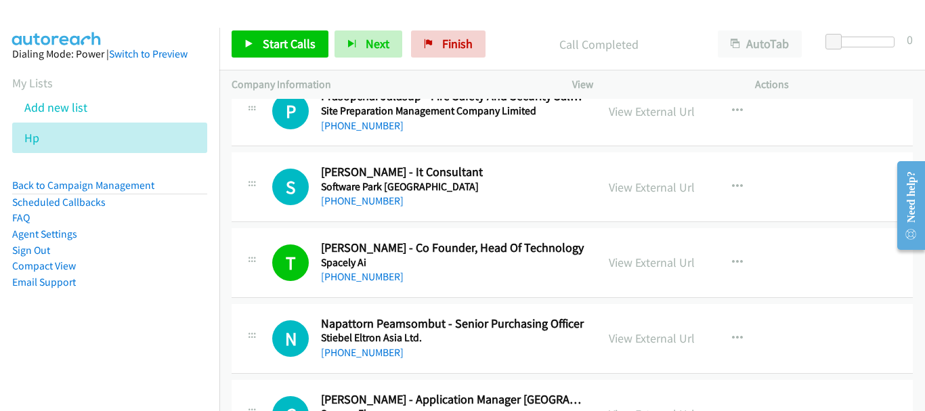
scroll to position [10220, 0]
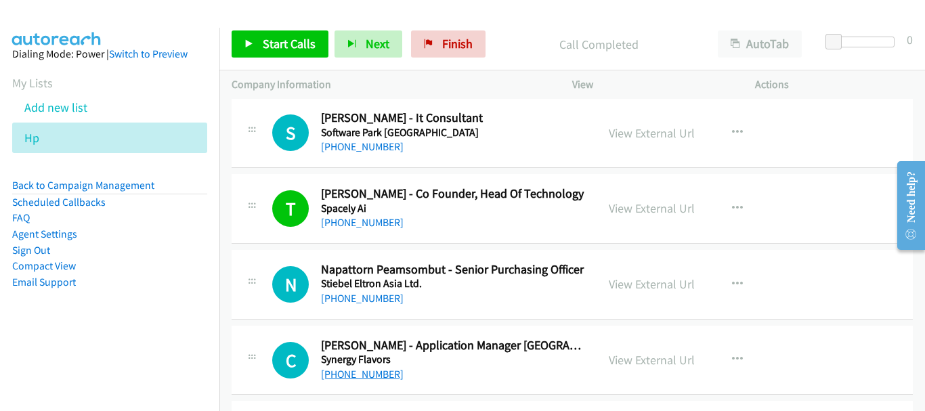
click at [378, 373] on link "[PHONE_NUMBER]" at bounding box center [362, 374] width 83 height 13
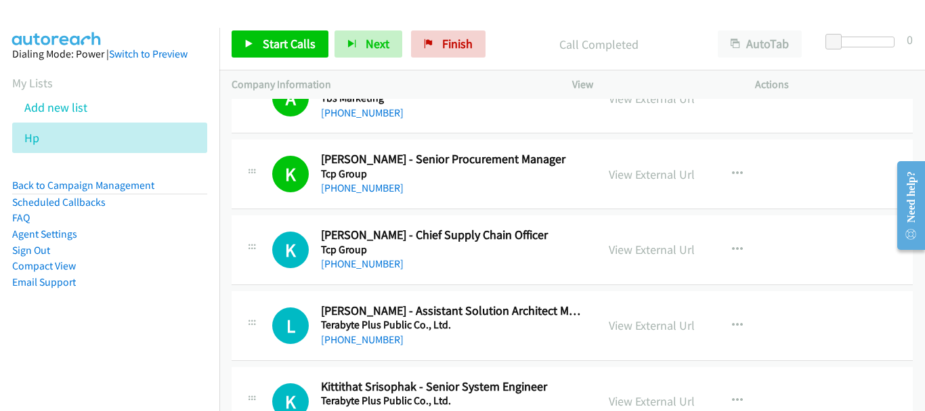
scroll to position [10559, 0]
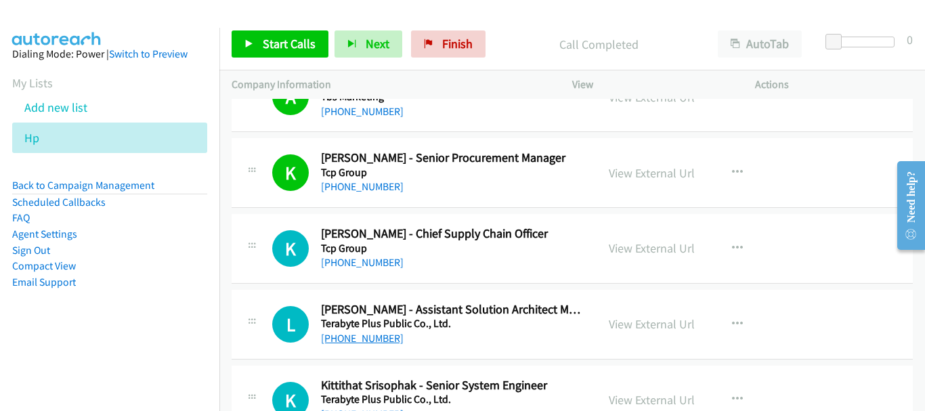
click at [371, 341] on link "[PHONE_NUMBER]" at bounding box center [362, 338] width 83 height 13
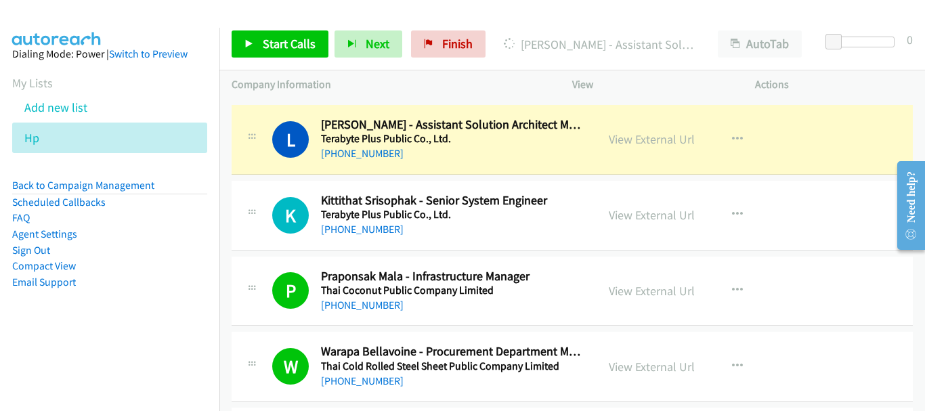
scroll to position [10735, 0]
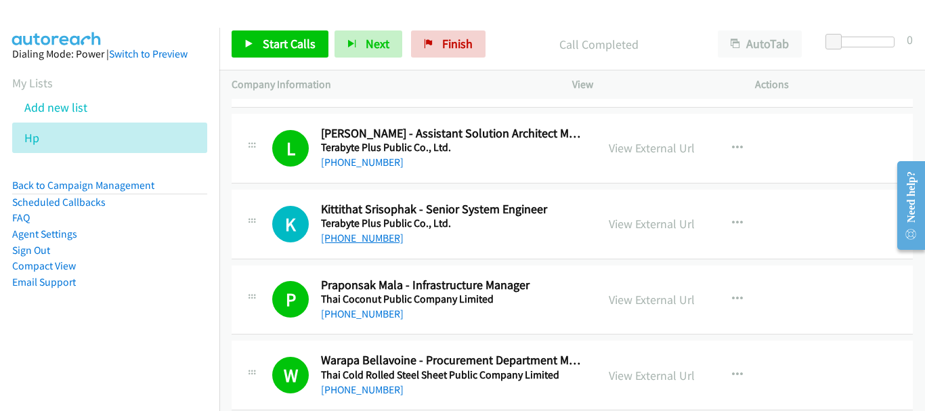
click at [372, 241] on link "[PHONE_NUMBER]" at bounding box center [362, 237] width 83 height 13
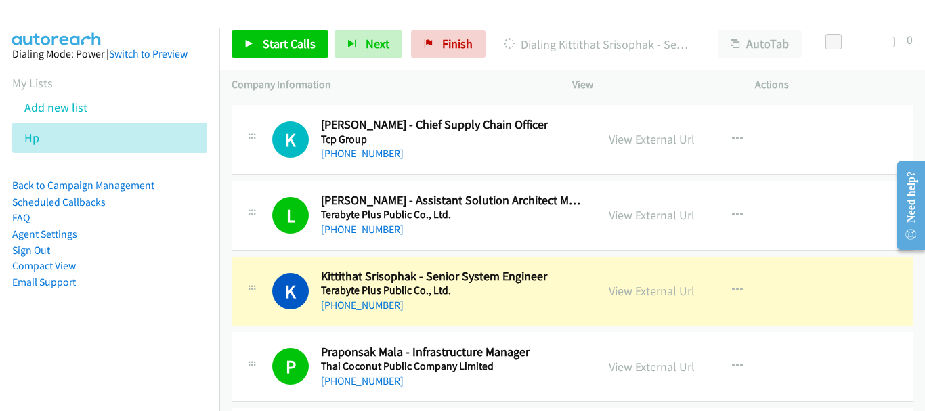
scroll to position [10667, 0]
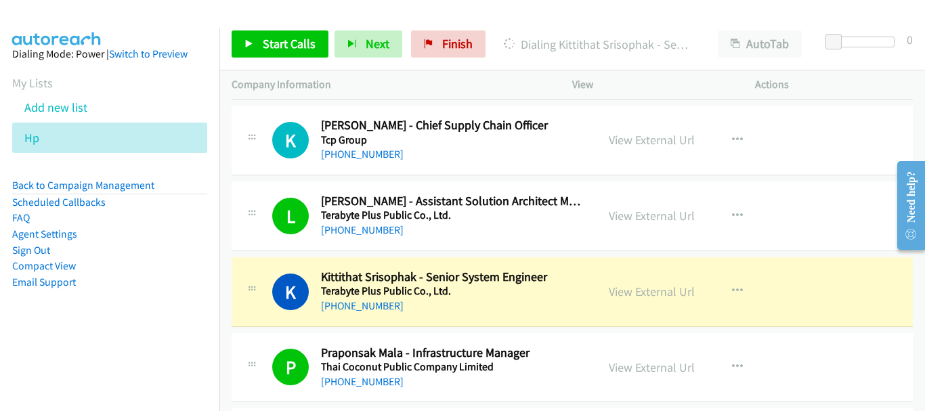
click at [619, 282] on div "View External Url" at bounding box center [651, 291] width 86 height 18
click at [621, 290] on link "View External Url" at bounding box center [651, 292] width 86 height 16
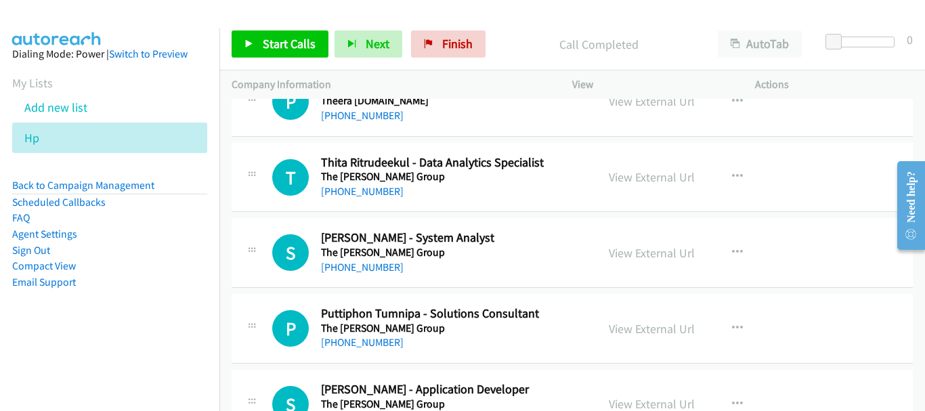
scroll to position [11615, 0]
click at [359, 269] on link "[PHONE_NUMBER]" at bounding box center [362, 266] width 83 height 13
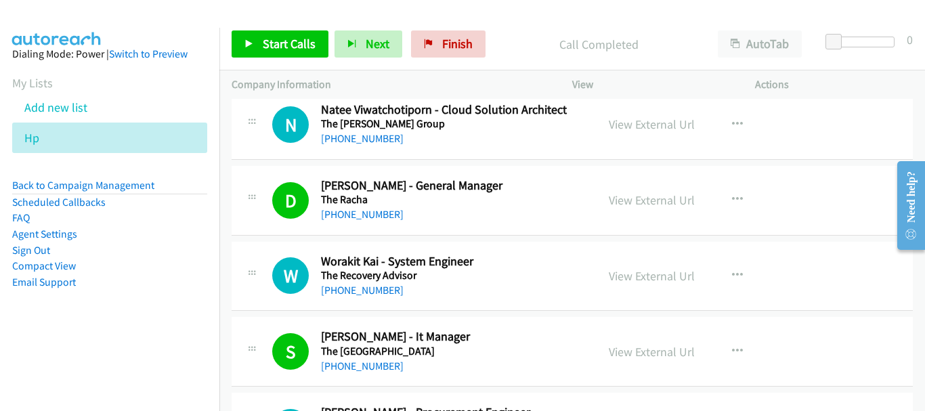
scroll to position [12021, 0]
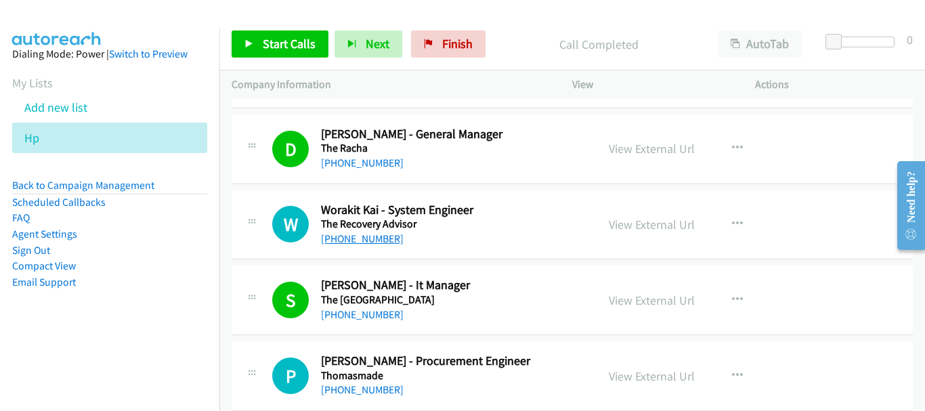
click at [360, 238] on link "[PHONE_NUMBER]" at bounding box center [362, 238] width 83 height 13
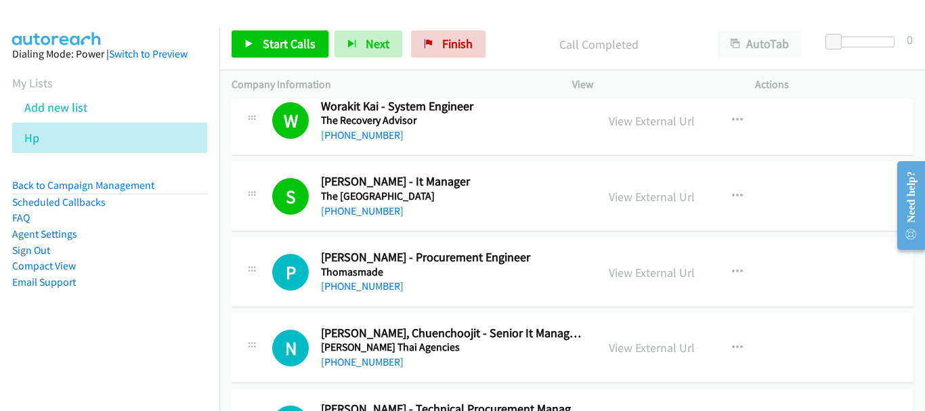
scroll to position [12156, 0]
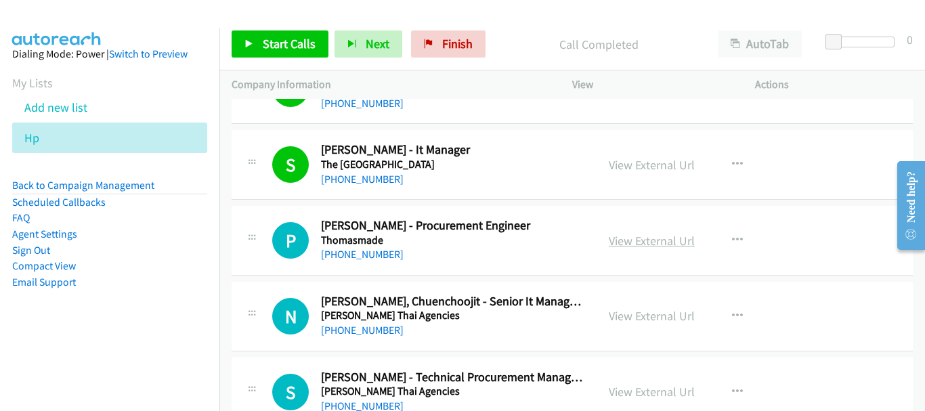
click at [631, 240] on link "View External Url" at bounding box center [651, 241] width 86 height 16
click at [340, 254] on link "[PHONE_NUMBER]" at bounding box center [362, 254] width 83 height 13
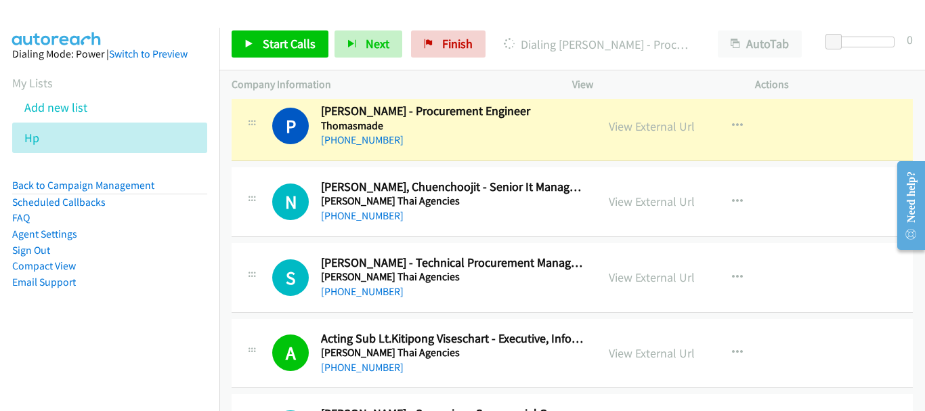
scroll to position [12292, 0]
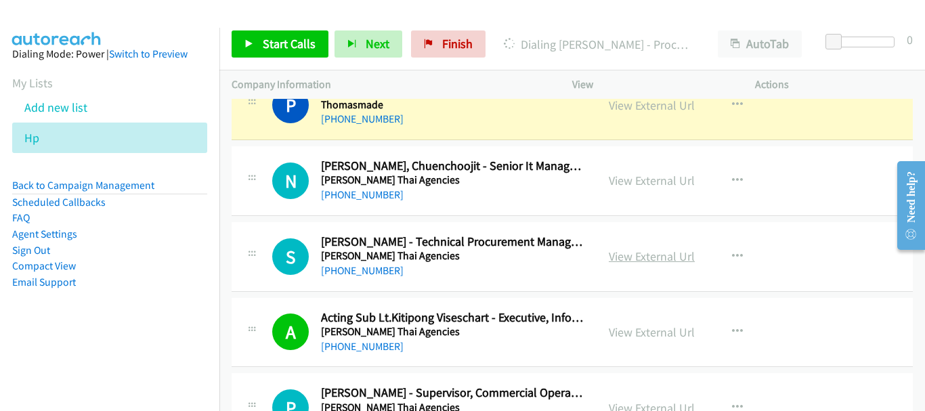
click at [609, 258] on link "View External Url" at bounding box center [651, 256] width 86 height 16
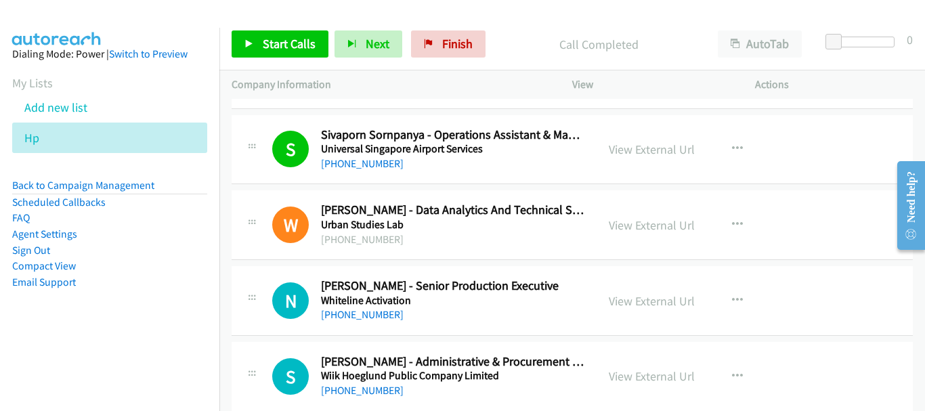
scroll to position [13374, 0]
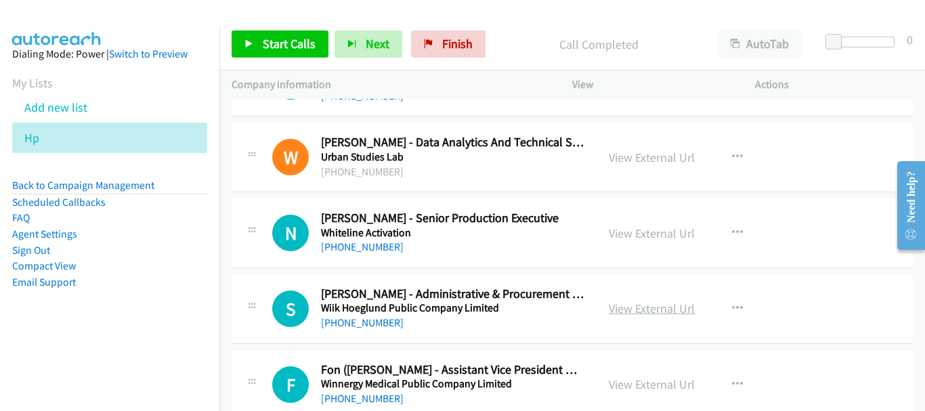
click at [626, 306] on link "View External Url" at bounding box center [651, 309] width 86 height 16
click at [363, 324] on link "[PHONE_NUMBER]" at bounding box center [362, 322] width 83 height 13
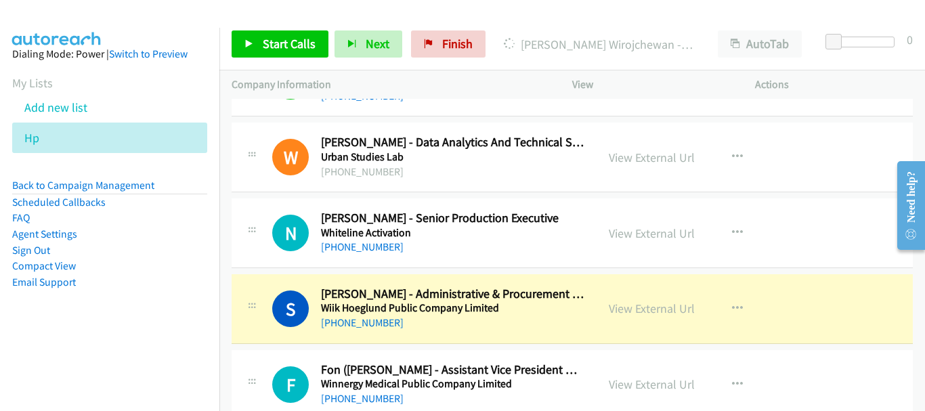
scroll to position [13442, 0]
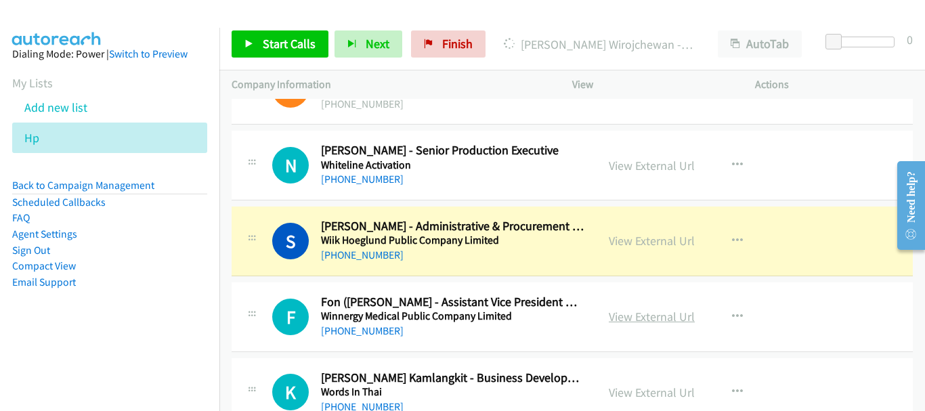
click at [642, 324] on link "View External Url" at bounding box center [651, 317] width 86 height 16
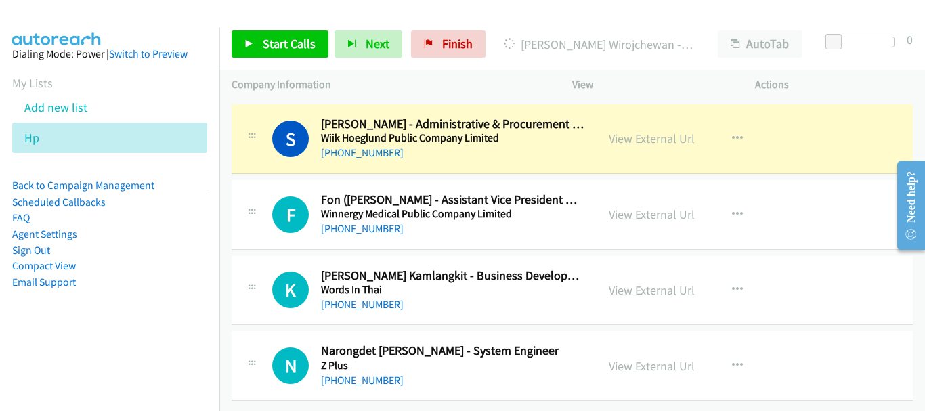
scroll to position [13555, 0]
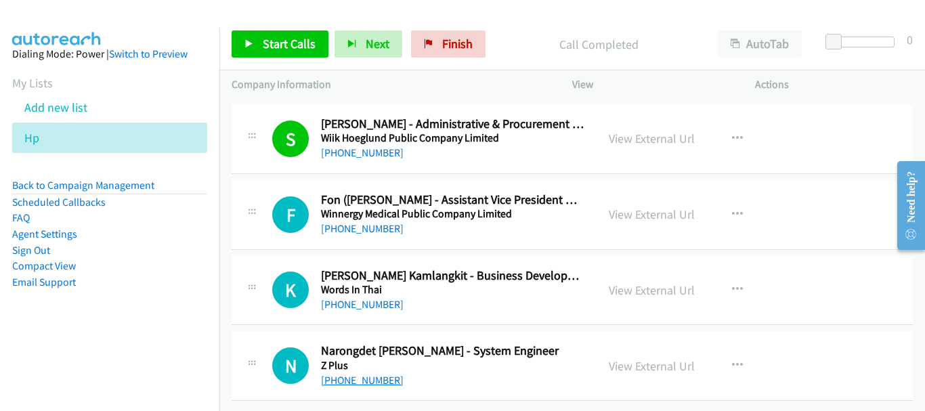
click at [376, 374] on link "[PHONE_NUMBER]" at bounding box center [362, 380] width 83 height 13
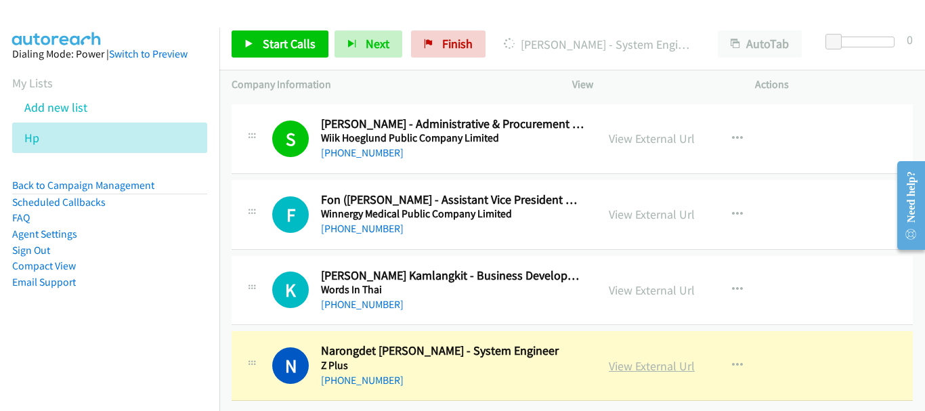
click at [625, 358] on link "View External Url" at bounding box center [651, 366] width 86 height 16
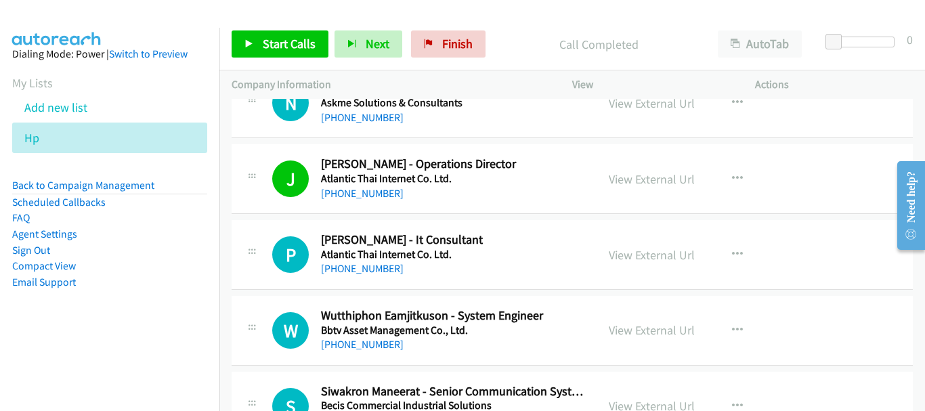
scroll to position [406, 0]
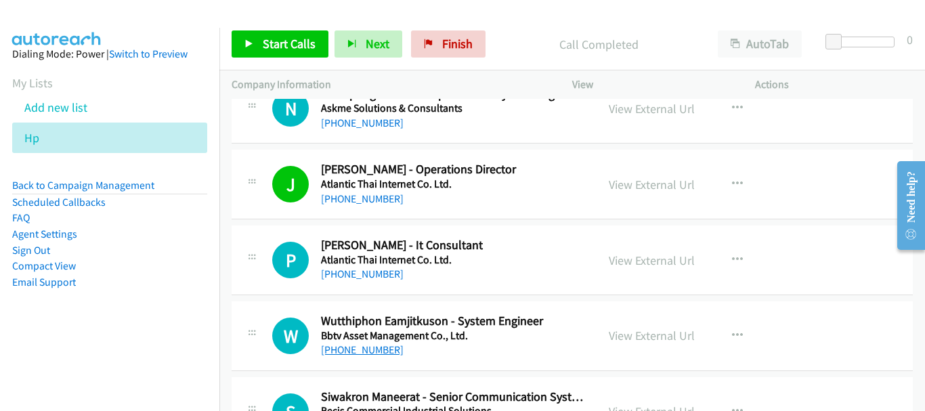
click at [387, 353] on link "[PHONE_NUMBER]" at bounding box center [362, 349] width 83 height 13
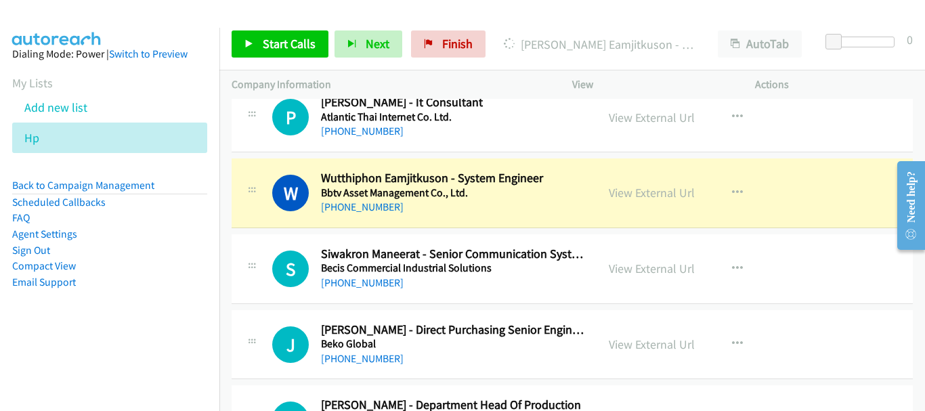
scroll to position [541, 0]
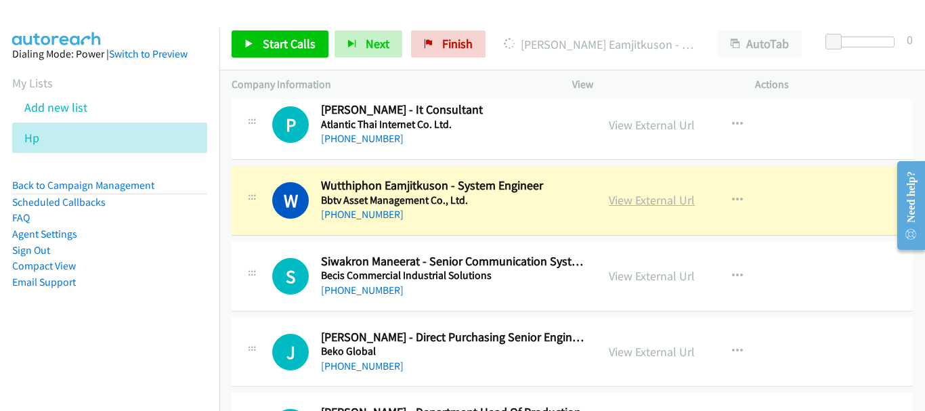
click at [610, 202] on link "View External Url" at bounding box center [651, 200] width 86 height 16
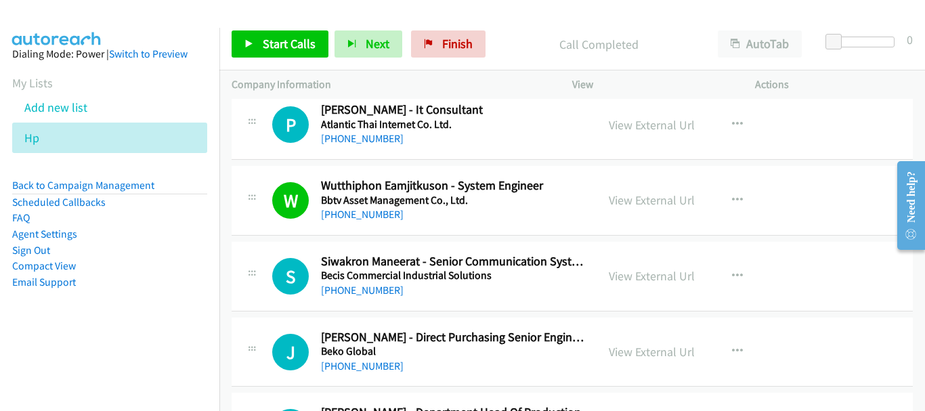
scroll to position [609, 0]
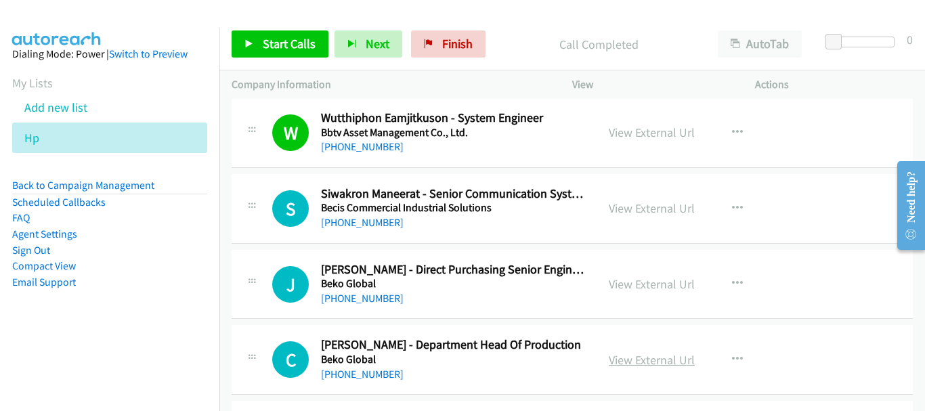
click at [637, 358] on link "View External Url" at bounding box center [651, 360] width 86 height 16
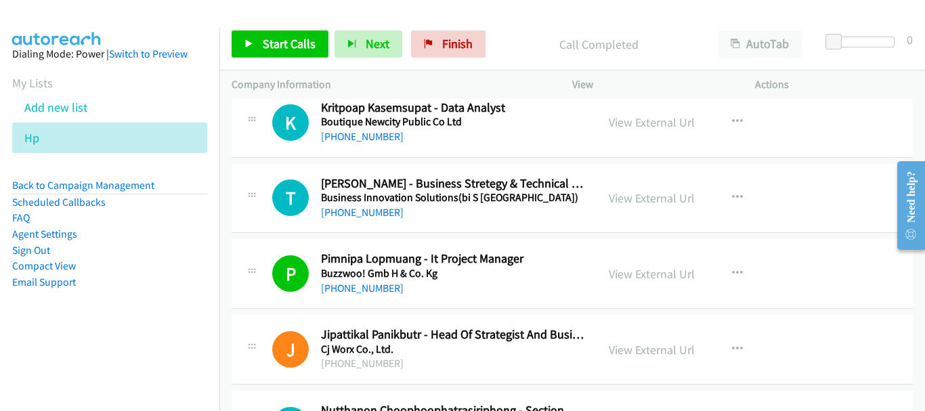
scroll to position [1151, 0]
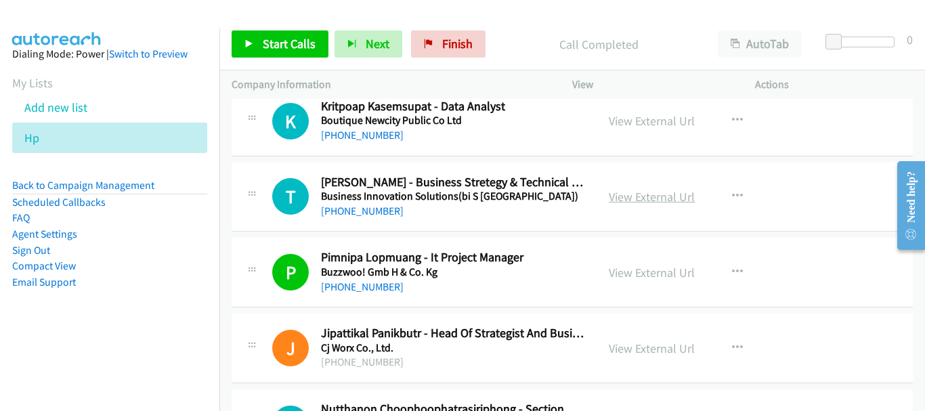
click at [648, 200] on link "View External Url" at bounding box center [651, 197] width 86 height 16
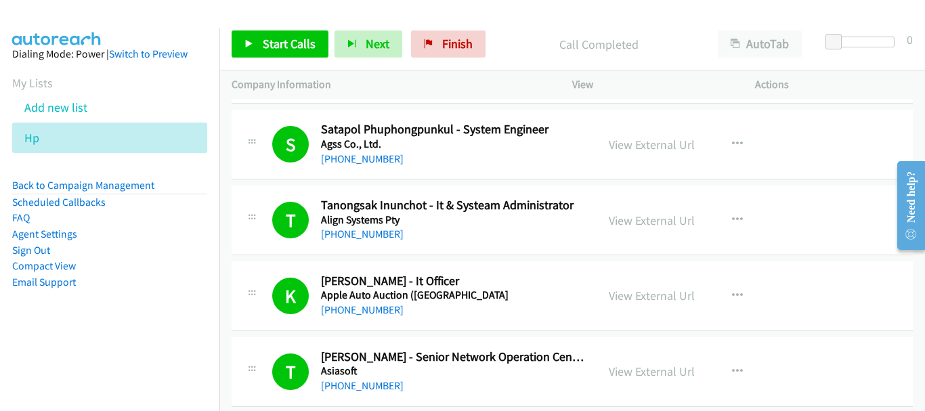
scroll to position [0, 0]
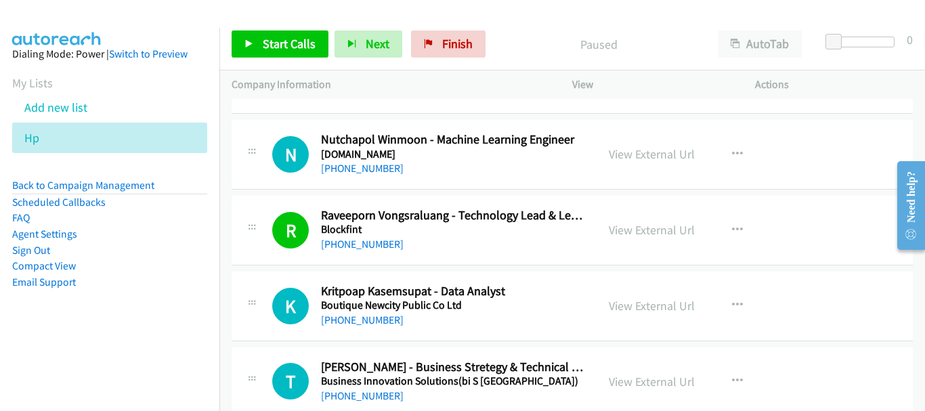
scroll to position [862, 0]
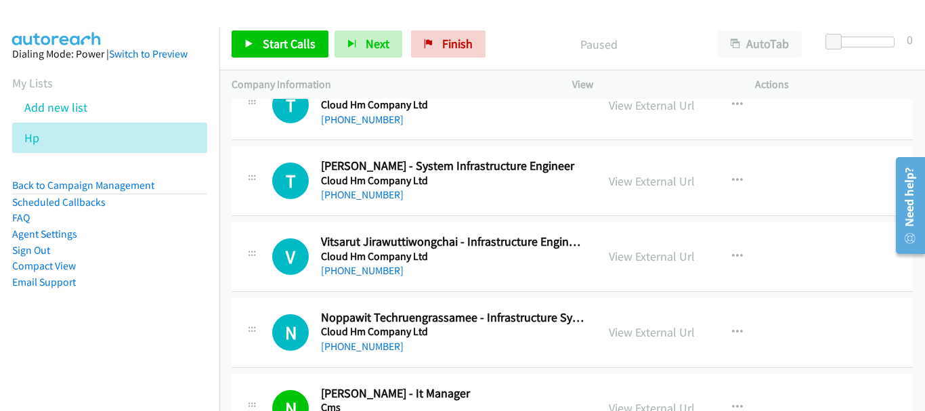
scroll to position [1499, 0]
